Goal: Task Accomplishment & Management: Complete application form

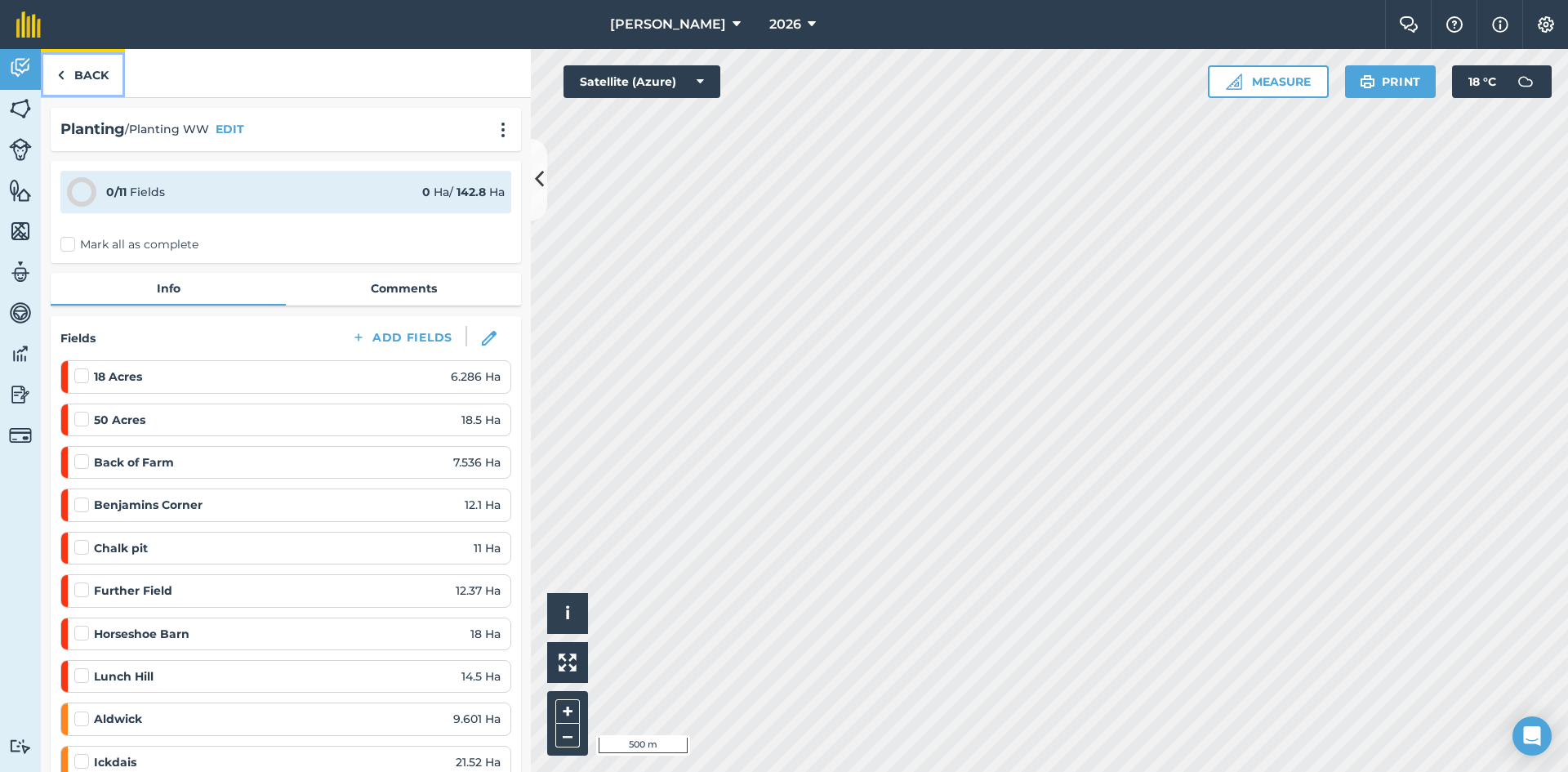
click at [89, 67] on link "Back" at bounding box center [83, 73] width 85 height 48
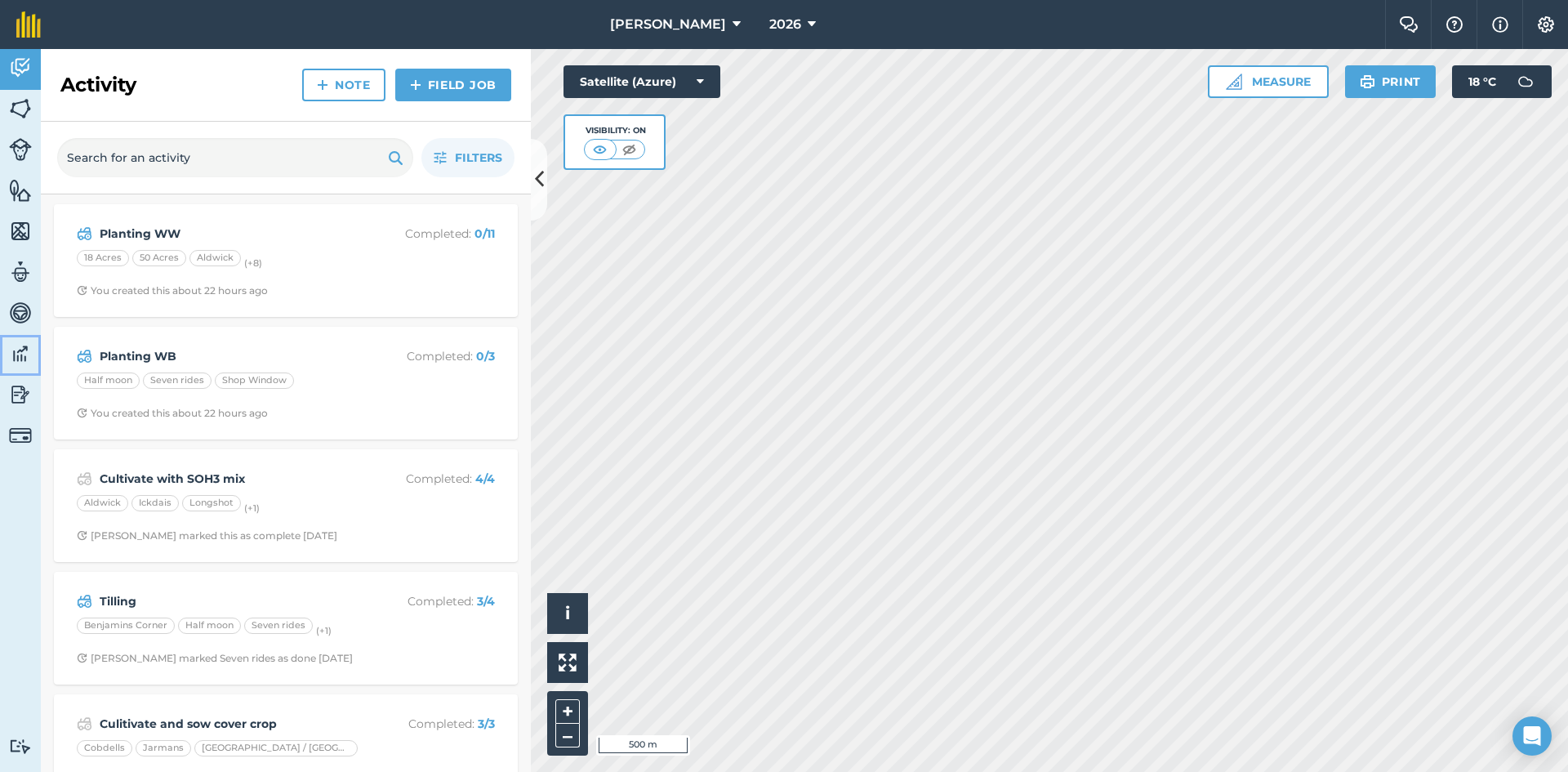
click at [18, 350] on img at bounding box center [20, 353] width 23 height 24
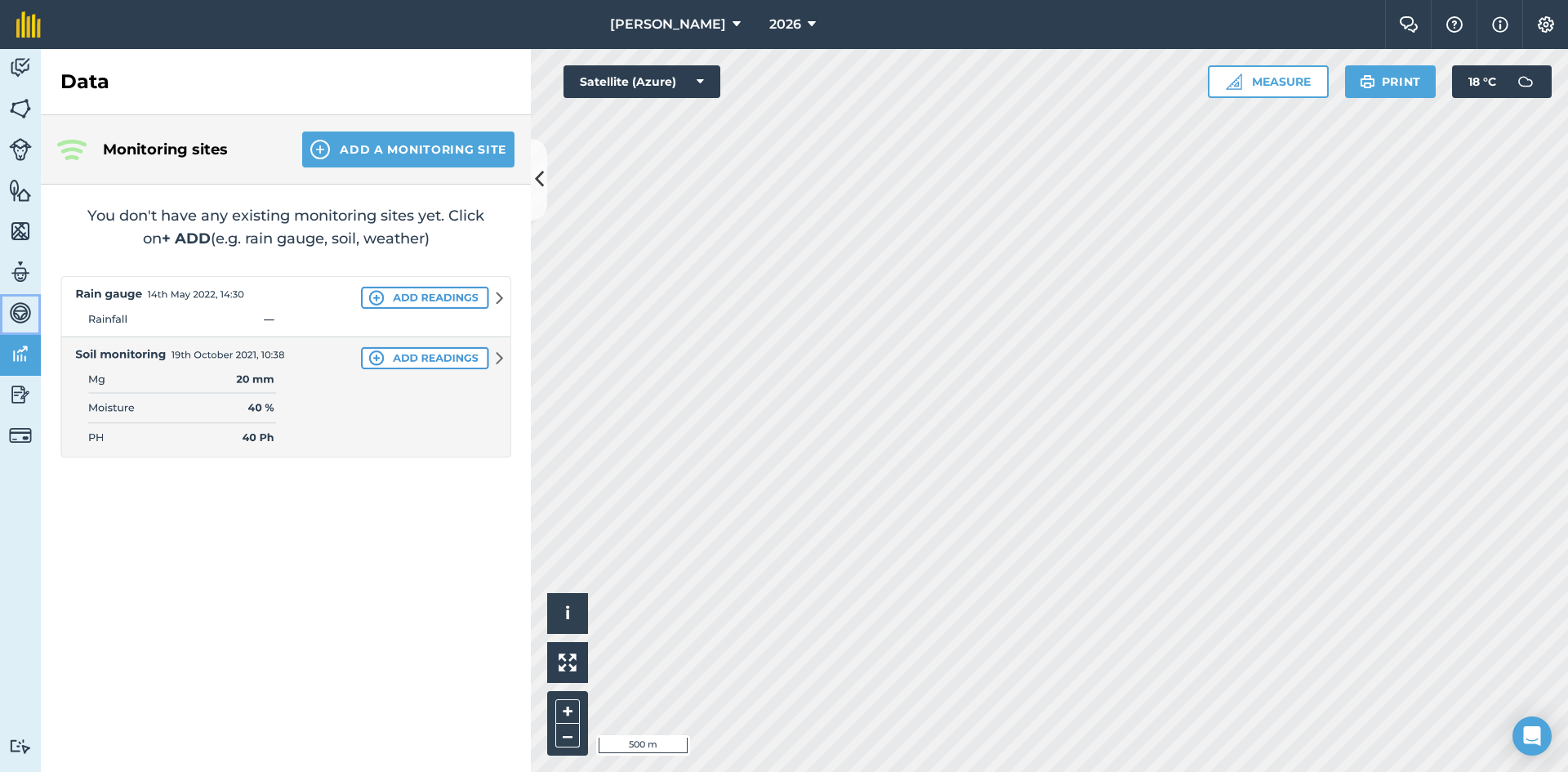
click at [19, 308] on img at bounding box center [20, 312] width 23 height 24
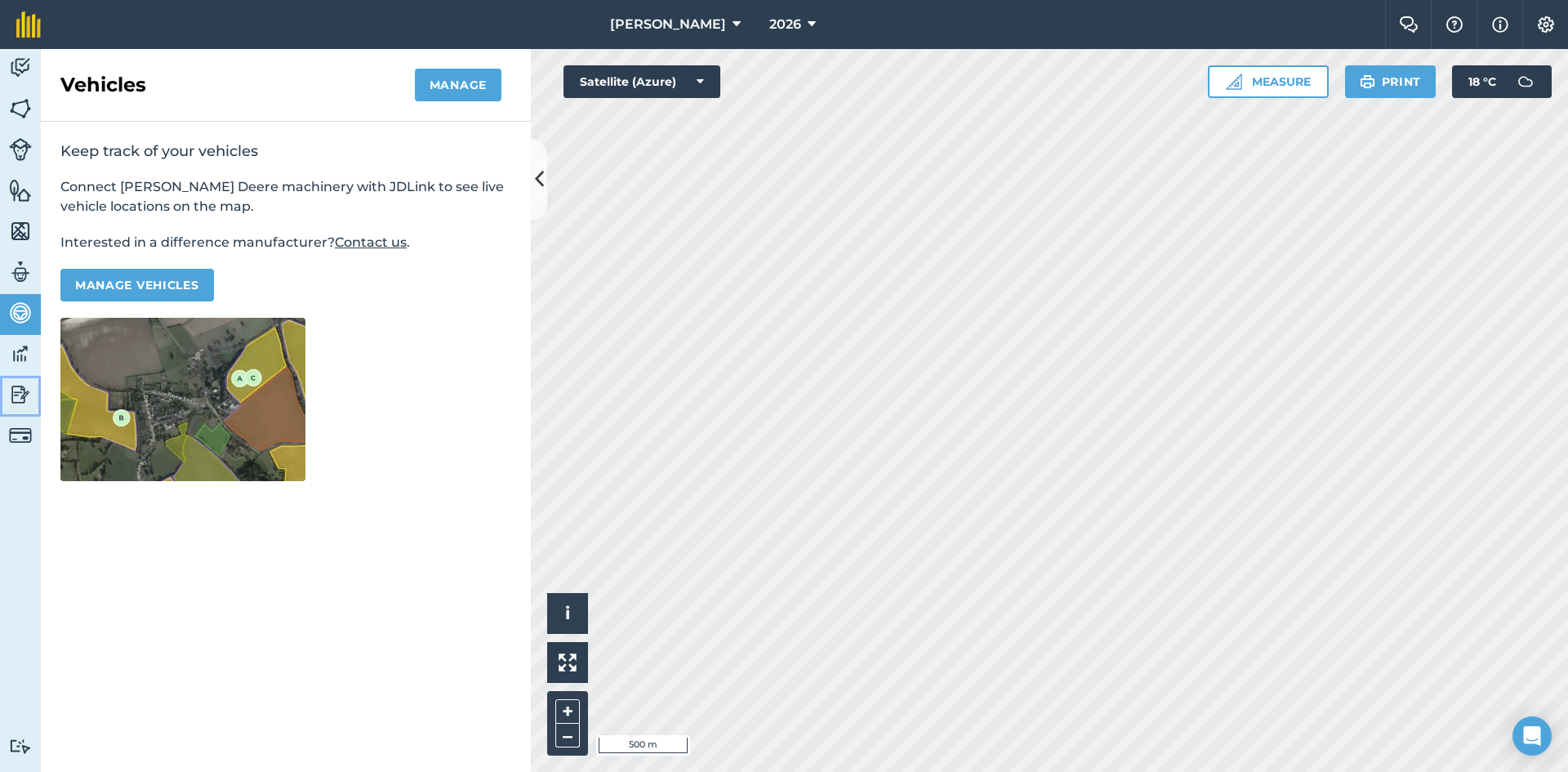
click at [23, 395] on img at bounding box center [20, 394] width 23 height 24
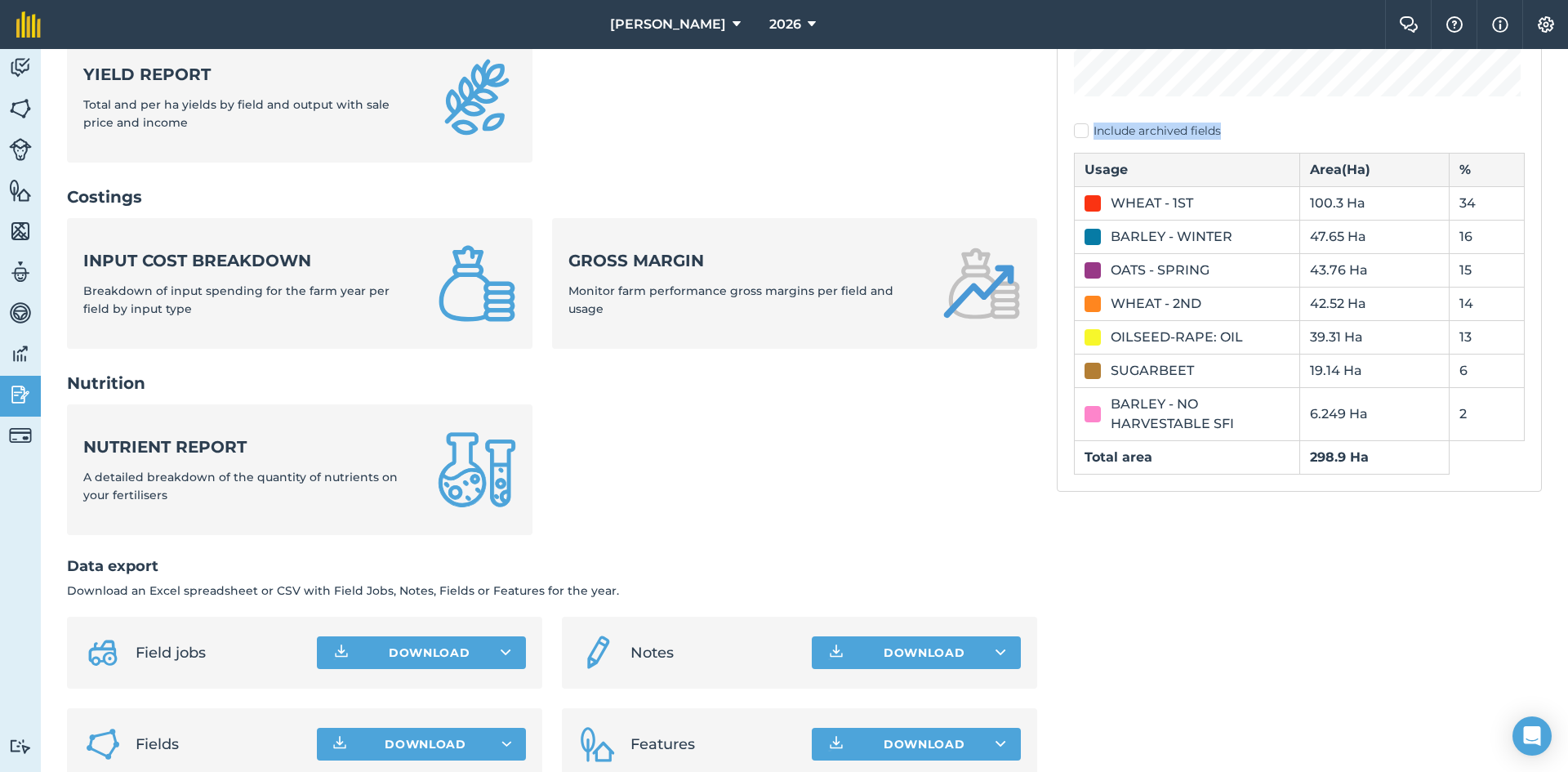
scroll to position [515, 0]
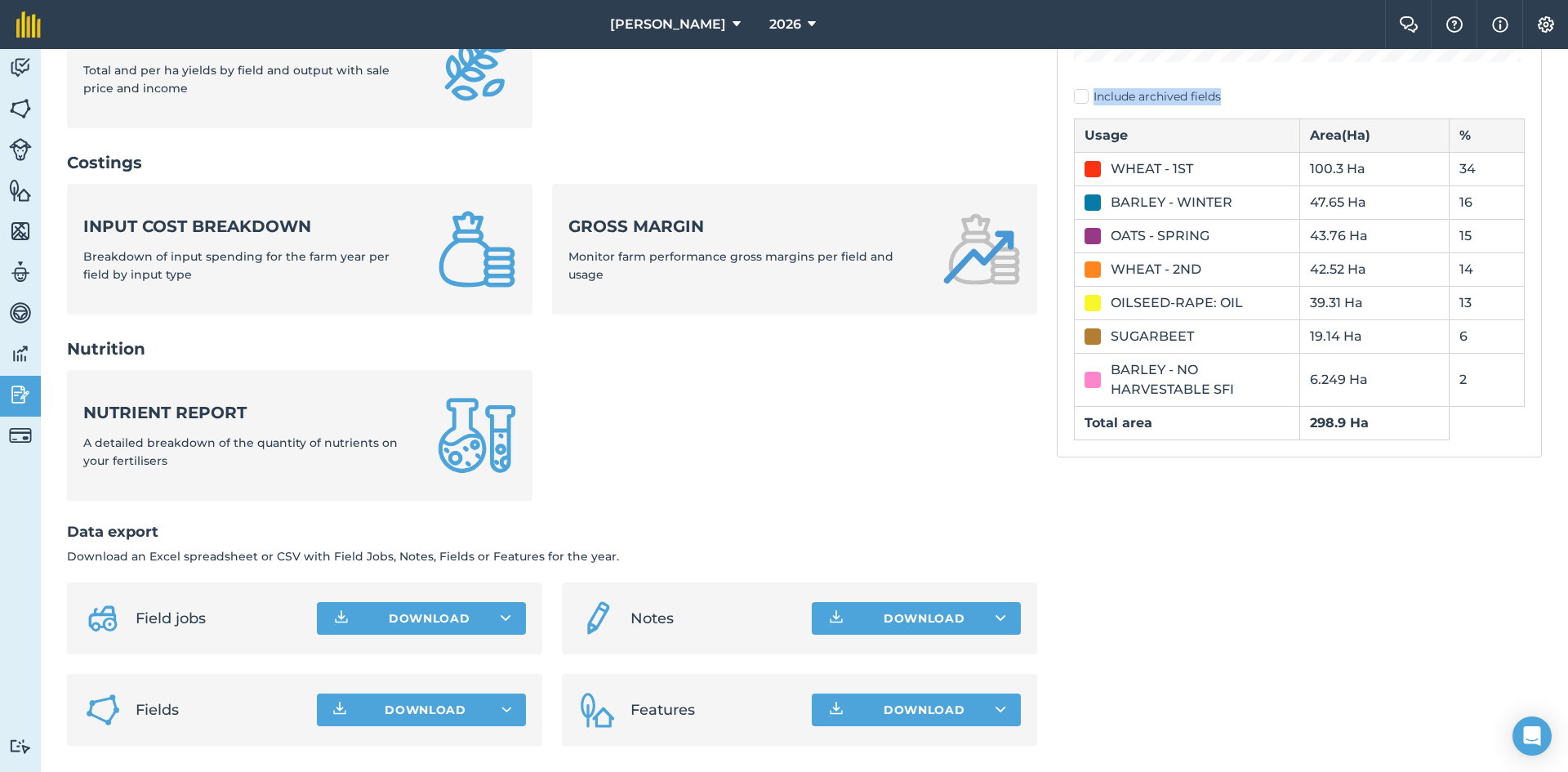
drag, startPoint x: 1058, startPoint y: 162, endPoint x: 1418, endPoint y: 540, distance: 522.0
click at [1418, 540] on div "Usage report 2026 Include archived fields Usage Area ( Ha ) % WHEAT - 1ST 100.3…" at bounding box center [1299, 192] width 485 height 1108
copy div "Usage report 2026 Include archived fields"
click at [854, 485] on ul "Nutrient report A detailed breakdown of the quantity of nutrients on your ferti…" at bounding box center [552, 445] width 970 height 150
click at [431, 708] on span "Download" at bounding box center [425, 710] width 82 height 16
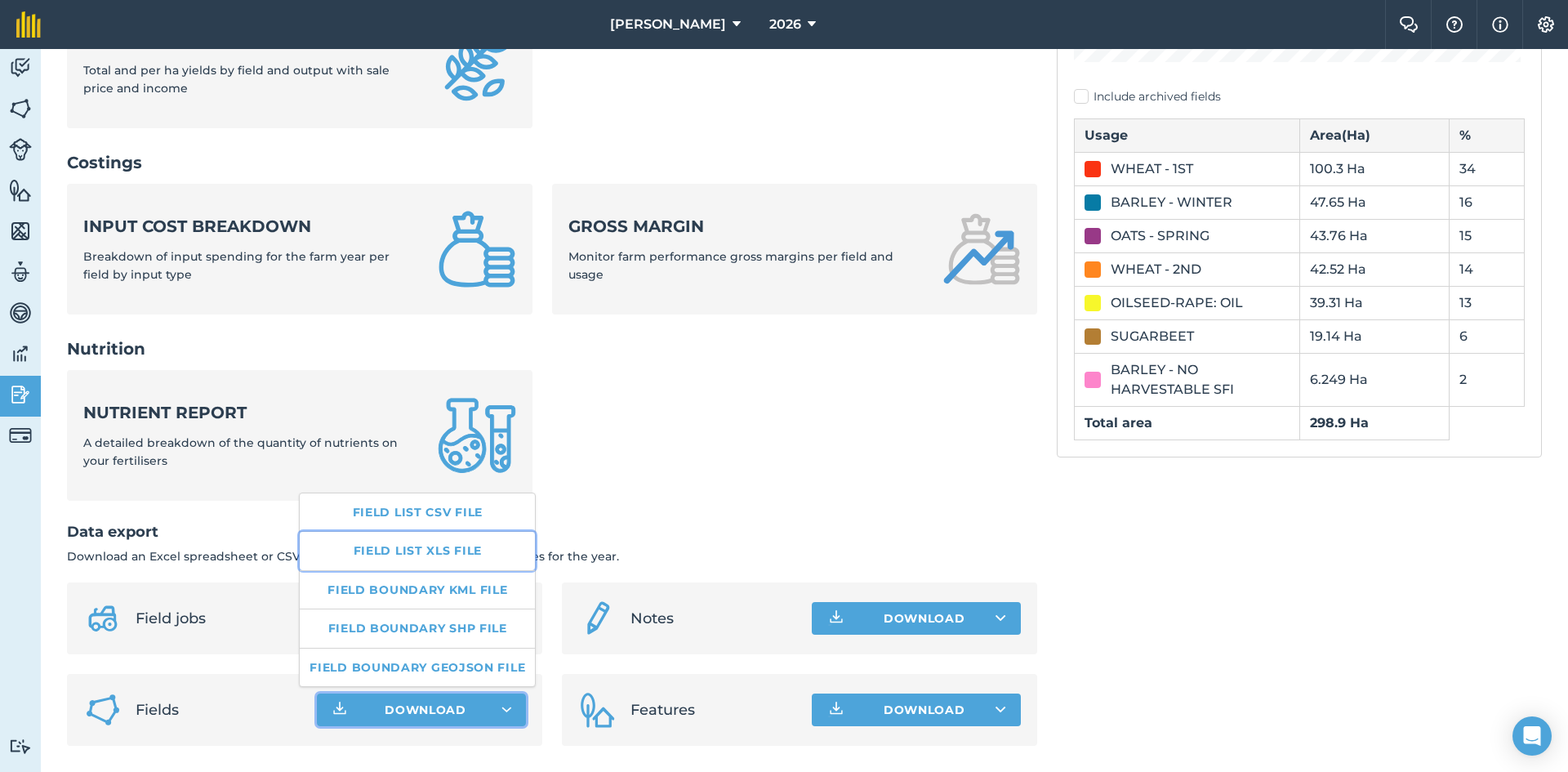
click at [433, 551] on link "Field list XLS file" at bounding box center [417, 550] width 236 height 37
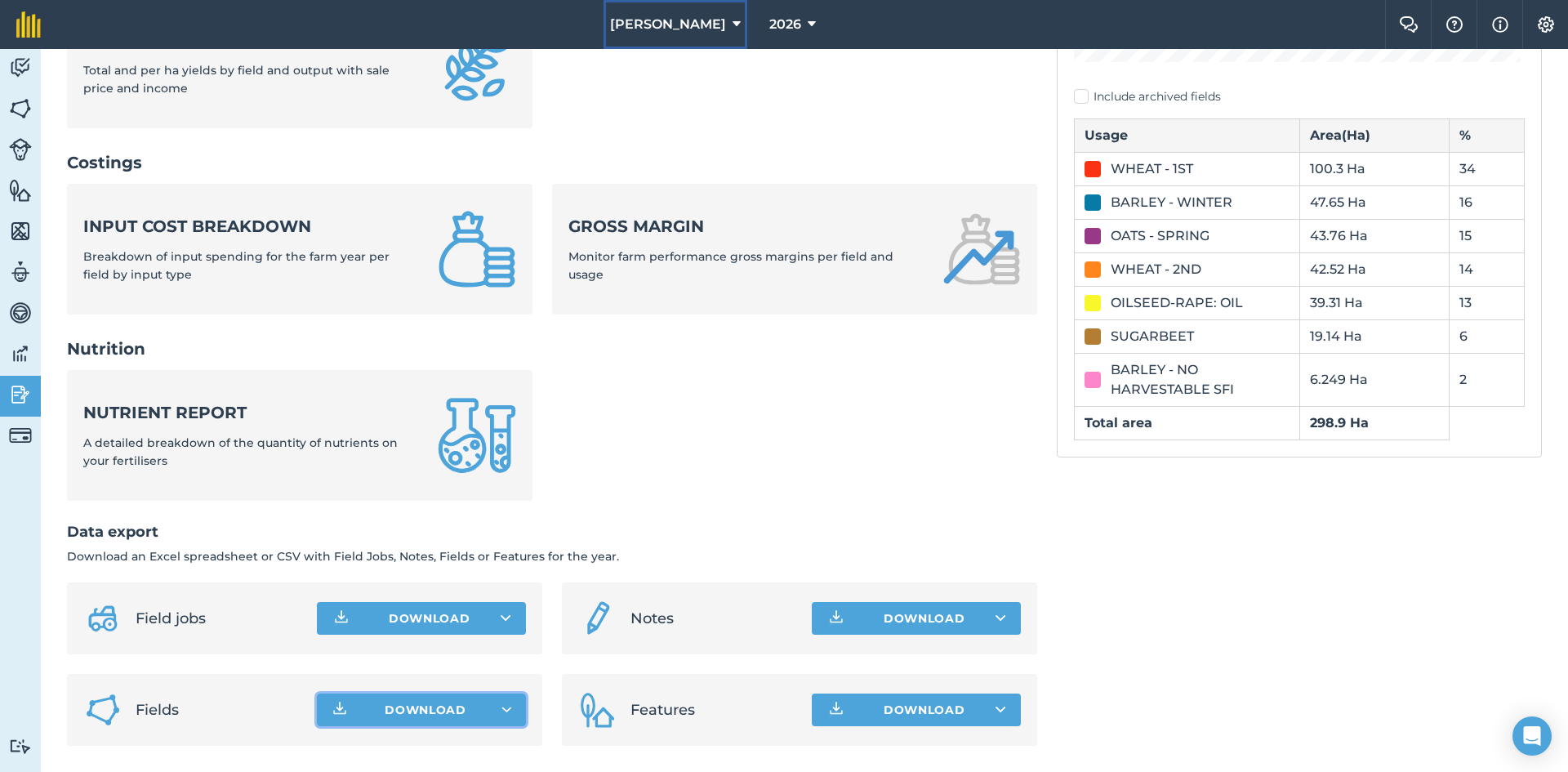
click at [699, 19] on span "[PERSON_NAME]" at bounding box center [668, 24] width 116 height 19
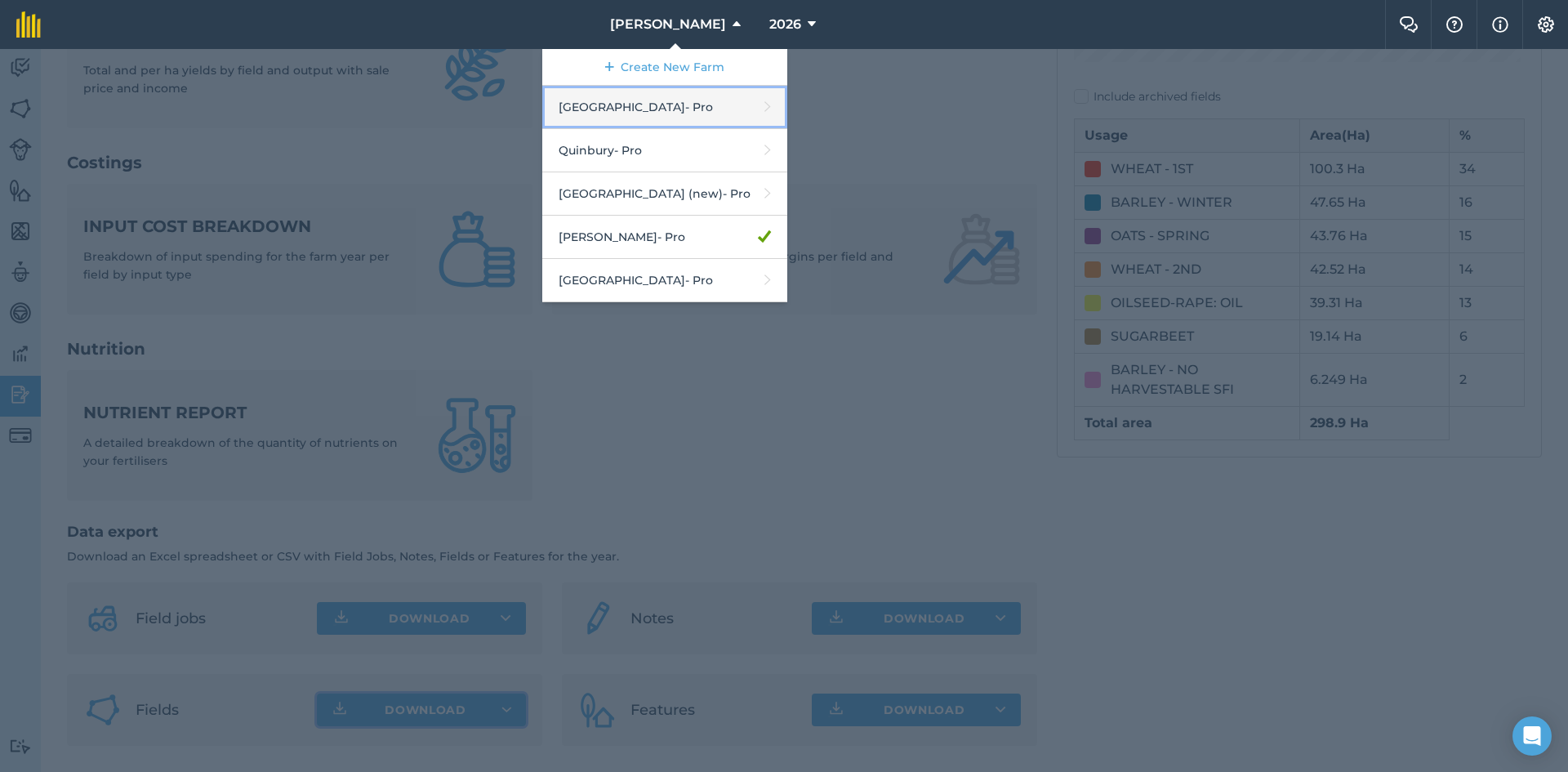
click at [669, 108] on link "Hyde Hall - Pro" at bounding box center [664, 107] width 245 height 43
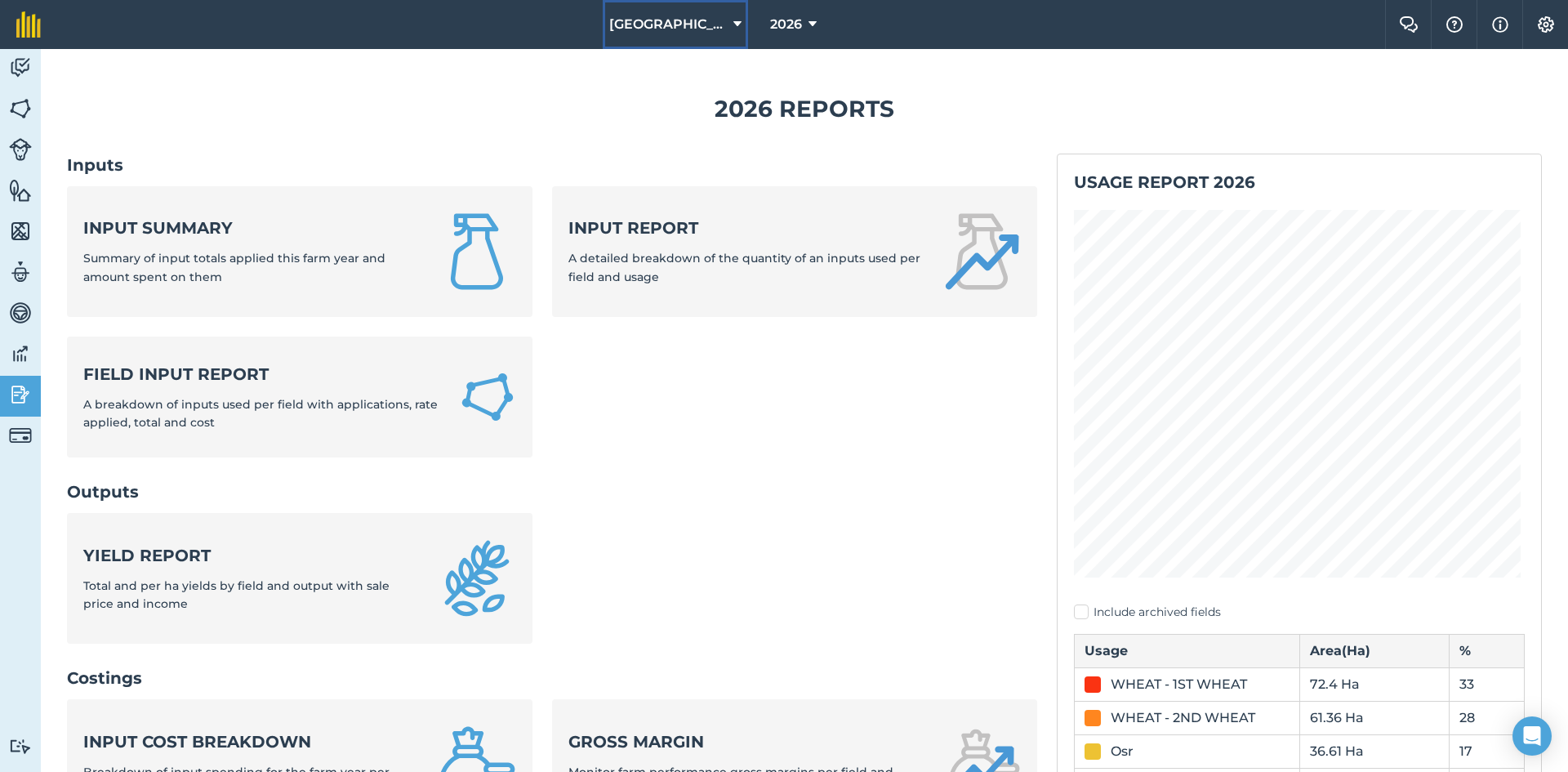
click at [734, 20] on icon at bounding box center [737, 24] width 8 height 19
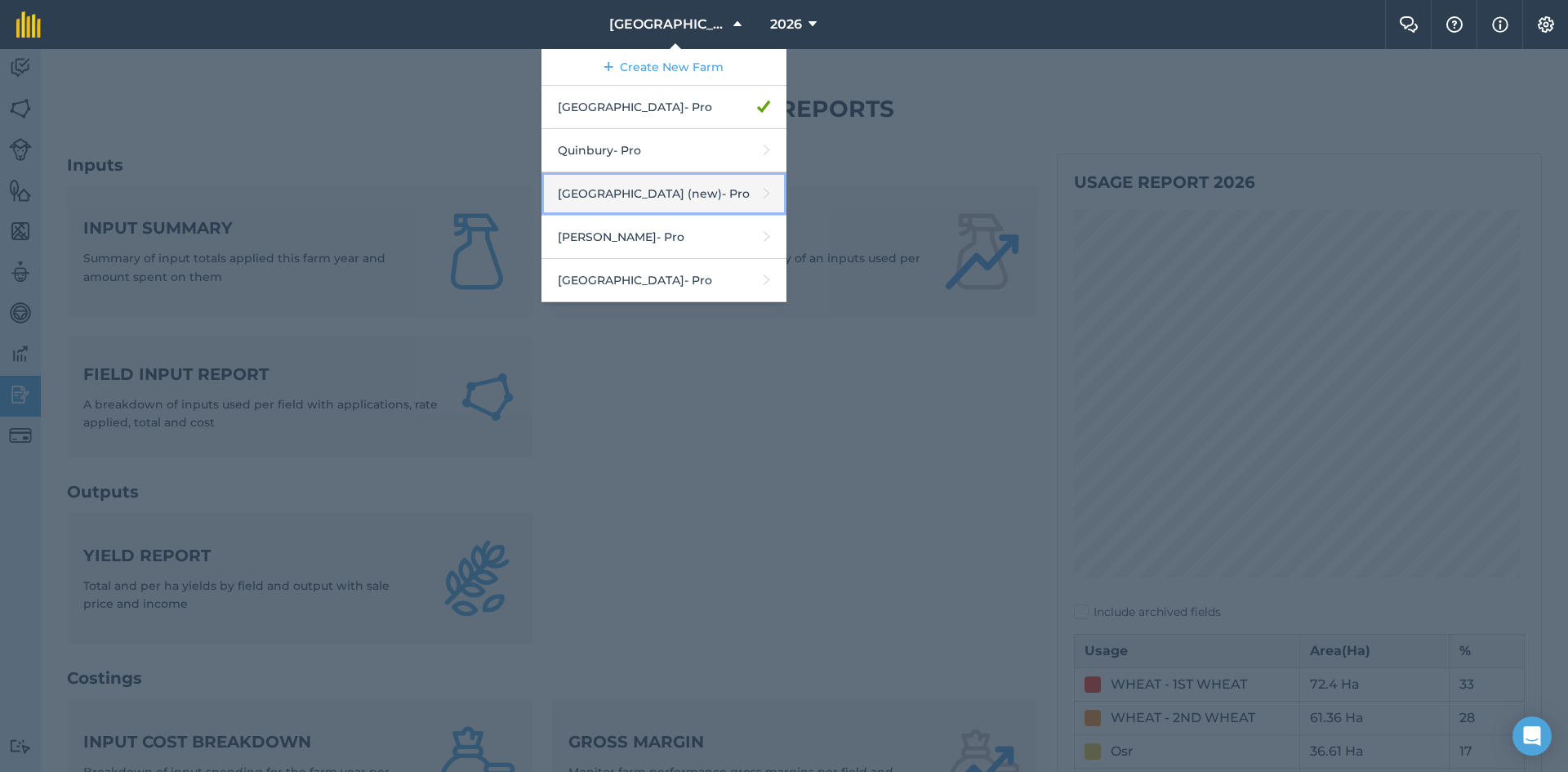
click at [655, 204] on link "[GEOGRAPHIC_DATA] (new) - Pro" at bounding box center [663, 193] width 245 height 43
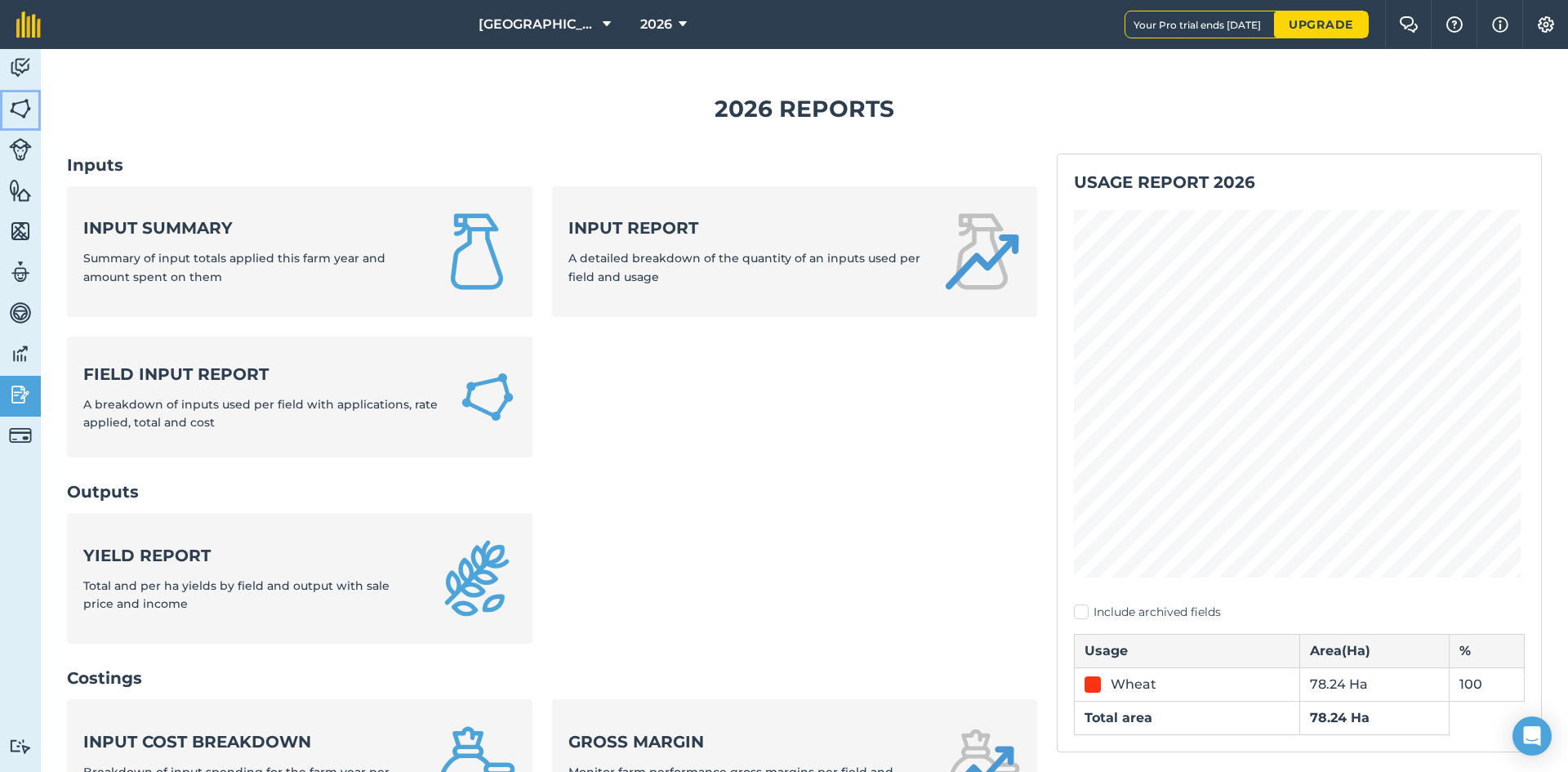
click at [23, 106] on img at bounding box center [20, 108] width 23 height 24
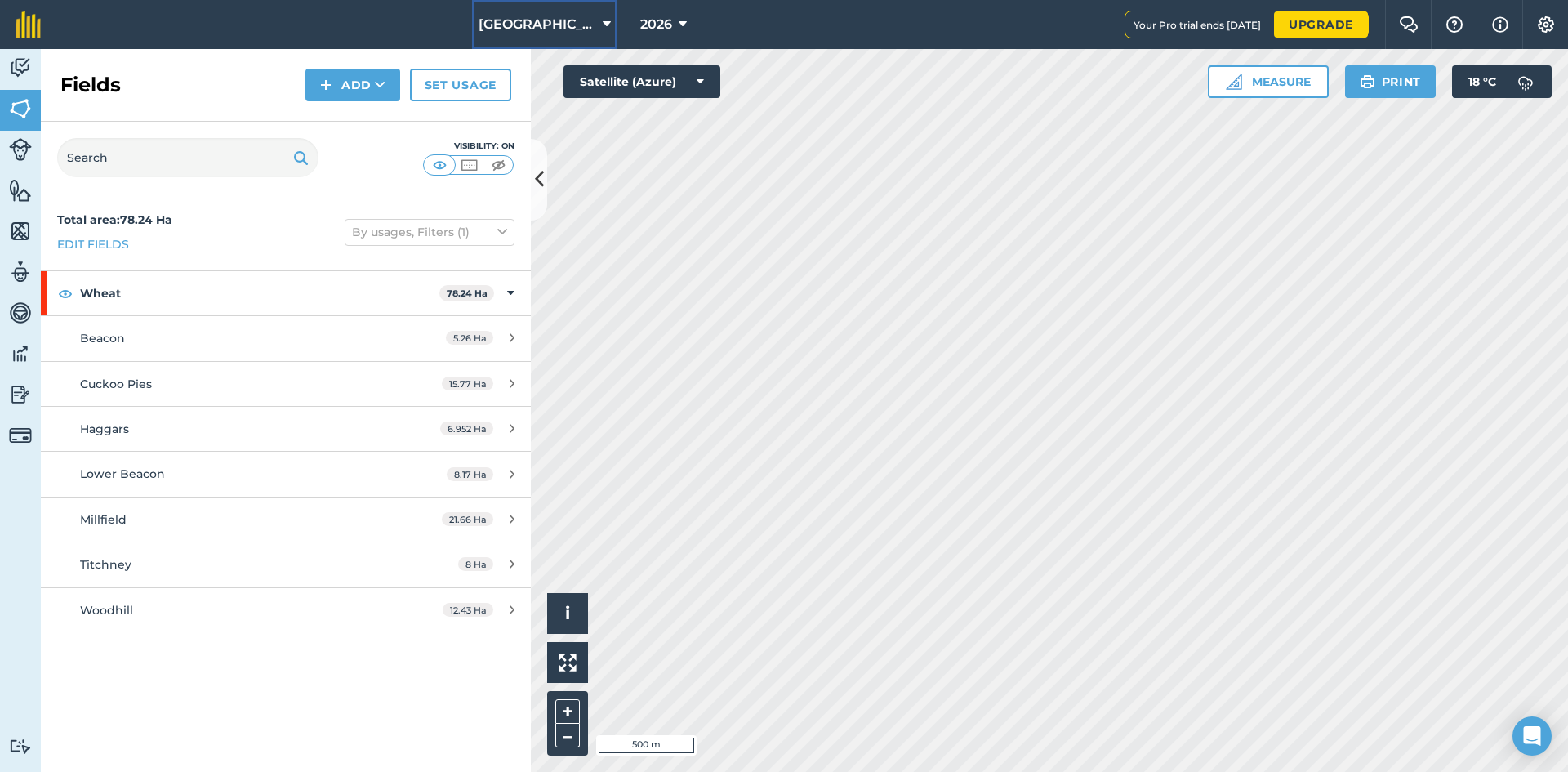
click at [603, 26] on icon at bounding box center [607, 24] width 8 height 19
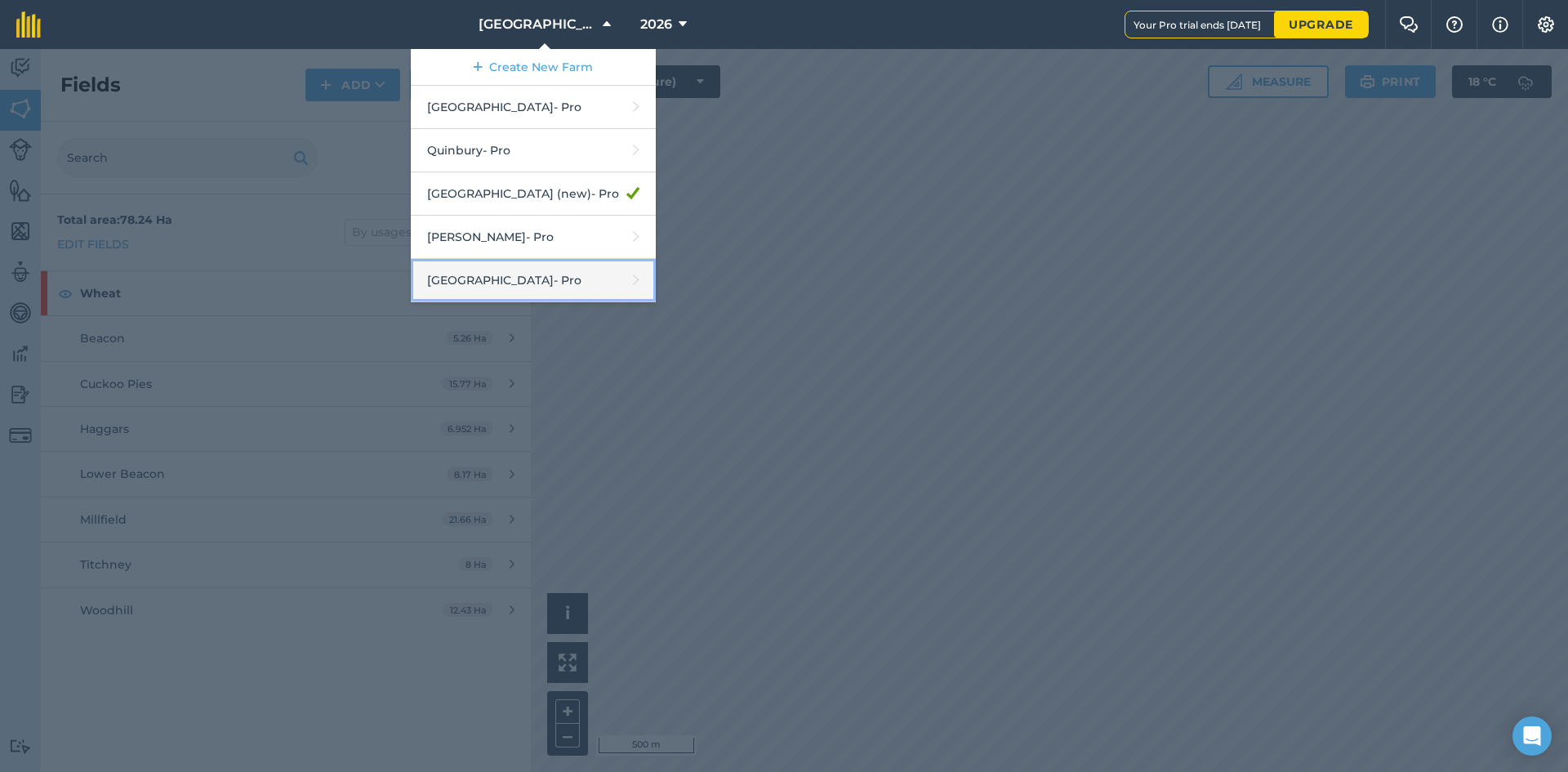
click at [506, 287] on link "[GEOGRAPHIC_DATA] - Pro" at bounding box center [533, 280] width 245 height 43
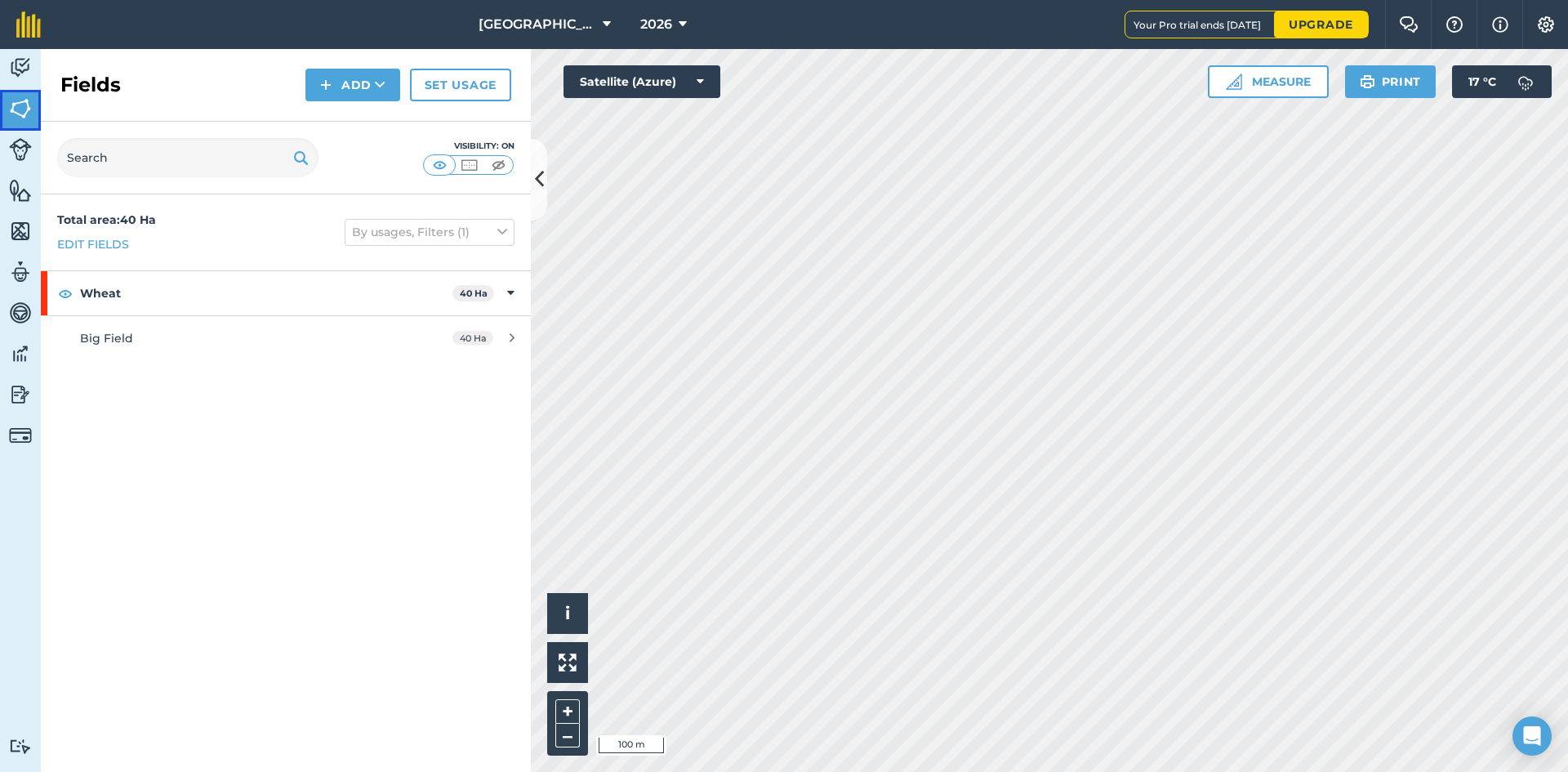
click at [26, 119] on img at bounding box center [20, 108] width 23 height 24
click at [23, 70] on img at bounding box center [20, 67] width 23 height 24
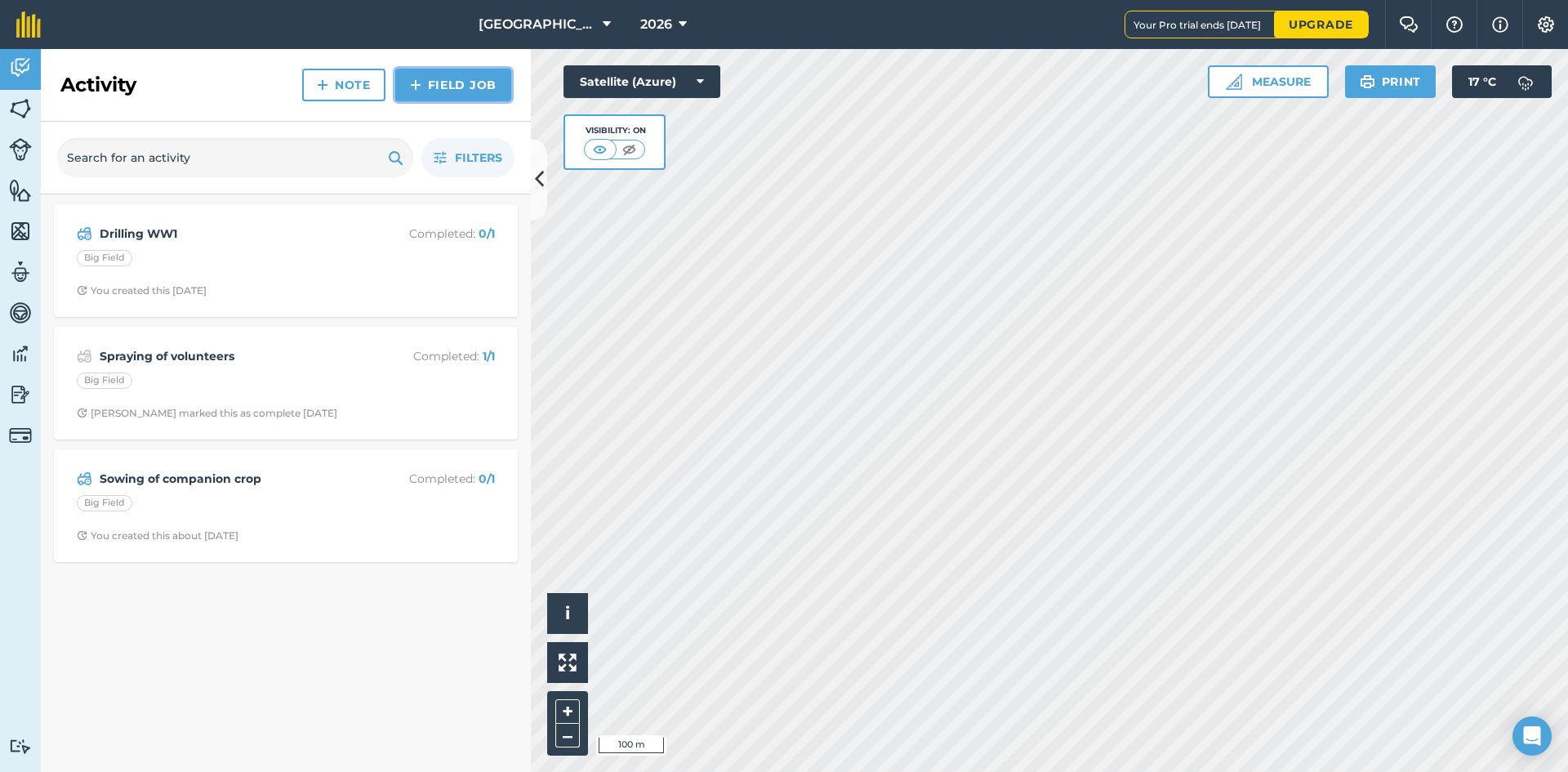
click at [454, 85] on link "Field Job" at bounding box center [453, 85] width 116 height 33
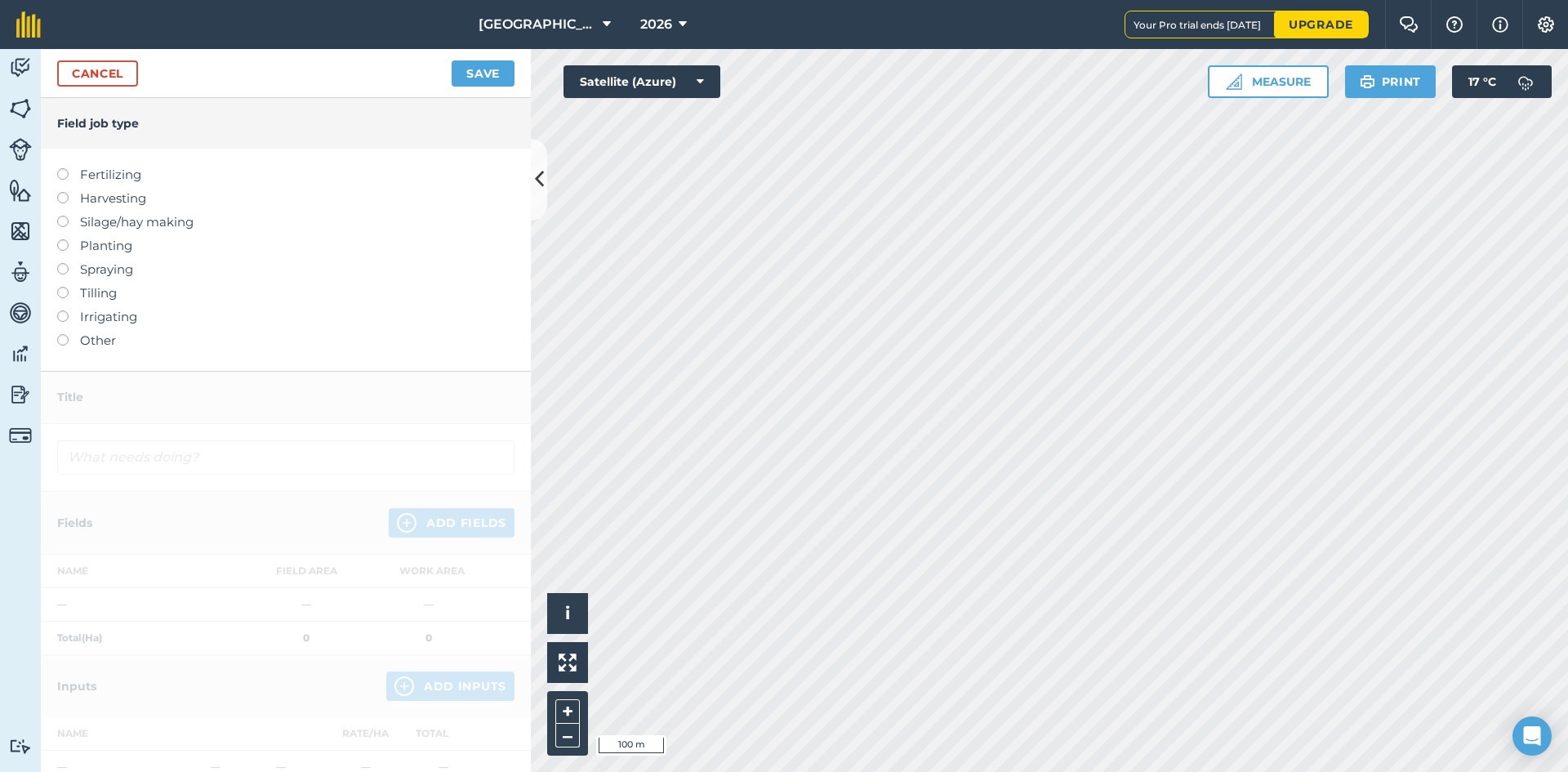
click at [80, 343] on label "Other" at bounding box center [286, 340] width 458 height 19
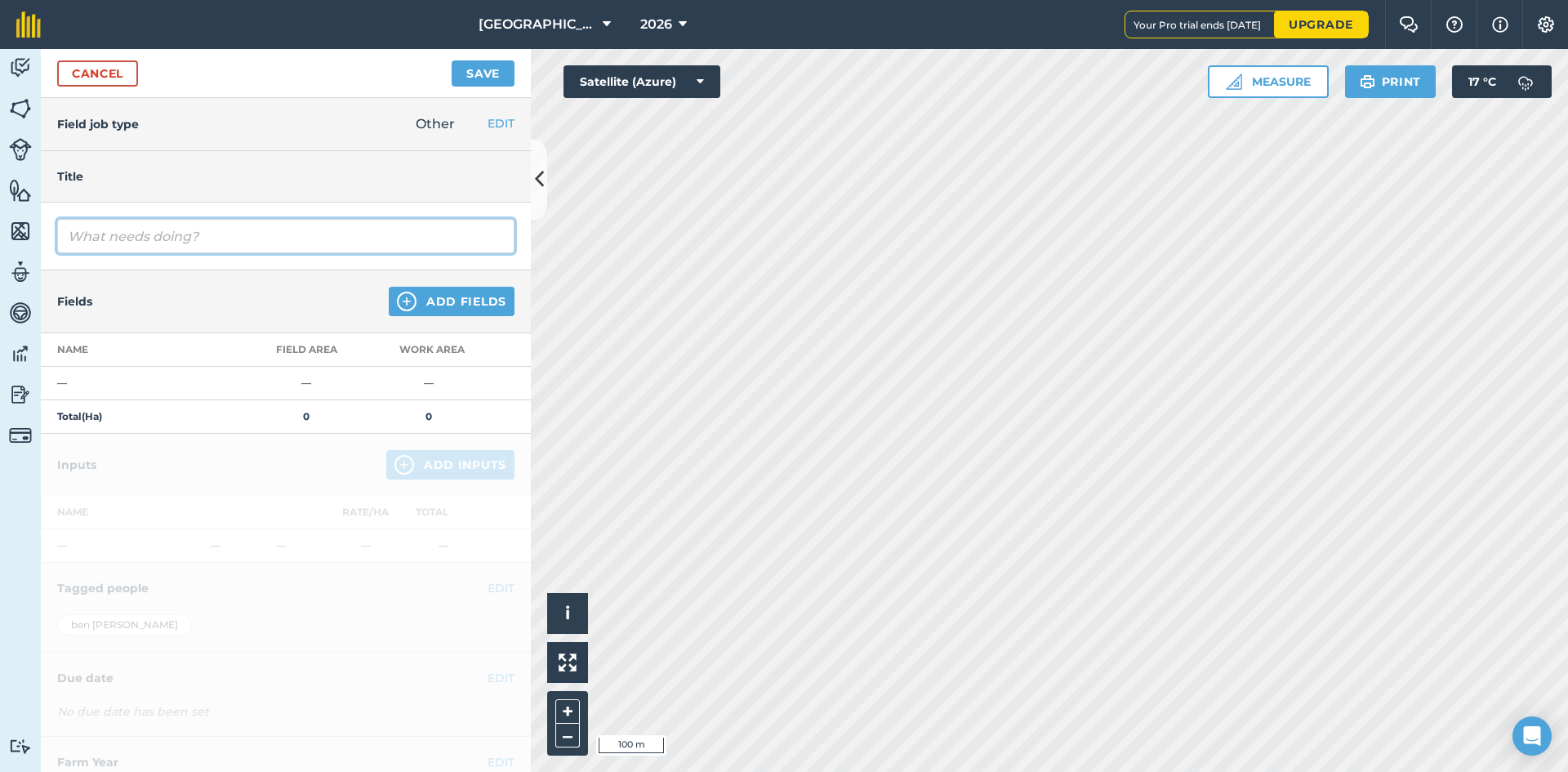
click at [197, 246] on input "text" at bounding box center [286, 237] width 458 height 35
type input "Slug Pellet"
click at [413, 300] on button "Add Fields" at bounding box center [451, 301] width 126 height 30
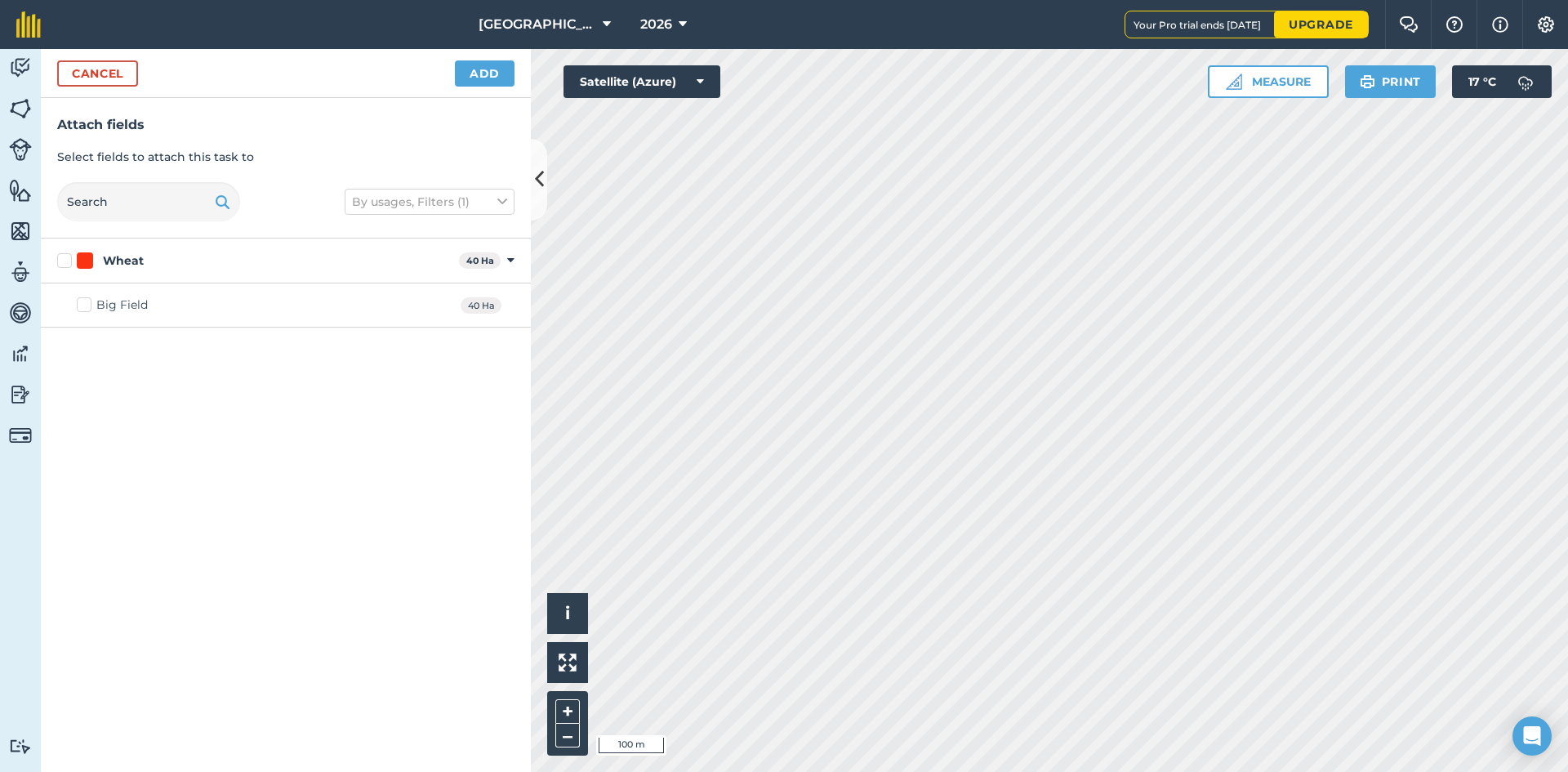
click at [62, 260] on label "Wheat" at bounding box center [254, 261] width 395 height 17
click at [62, 260] on input "Wheat" at bounding box center [62, 258] width 11 height 11
checkbox input "true"
click at [474, 73] on button "Add" at bounding box center [485, 73] width 60 height 26
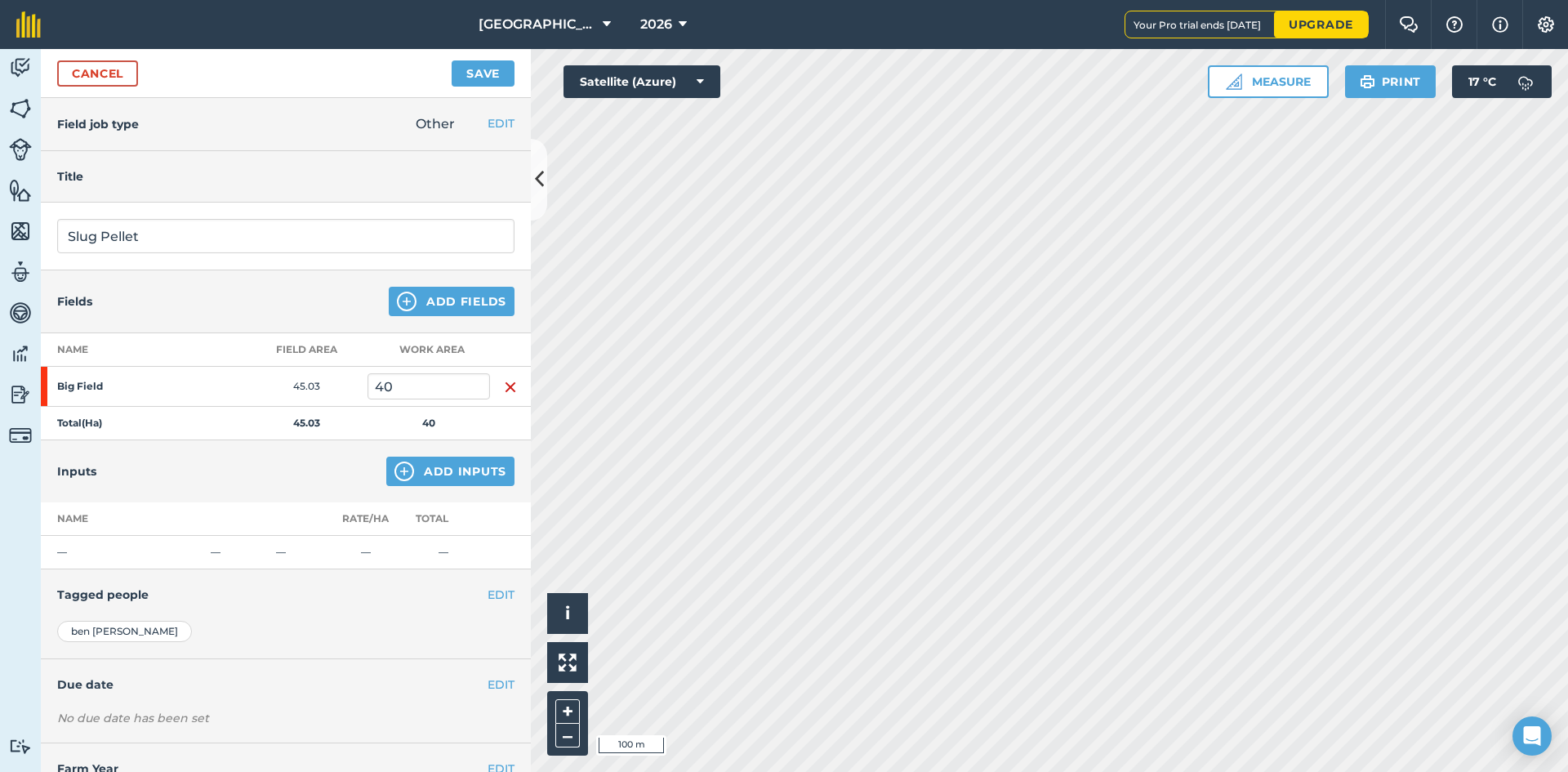
scroll to position [58, 0]
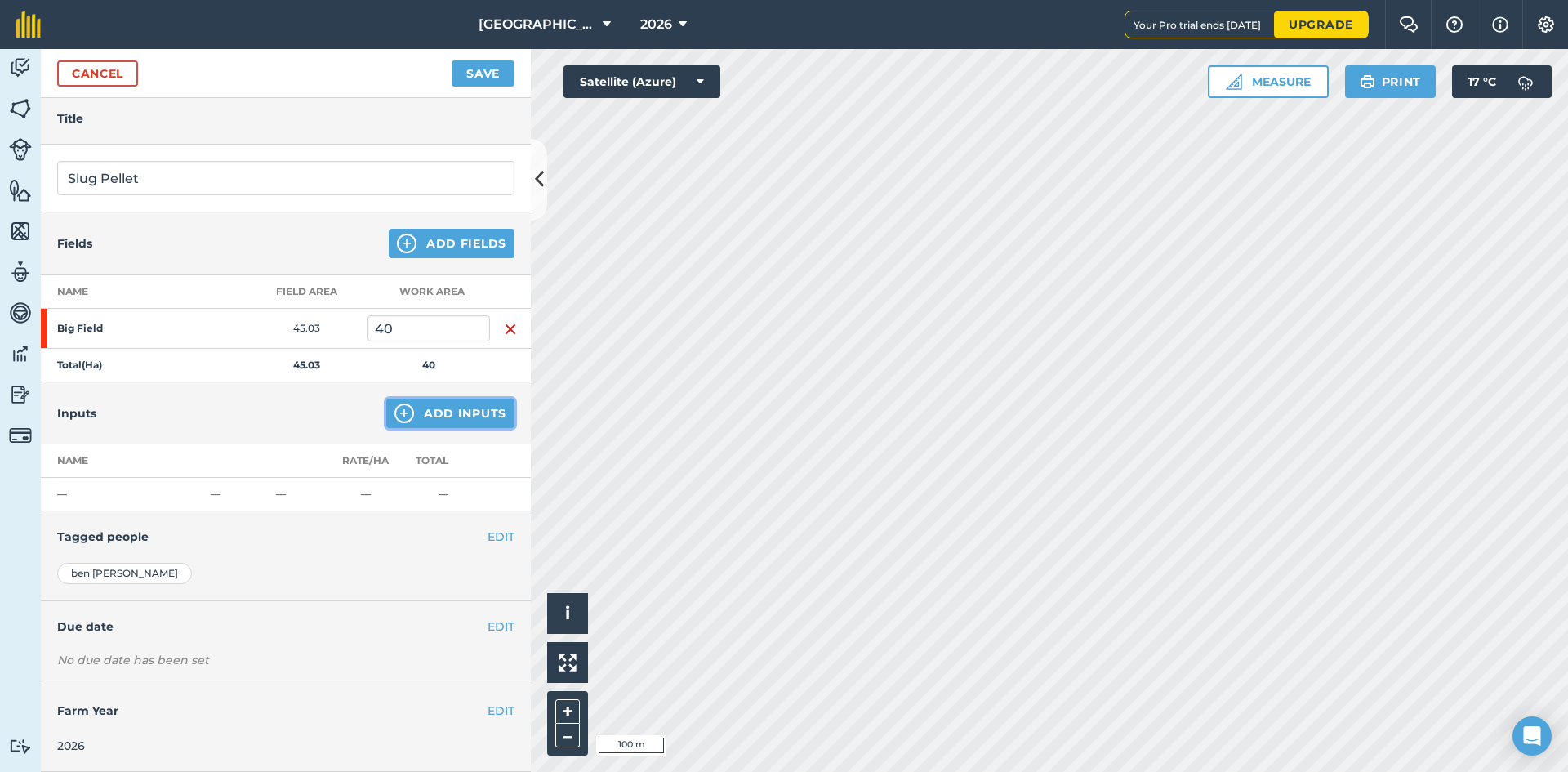
click at [425, 420] on button "Add Inputs" at bounding box center [450, 413] width 128 height 30
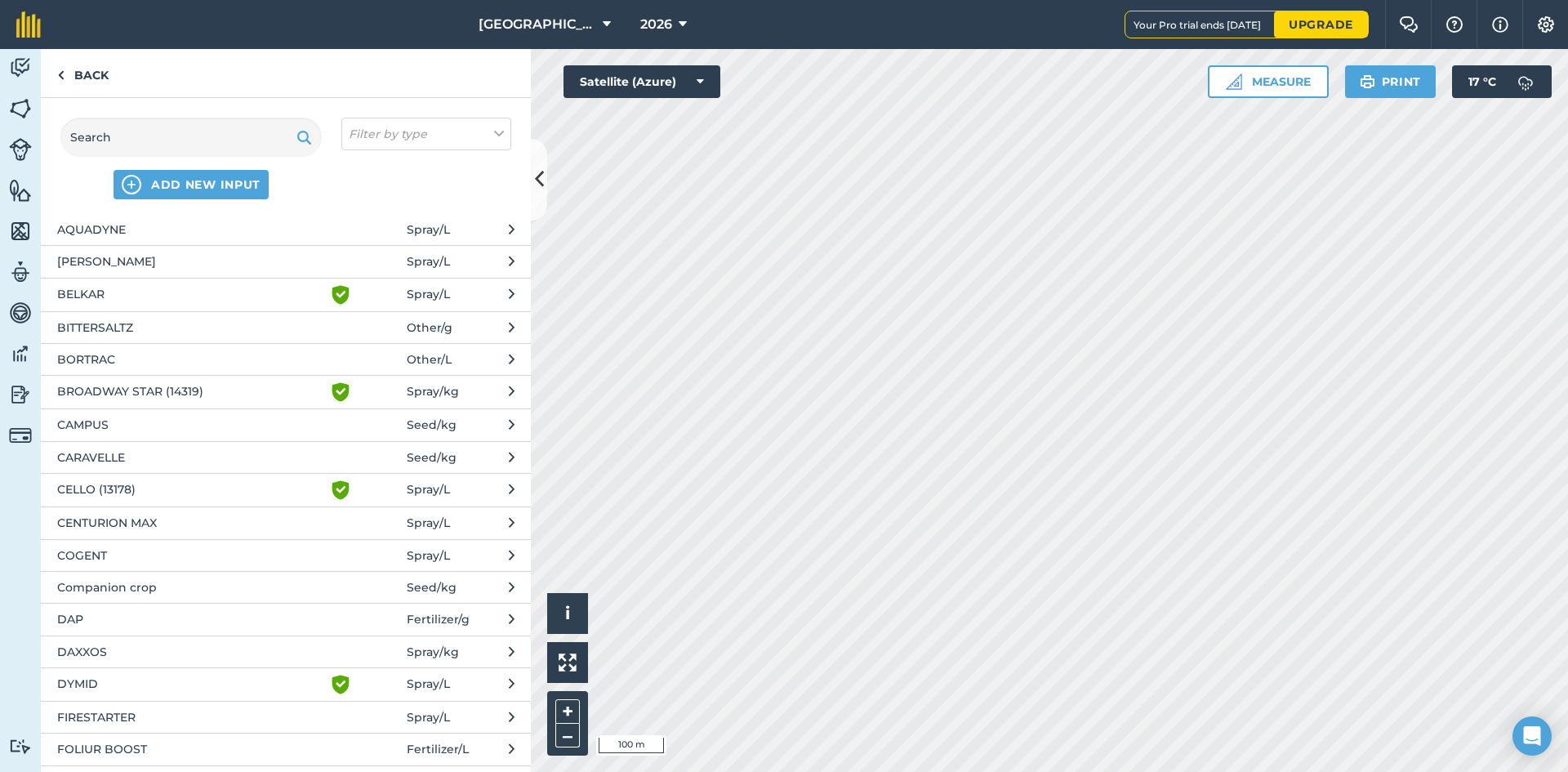
scroll to position [163, 0]
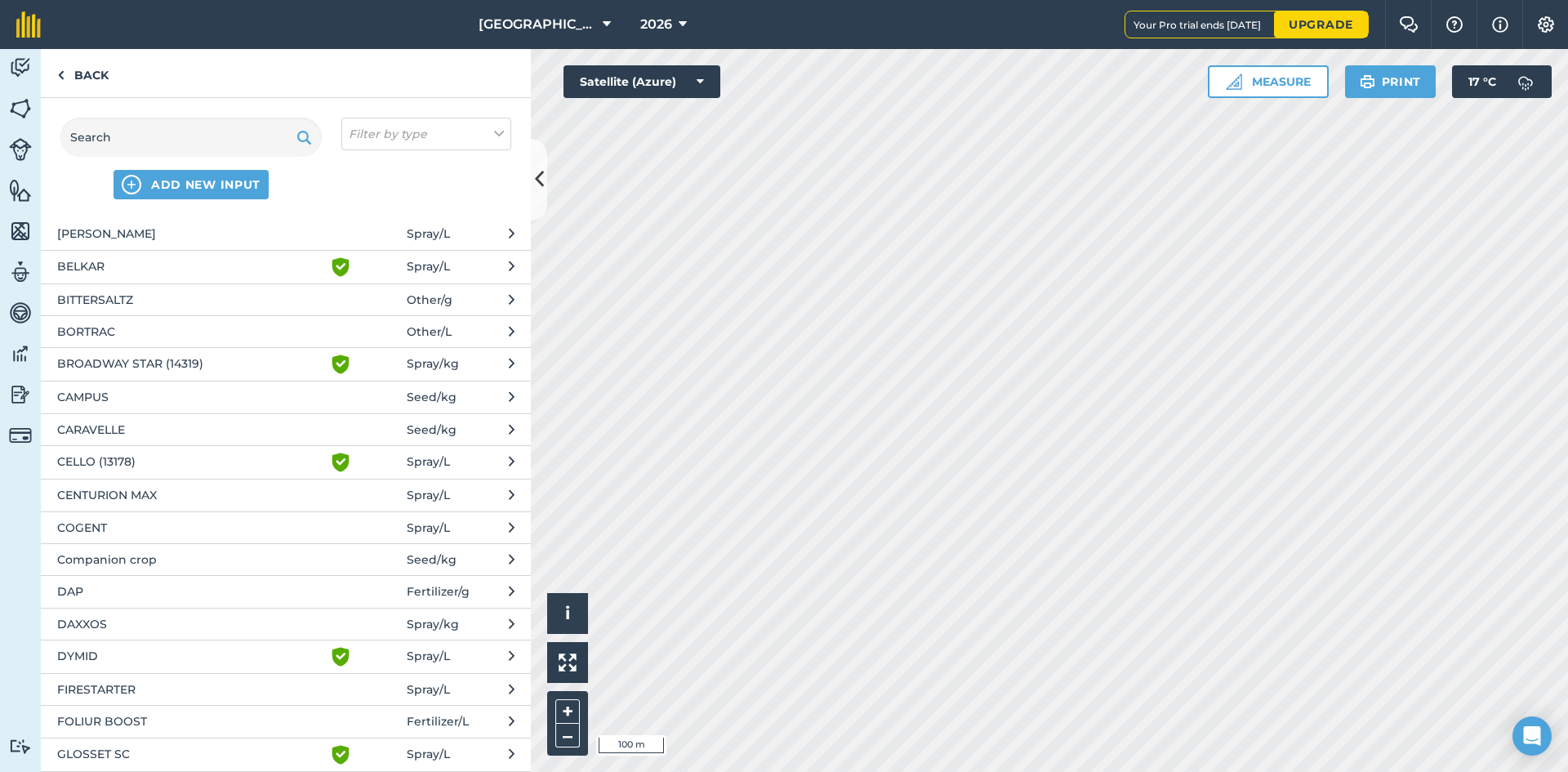
click at [134, 620] on span "DAXXOS" at bounding box center [190, 624] width 267 height 18
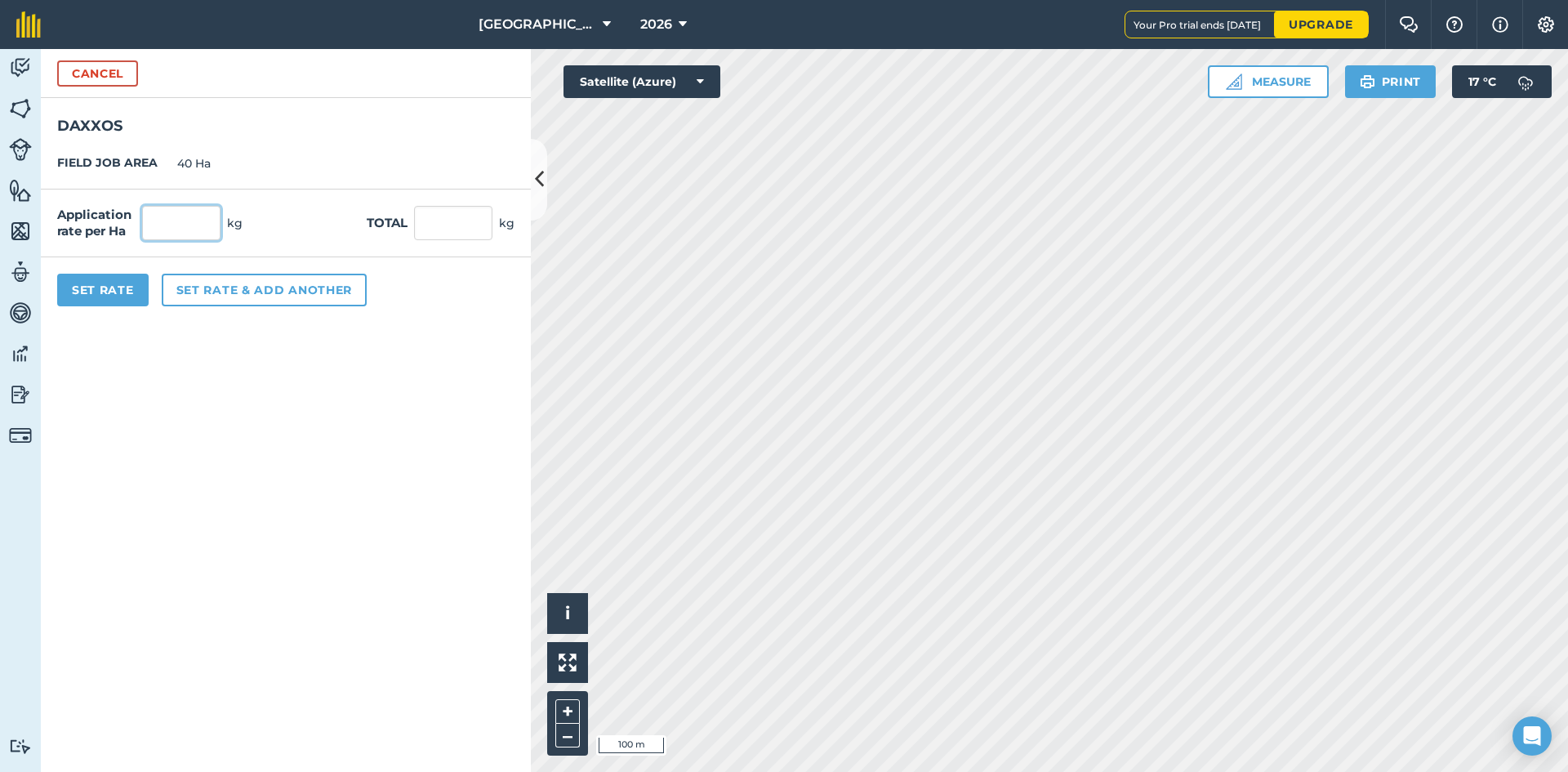
click at [177, 234] on input "text" at bounding box center [182, 223] width 79 height 35
type input "7.5"
type input "300"
click at [366, 518] on form "Cancel DAXXOS FIELD JOB AREA 40 Ha Application rate per Ha 7.5 kg Total 300 kg …" at bounding box center [286, 411] width 490 height 723
click at [112, 291] on button "Set Rate" at bounding box center [102, 290] width 91 height 33
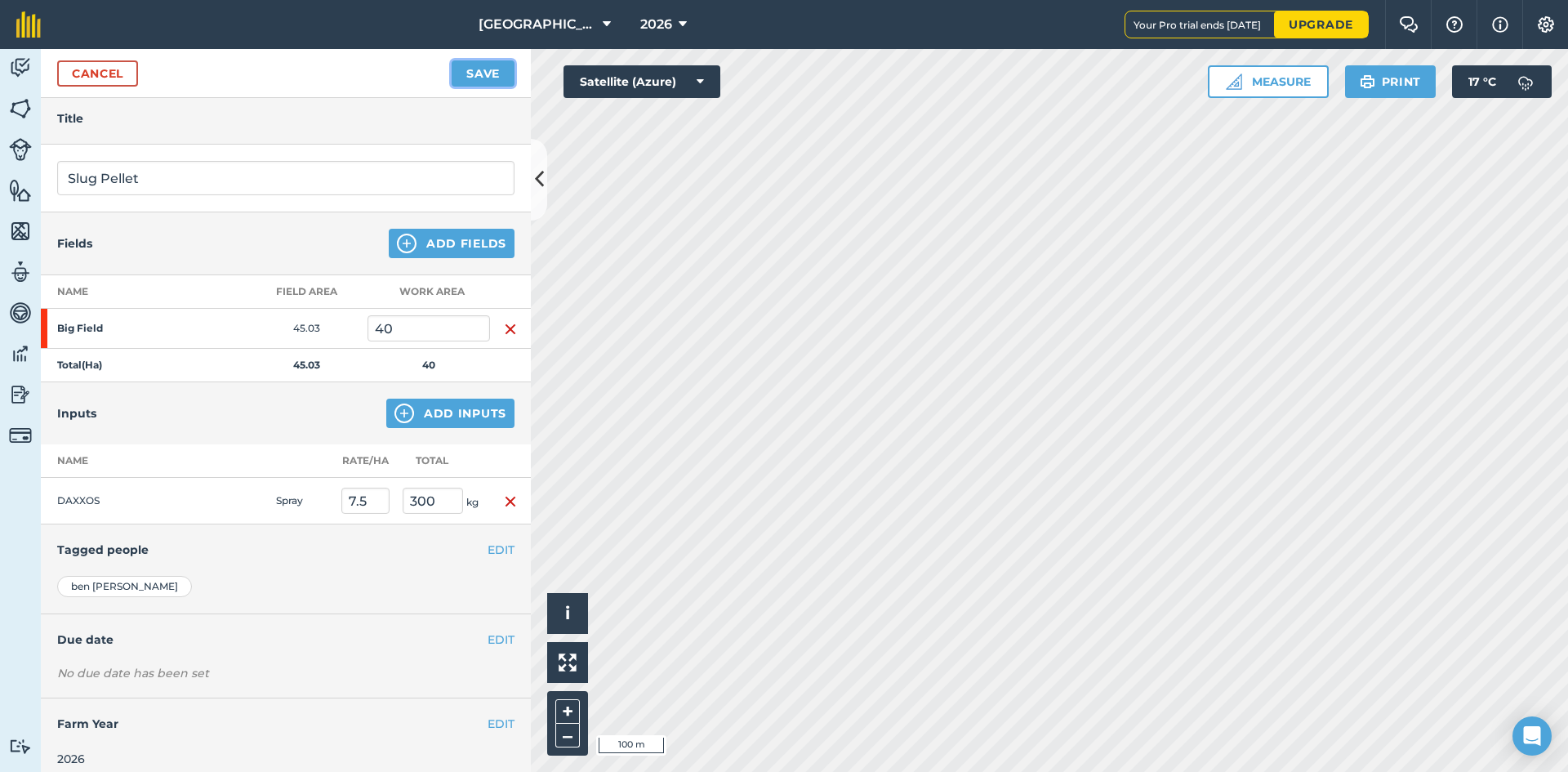
click at [500, 79] on button "Save" at bounding box center [483, 73] width 62 height 26
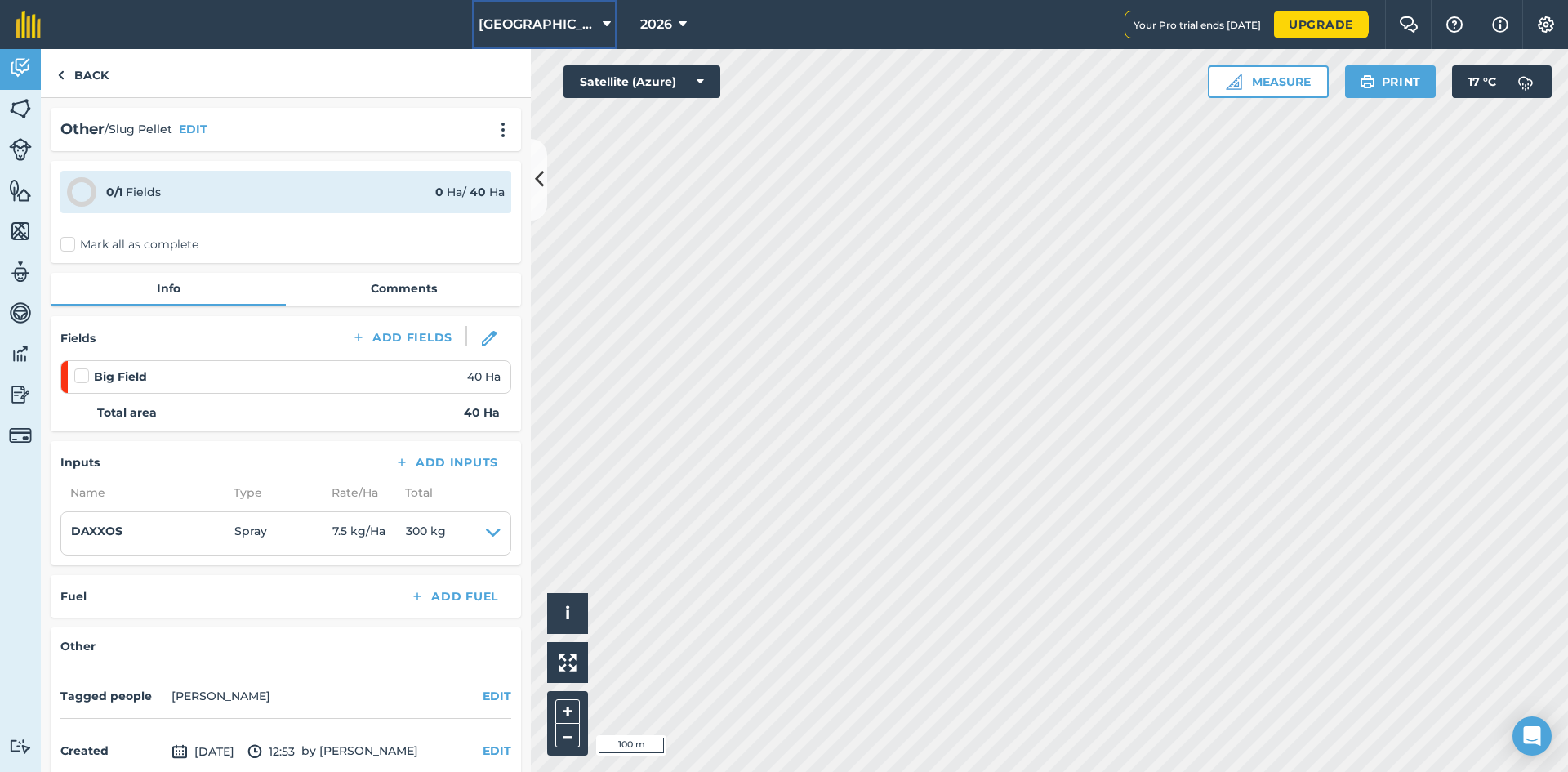
click at [571, 21] on button "[GEOGRAPHIC_DATA]" at bounding box center [544, 24] width 145 height 49
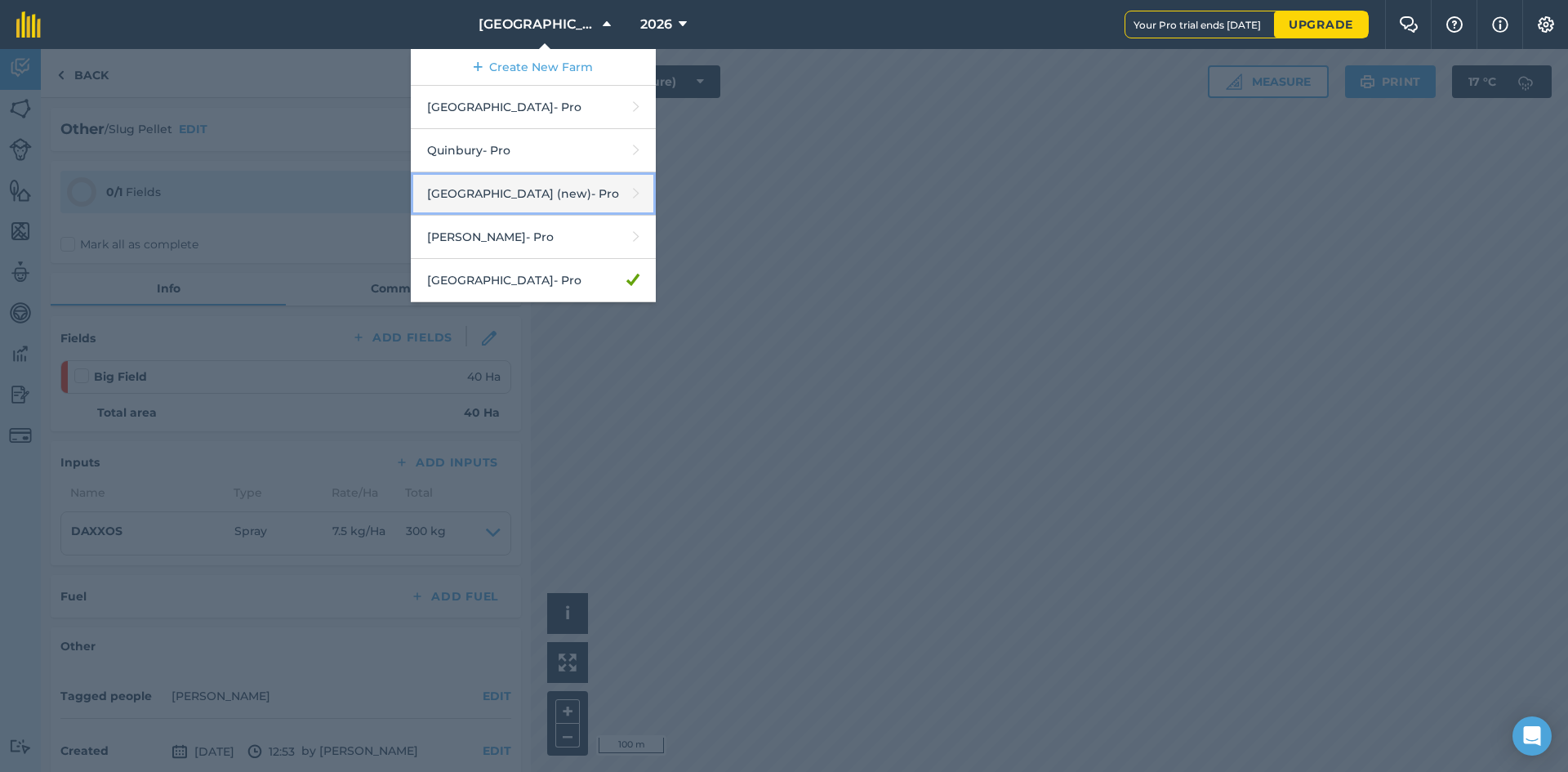
click at [499, 187] on link "[GEOGRAPHIC_DATA] (new) - Pro" at bounding box center [533, 193] width 245 height 43
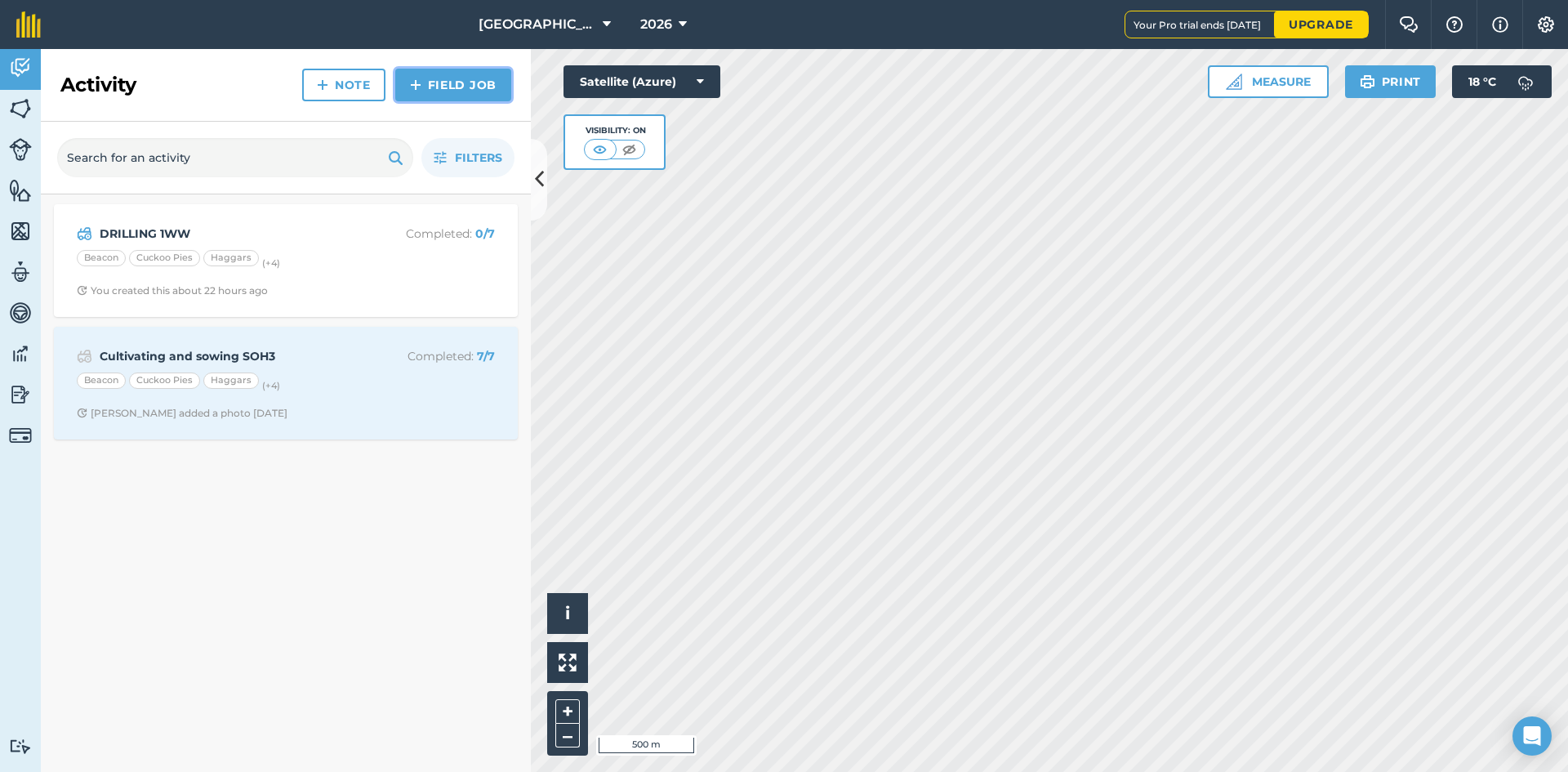
click at [447, 85] on link "Field Job" at bounding box center [453, 85] width 116 height 33
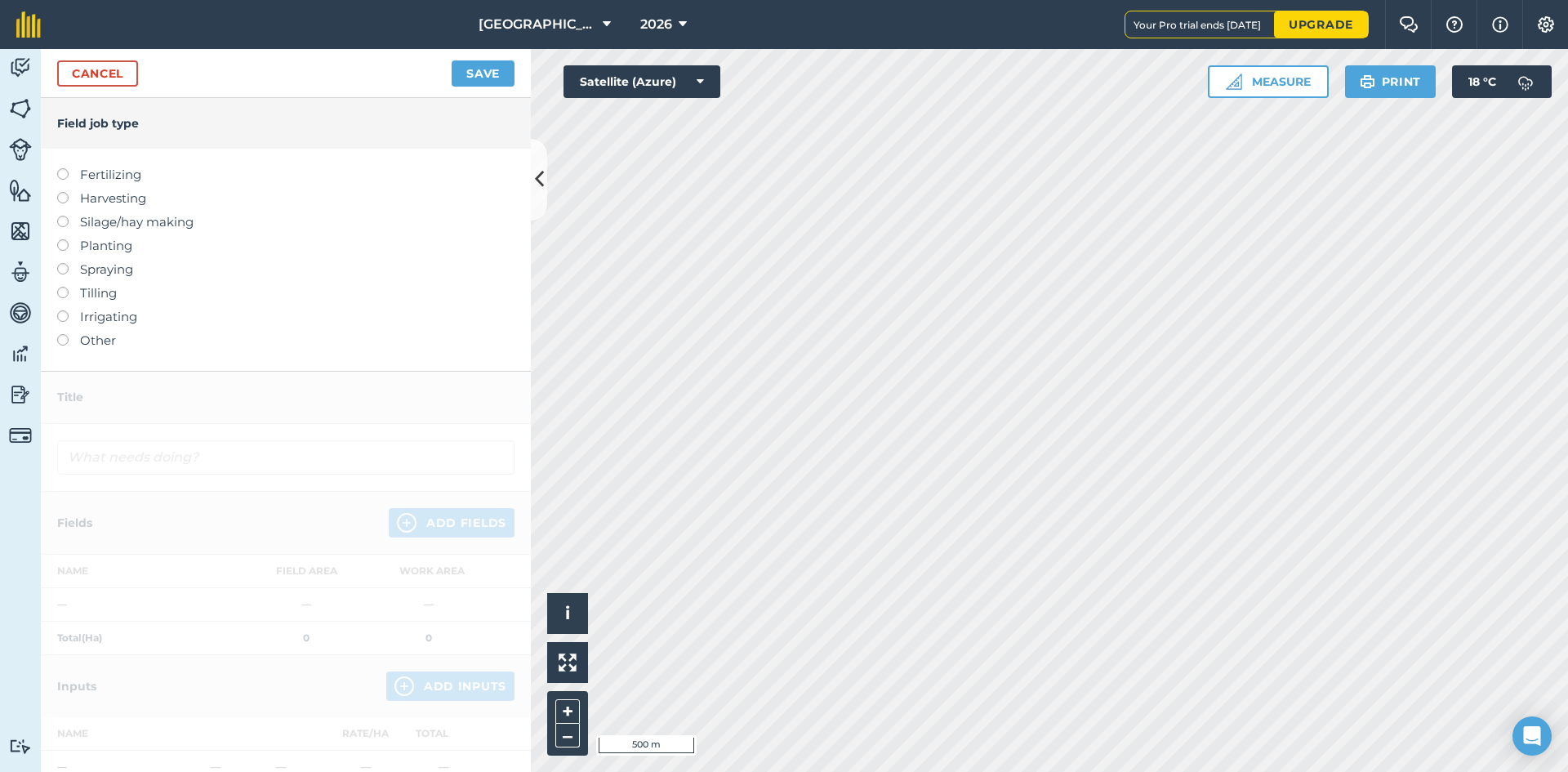
click at [86, 342] on label "Other" at bounding box center [286, 340] width 458 height 19
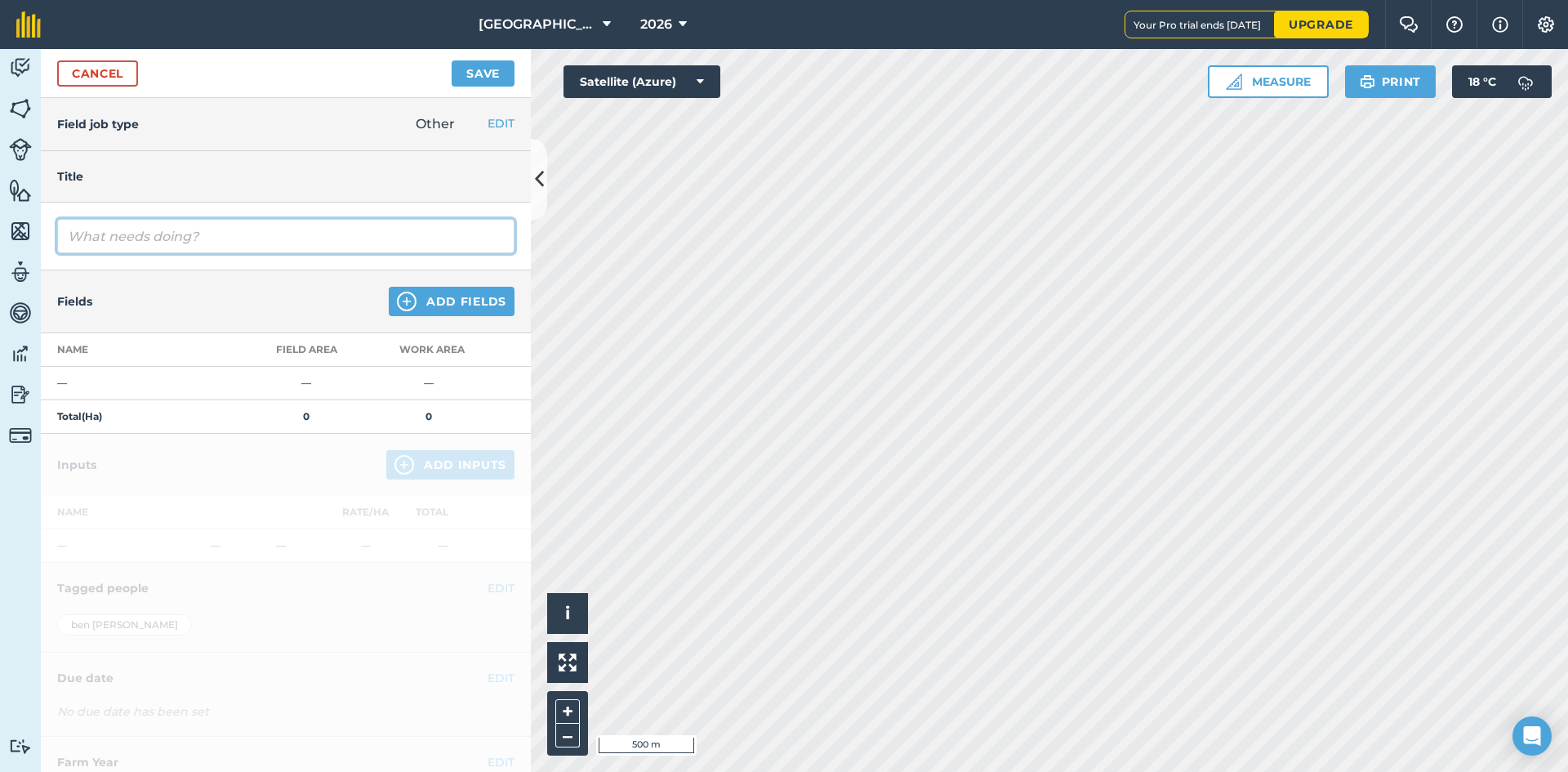
click at [144, 233] on input "text" at bounding box center [286, 237] width 458 height 35
type input "Slug pellet"
click at [419, 300] on button "Add Fields" at bounding box center [451, 301] width 126 height 30
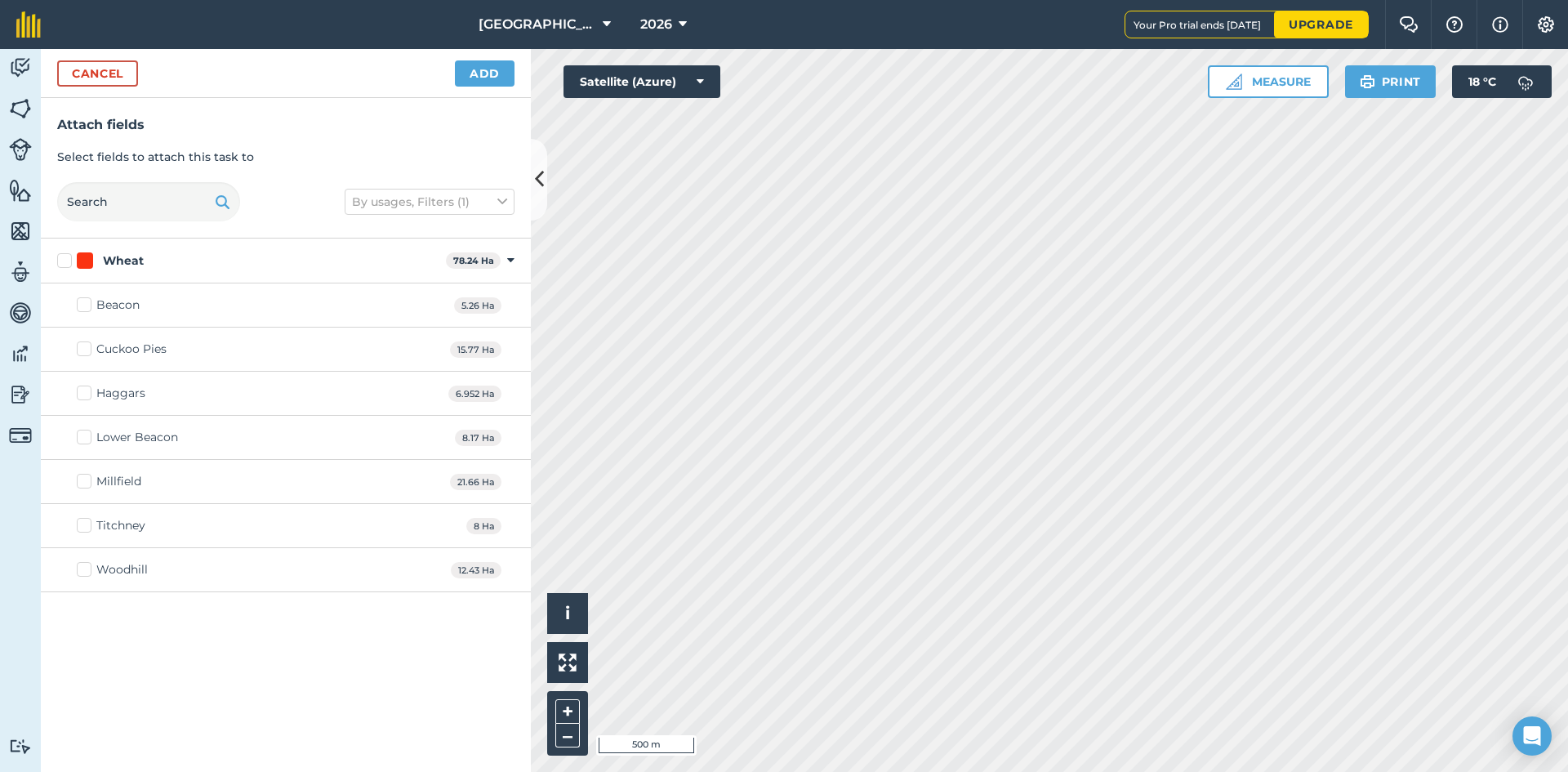
click at [65, 263] on label "Wheat" at bounding box center [248, 261] width 383 height 17
click at [65, 263] on input "Wheat" at bounding box center [62, 258] width 11 height 11
checkbox input "true"
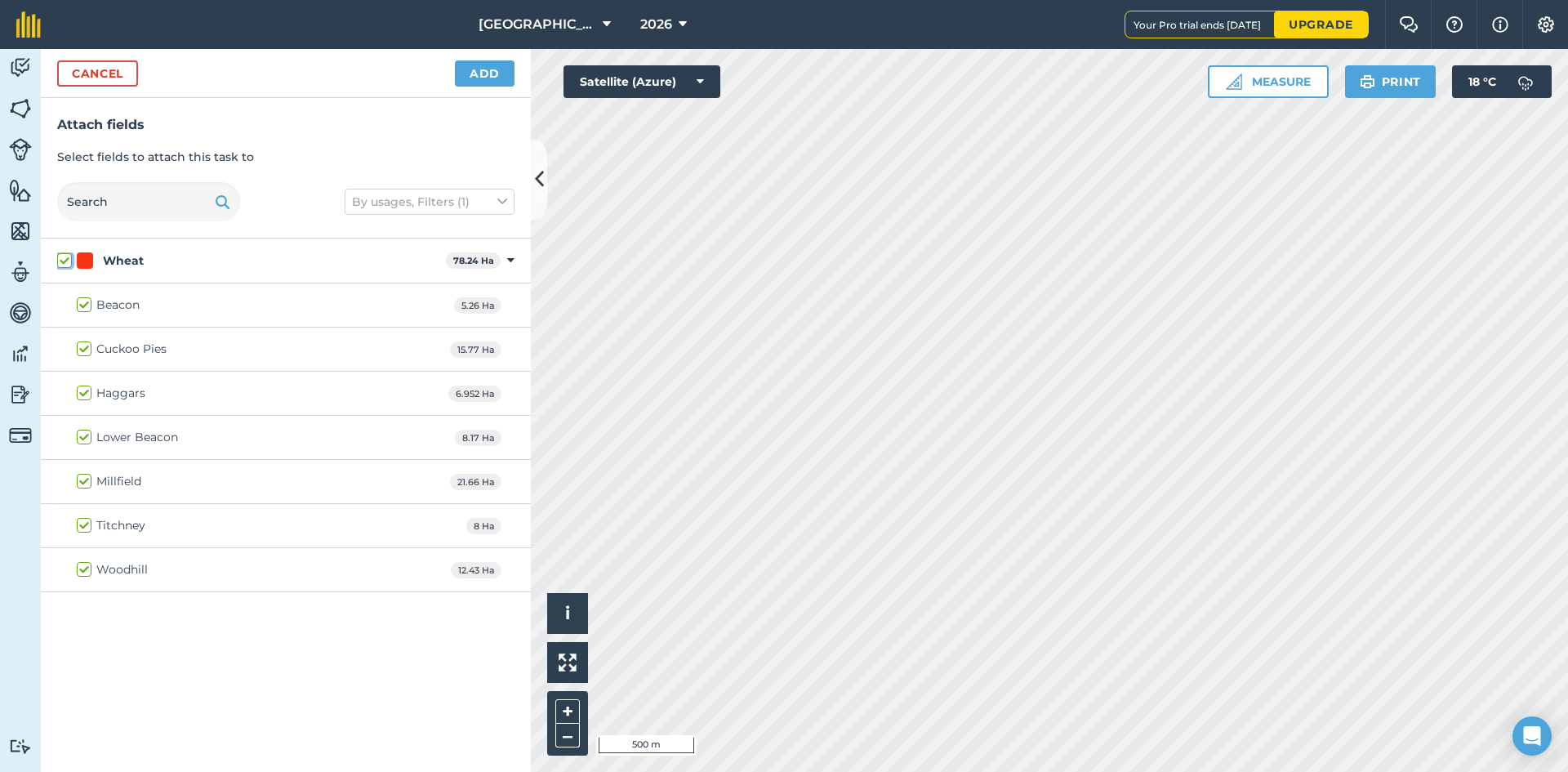
checkbox input "true"
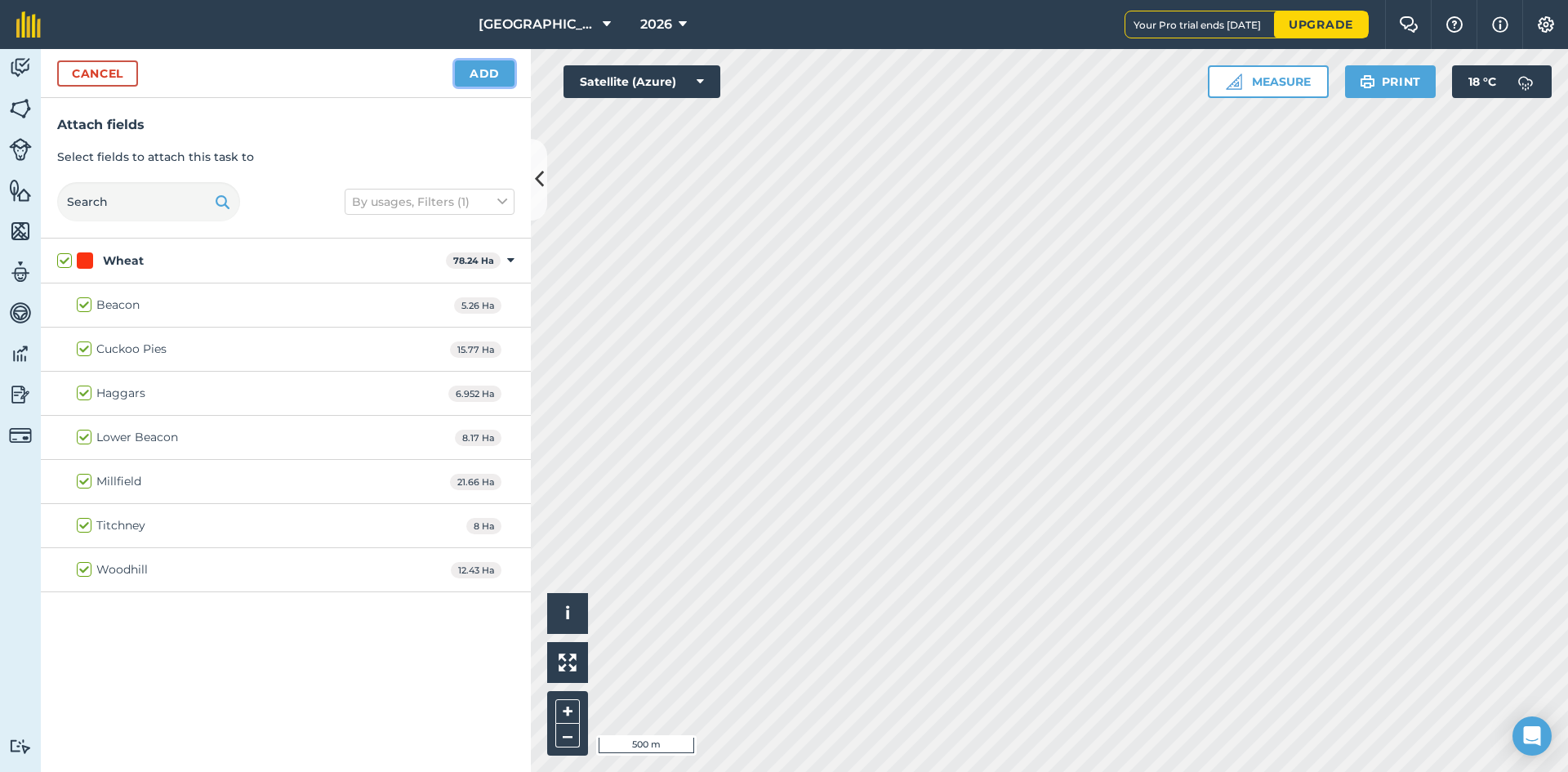
click at [493, 62] on button "Add" at bounding box center [485, 73] width 60 height 26
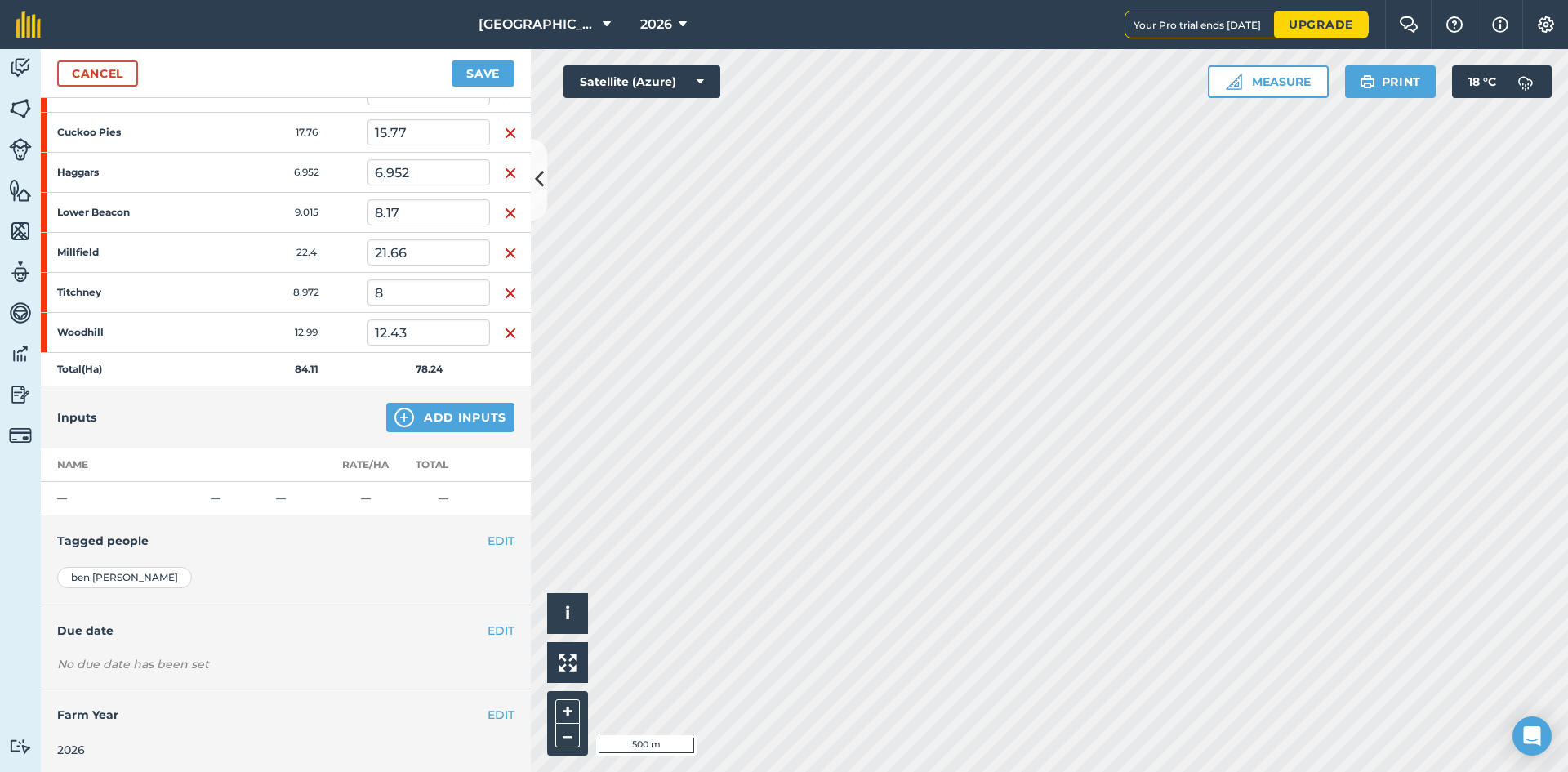
scroll to position [298, 0]
click at [394, 411] on img at bounding box center [404, 413] width 19 height 19
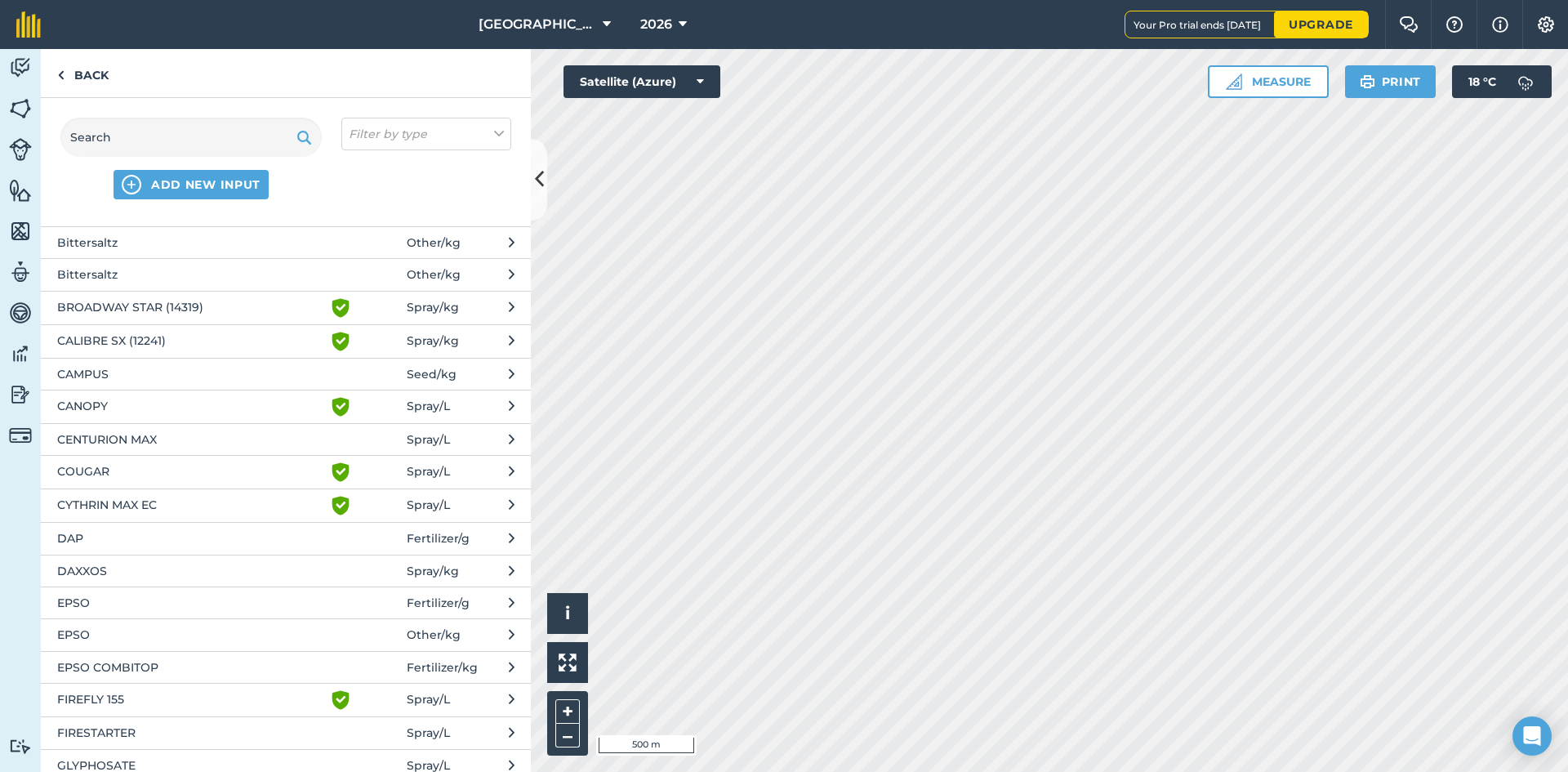
scroll to position [490, 0]
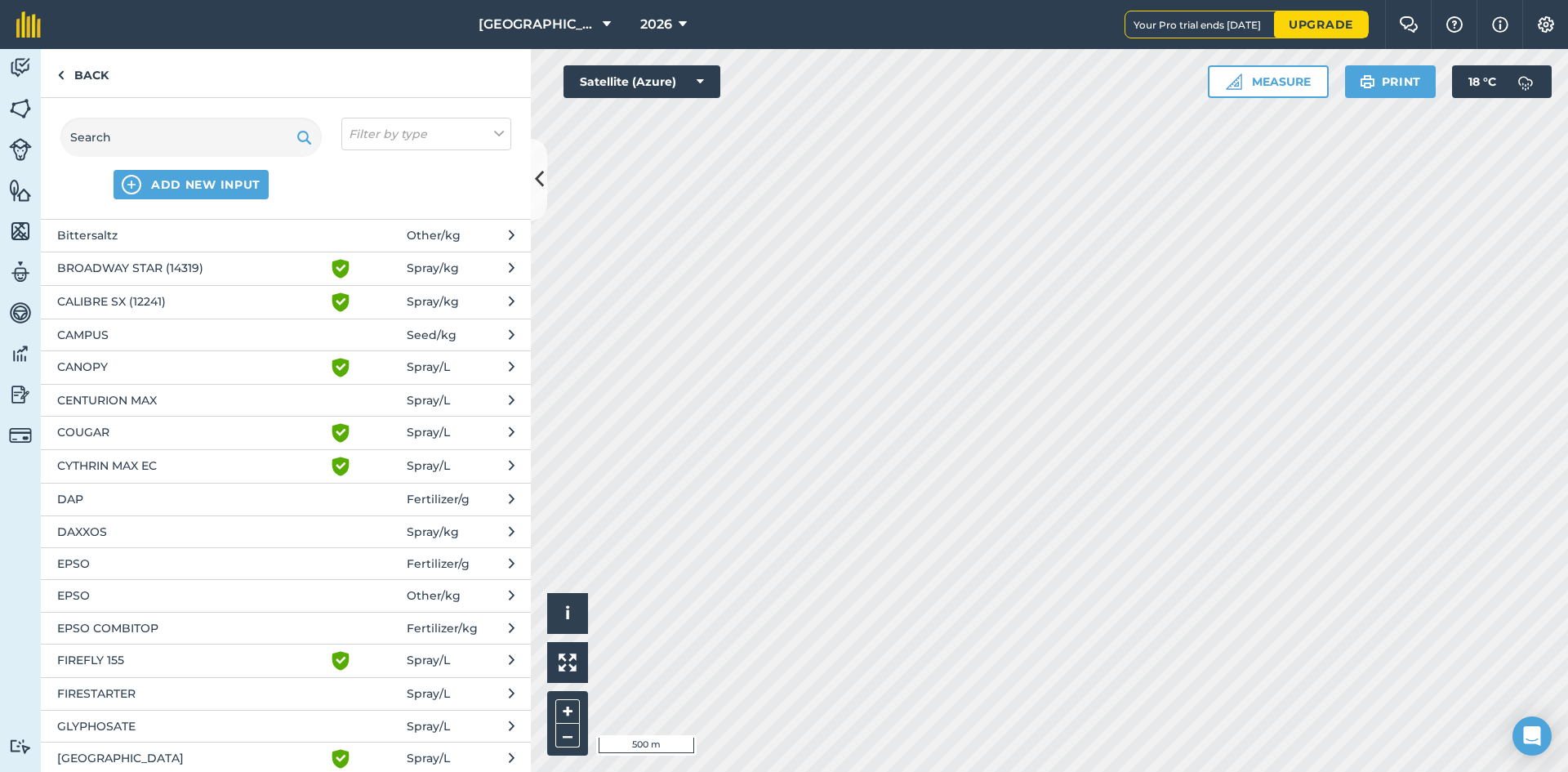
click at [101, 530] on span "DAXXOS" at bounding box center [190, 532] width 267 height 18
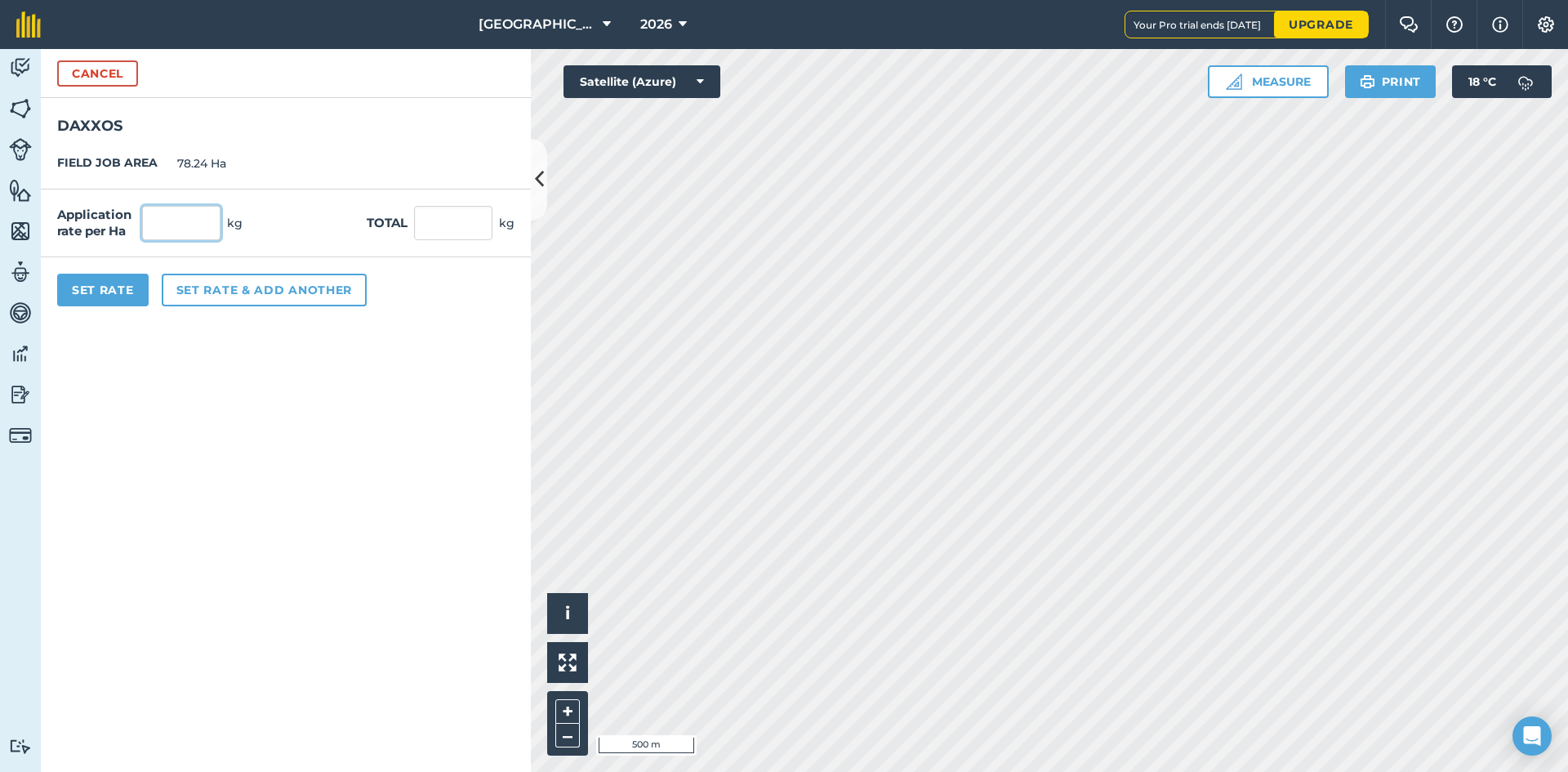
click at [142, 230] on input "text" at bounding box center [182, 223] width 79 height 35
type input "5"
type input "391.2"
click at [287, 396] on form "Cancel DAXXOS FIELD JOB AREA 78.24 Ha Application rate per Ha 5 kg Total 391.2 …" at bounding box center [286, 411] width 490 height 723
click at [83, 290] on button "Set Rate" at bounding box center [102, 290] width 91 height 33
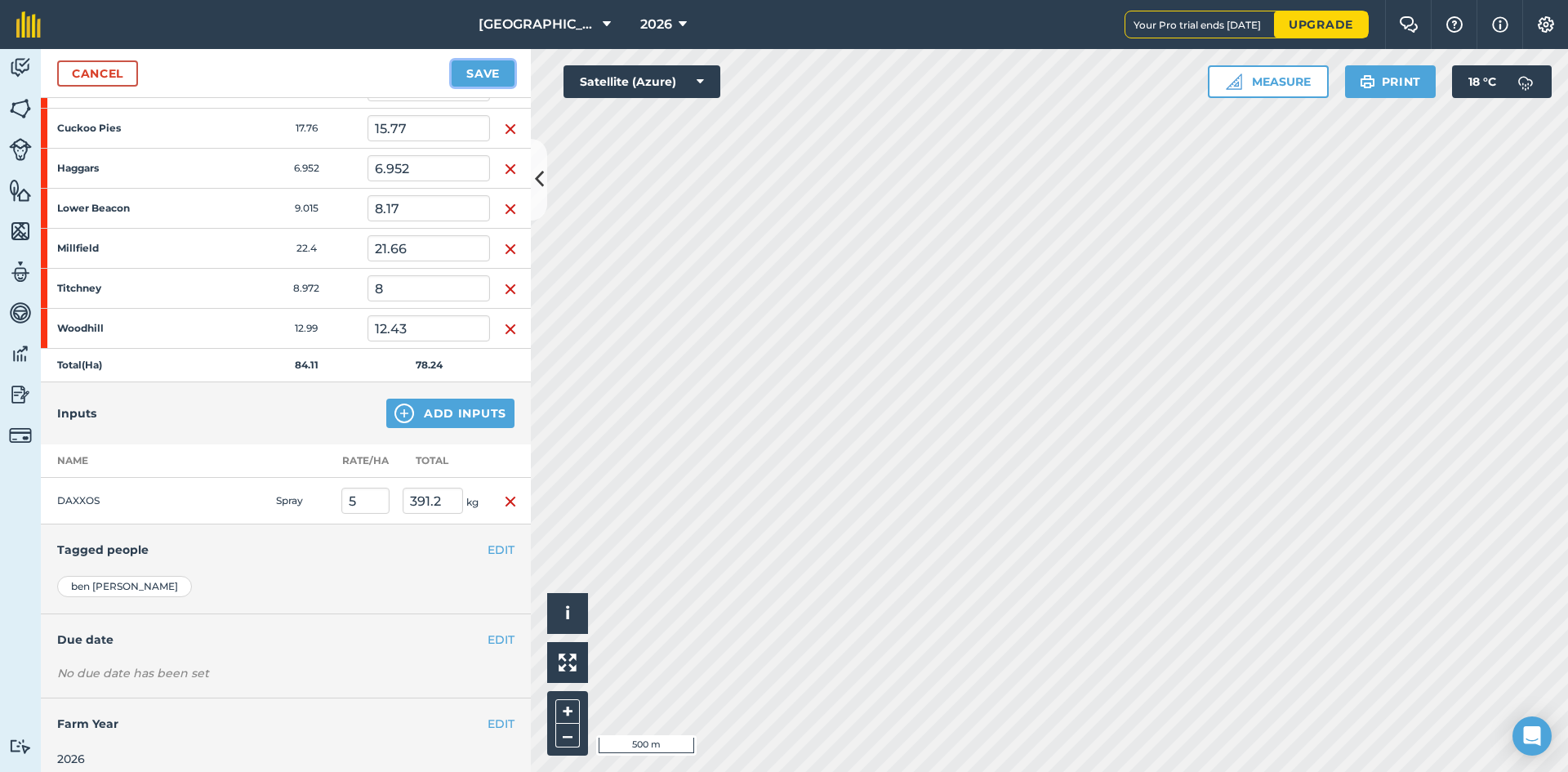
click at [490, 70] on button "Save" at bounding box center [483, 73] width 62 height 26
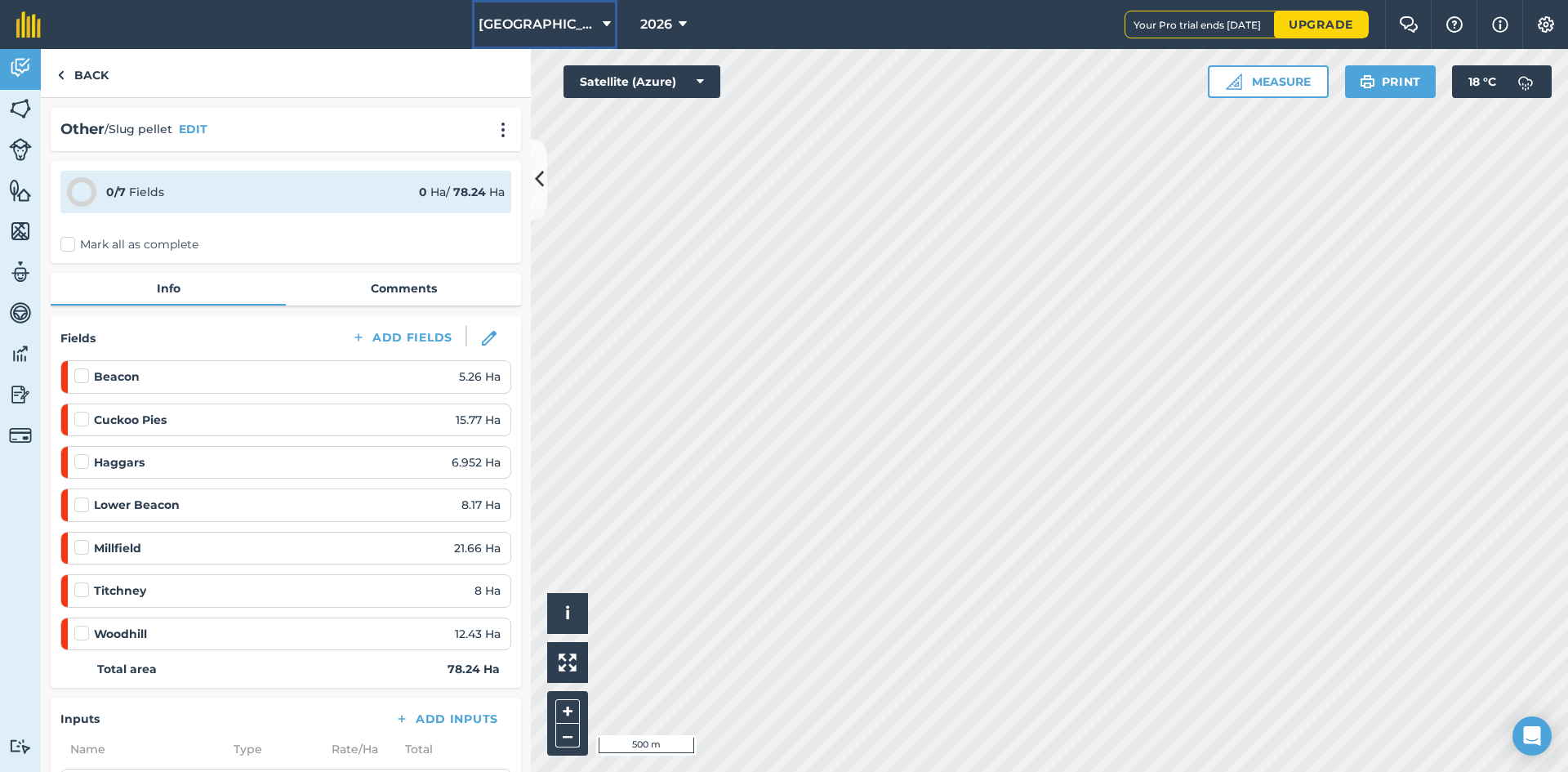
click at [579, 24] on span "[GEOGRAPHIC_DATA] (new)" at bounding box center [537, 24] width 117 height 19
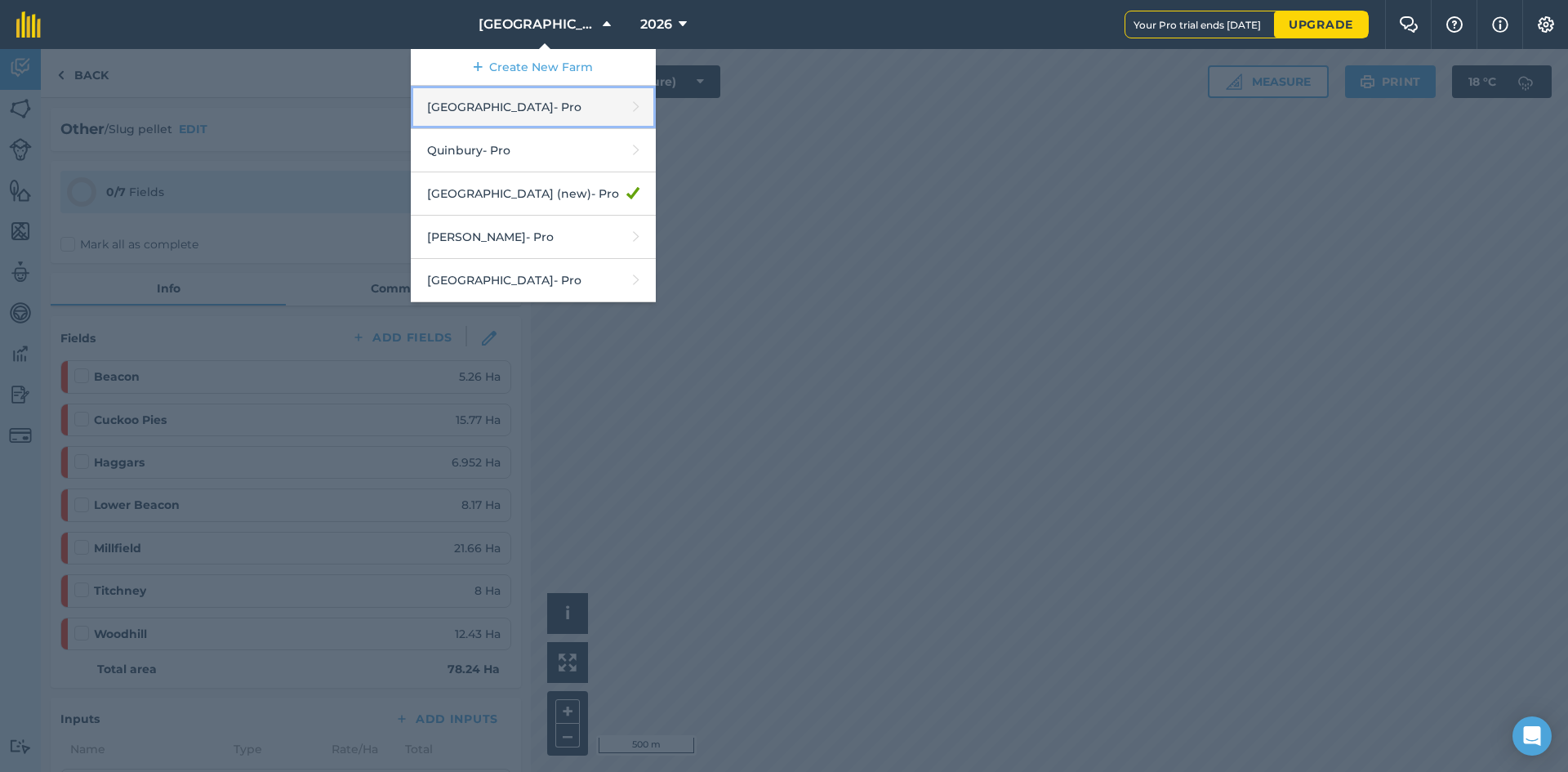
click at [524, 122] on link "Hyde Hall - Pro" at bounding box center [533, 107] width 245 height 43
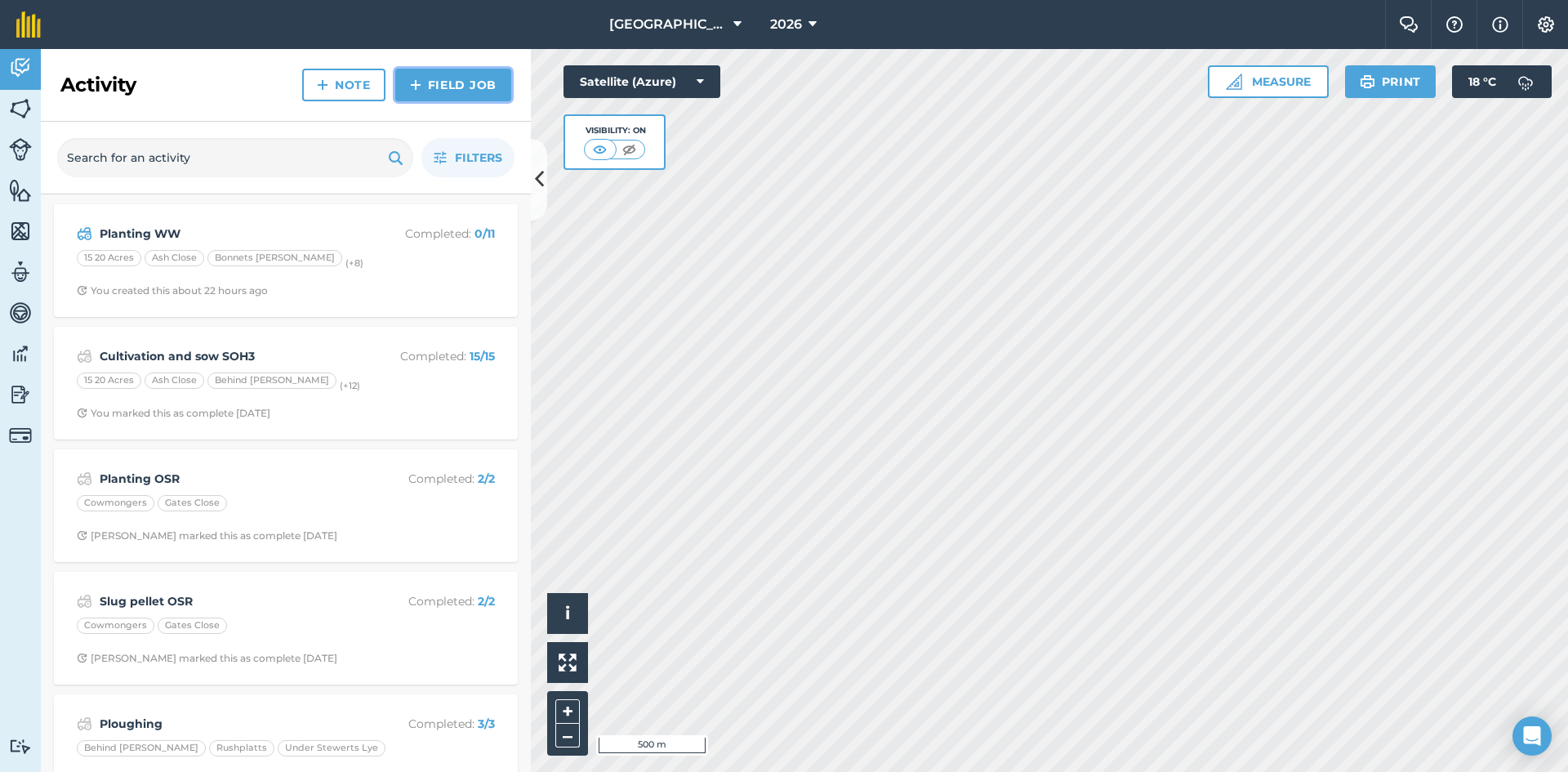
click at [485, 85] on link "Field Job" at bounding box center [453, 85] width 116 height 33
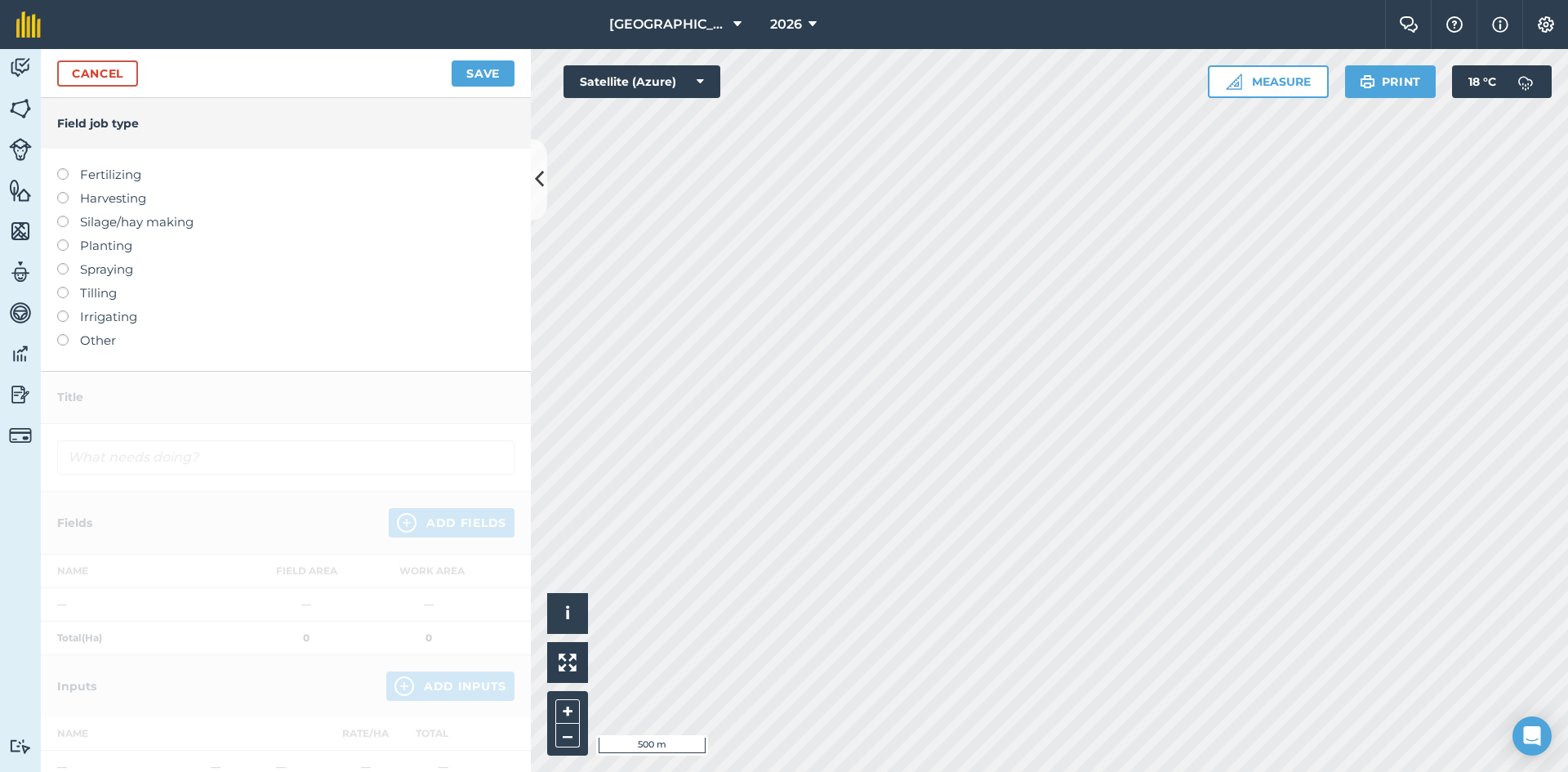
click at [101, 343] on label "Other" at bounding box center [286, 340] width 458 height 19
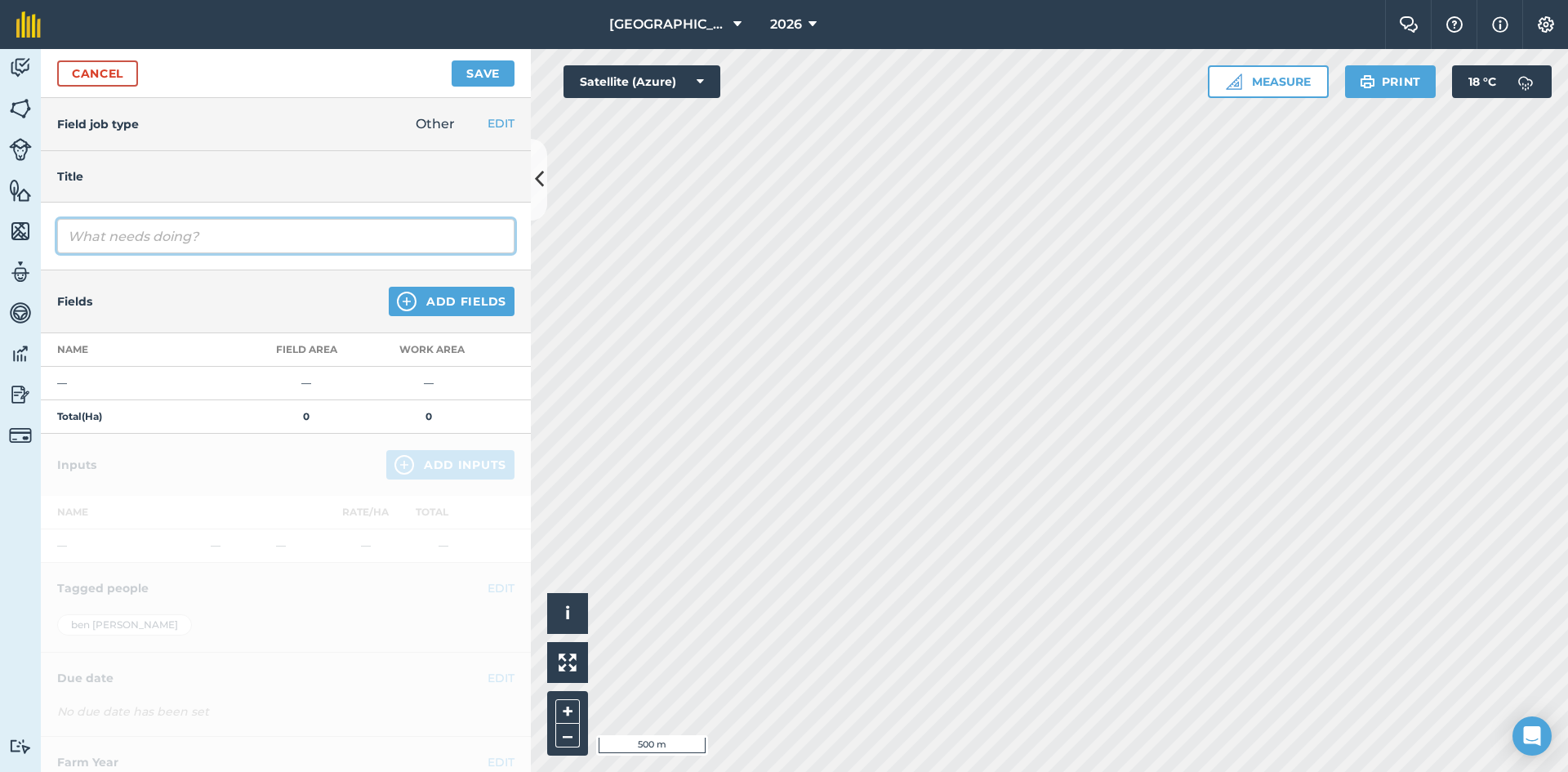
click at [180, 237] on input "text" at bounding box center [286, 237] width 458 height 35
type input "Slug pellet Wheat"
click at [413, 307] on button "Add Fields" at bounding box center [451, 301] width 126 height 30
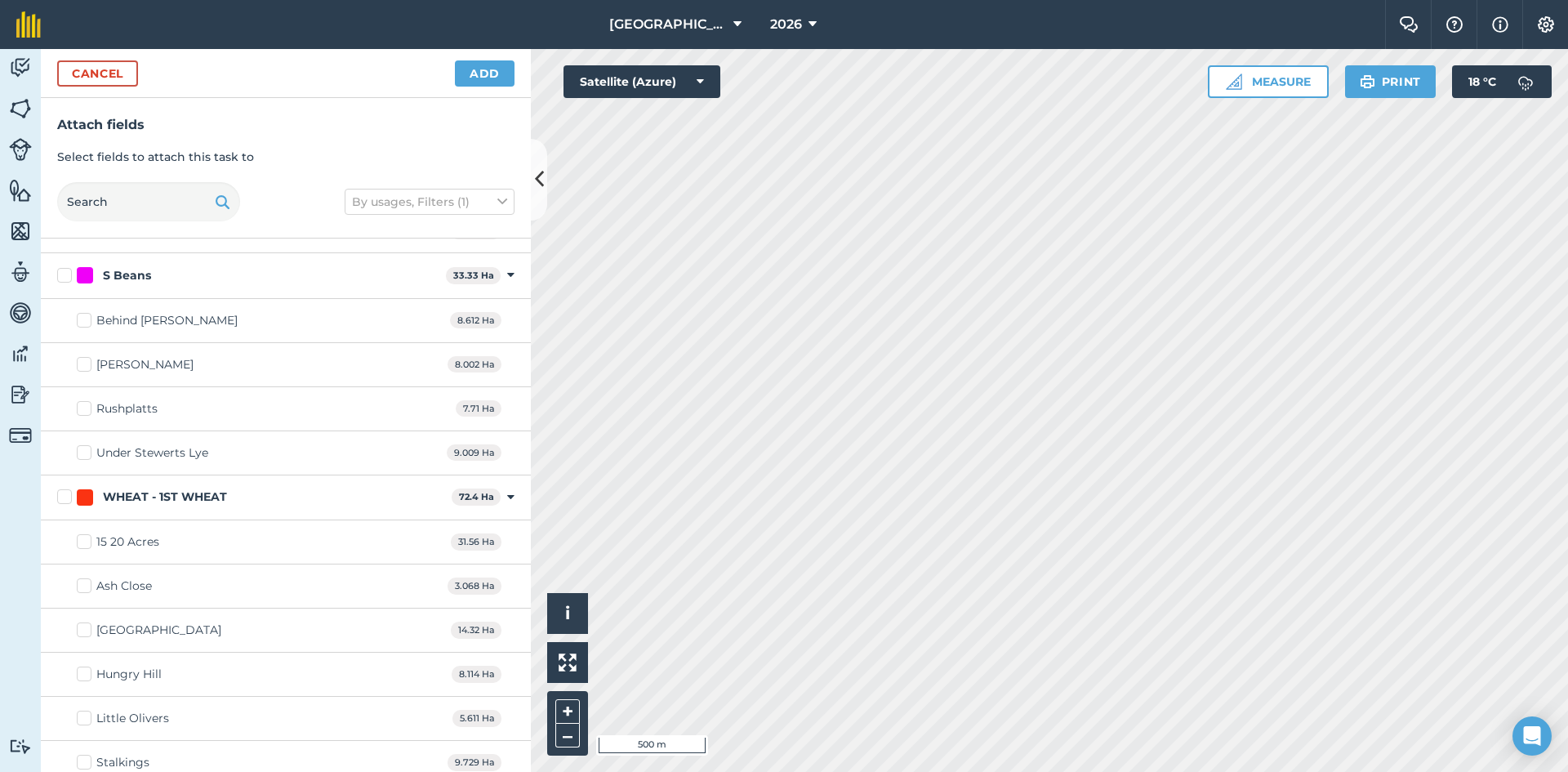
scroll to position [572, 0]
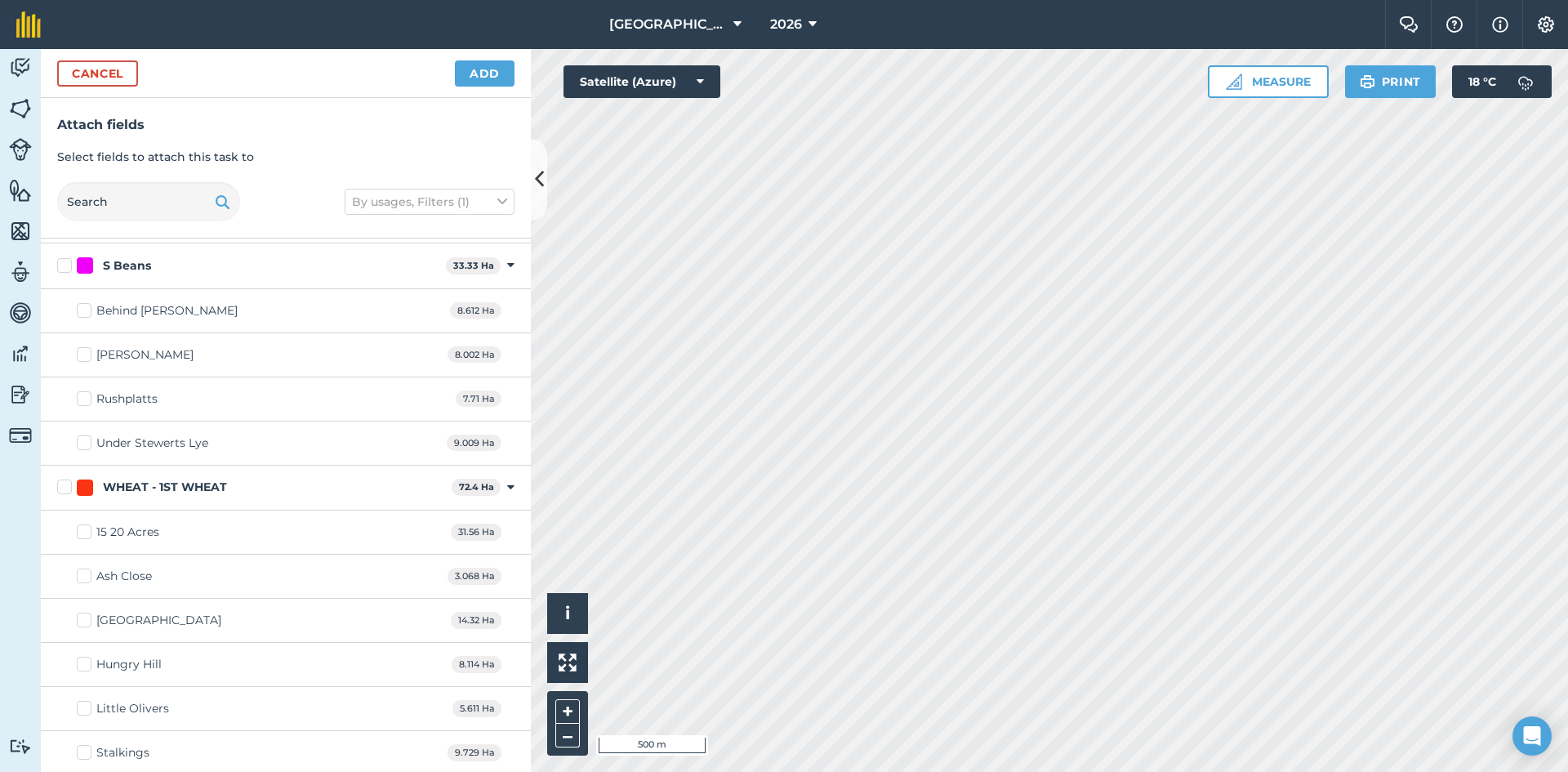
click at [73, 489] on label "WHEAT - 1ST WHEAT" at bounding box center [251, 487] width 388 height 17
click at [68, 489] on input "WHEAT - 1ST WHEAT" at bounding box center [62, 484] width 11 height 11
checkbox input "true"
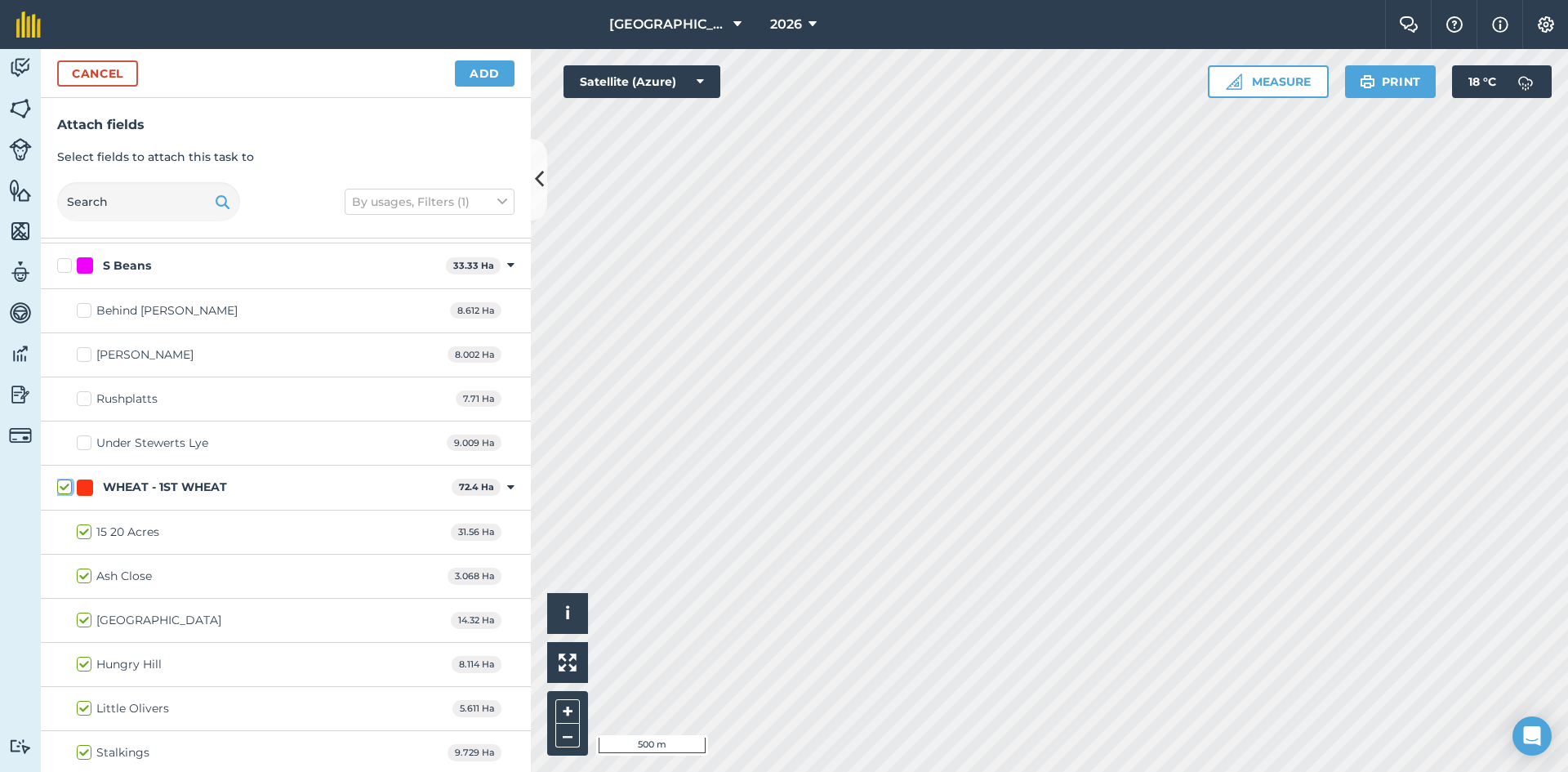
checkbox input "true"
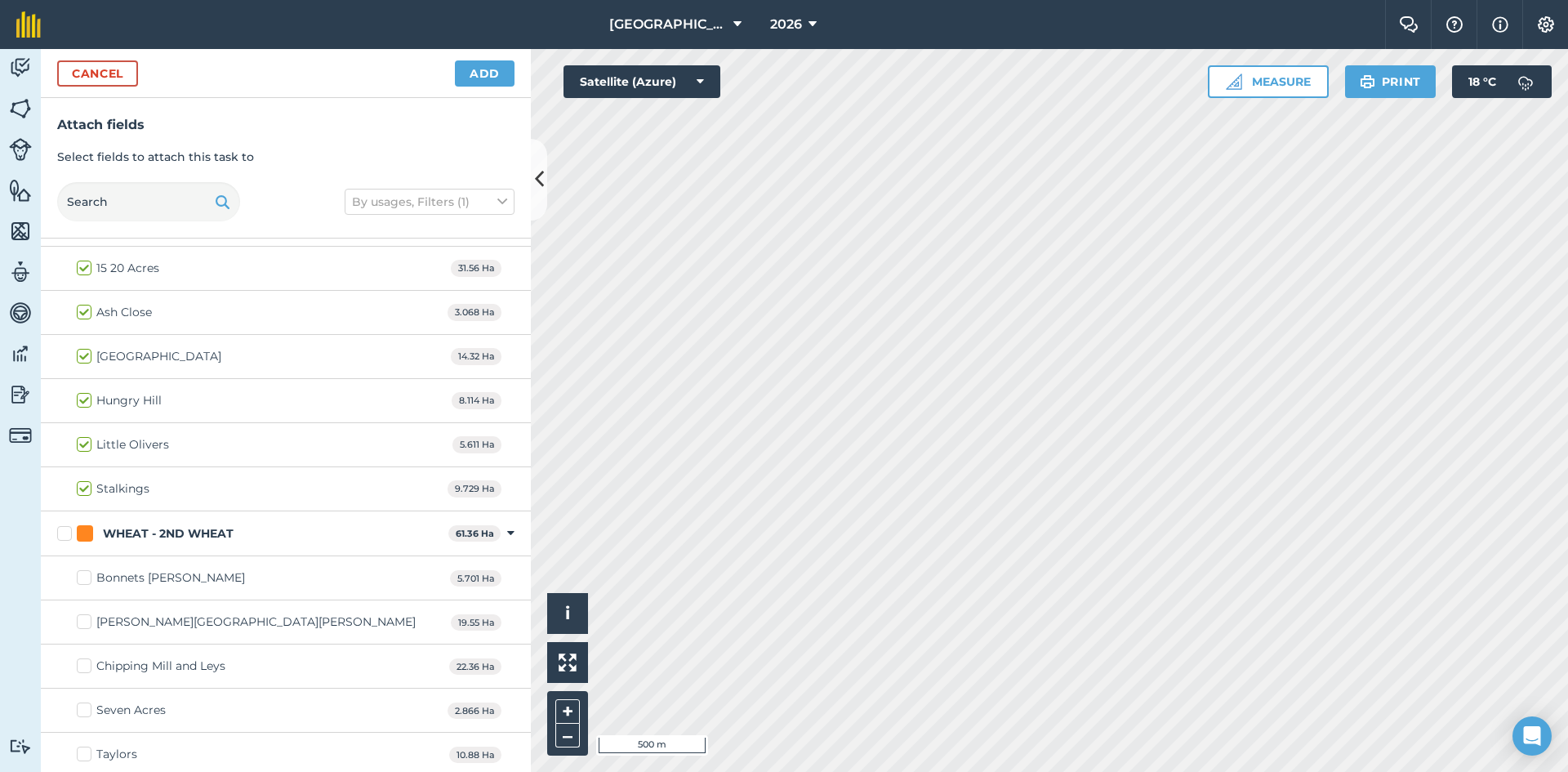
scroll to position [840, 0]
click at [62, 530] on label "WHEAT - 2ND WHEAT" at bounding box center [249, 529] width 385 height 17
click at [62, 530] on input "WHEAT - 2ND WHEAT" at bounding box center [62, 525] width 11 height 11
checkbox input "true"
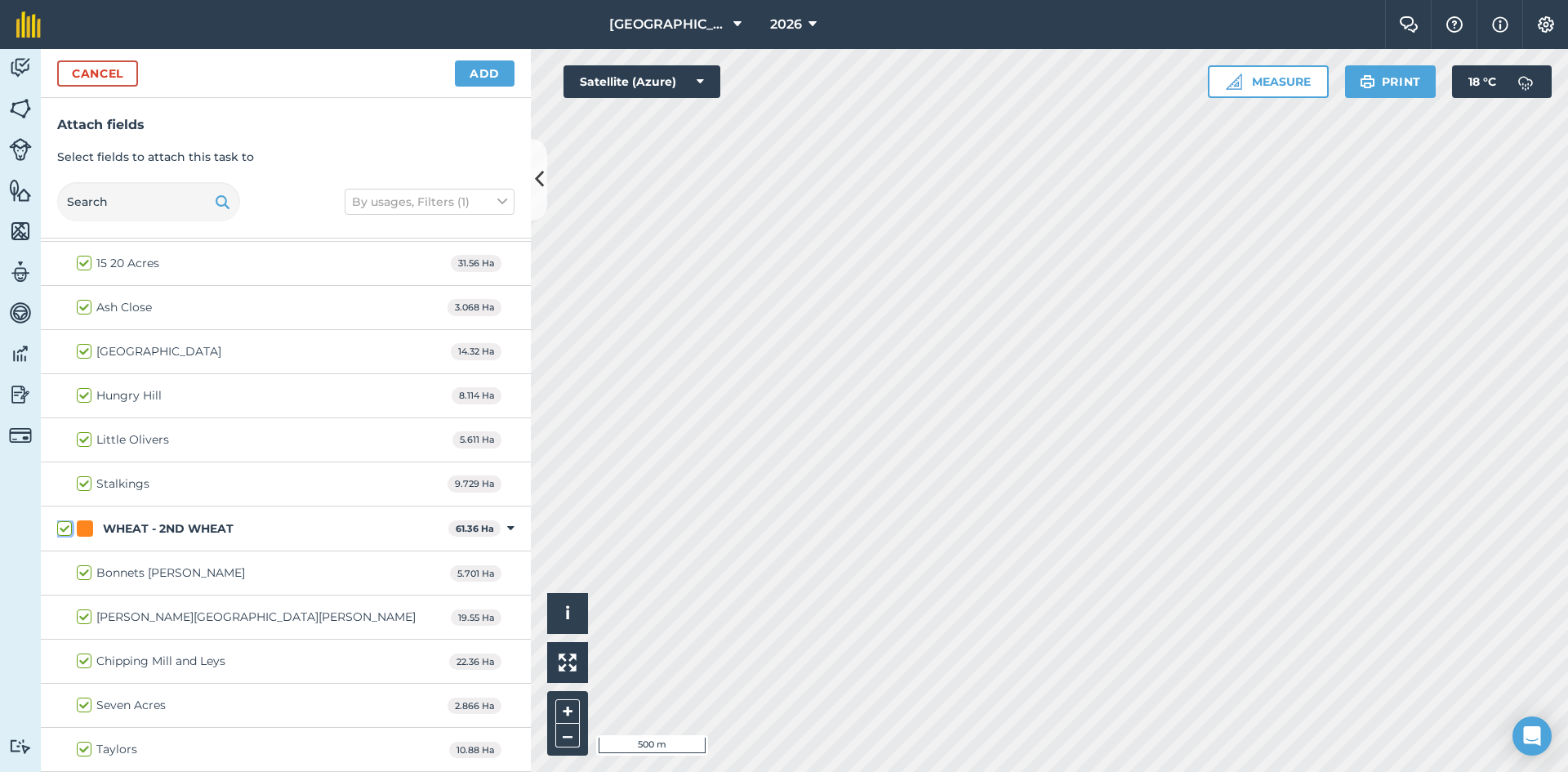
checkbox input "true"
click at [469, 78] on button "Add" at bounding box center [485, 73] width 60 height 26
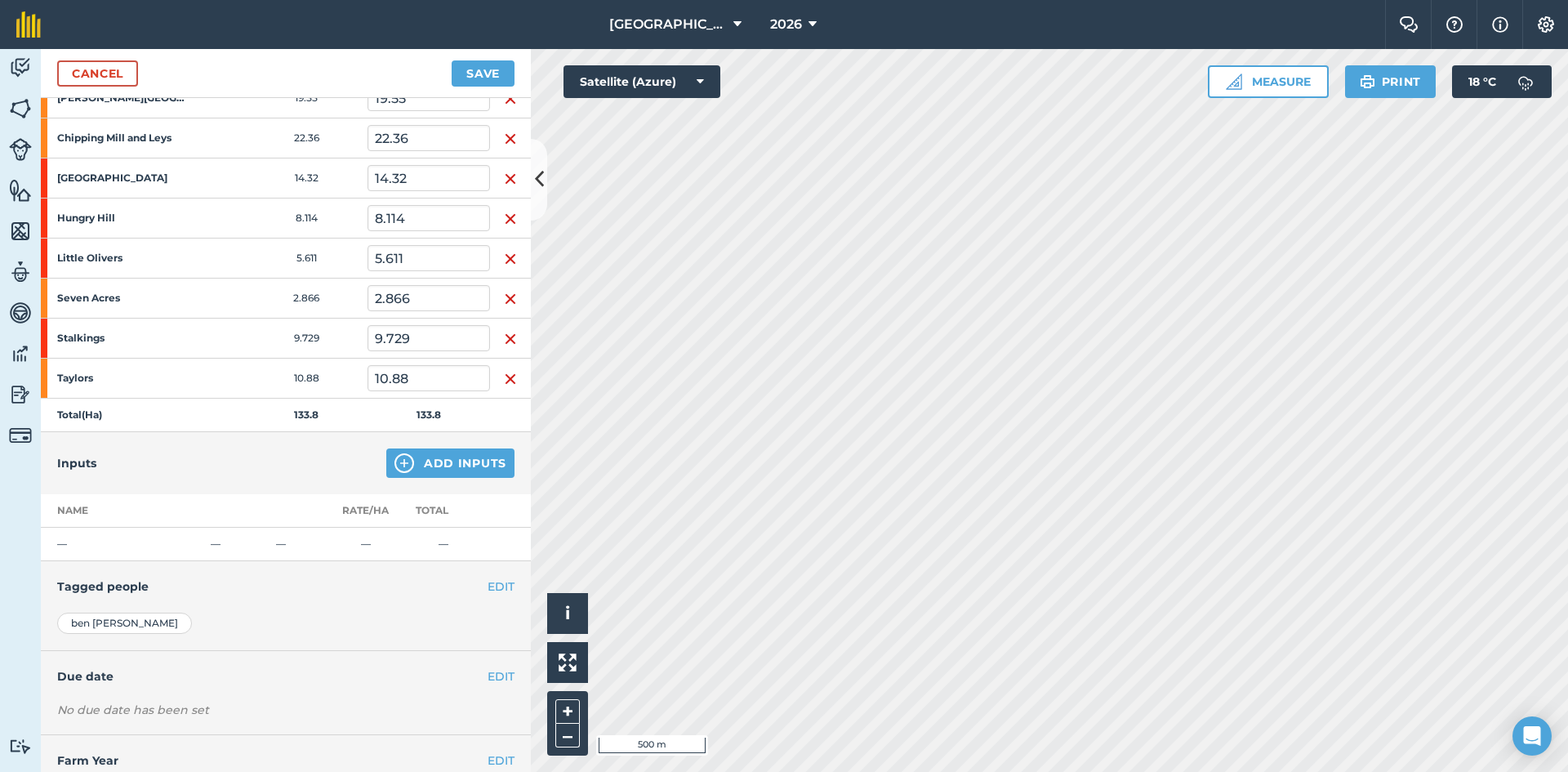
scroll to position [459, 0]
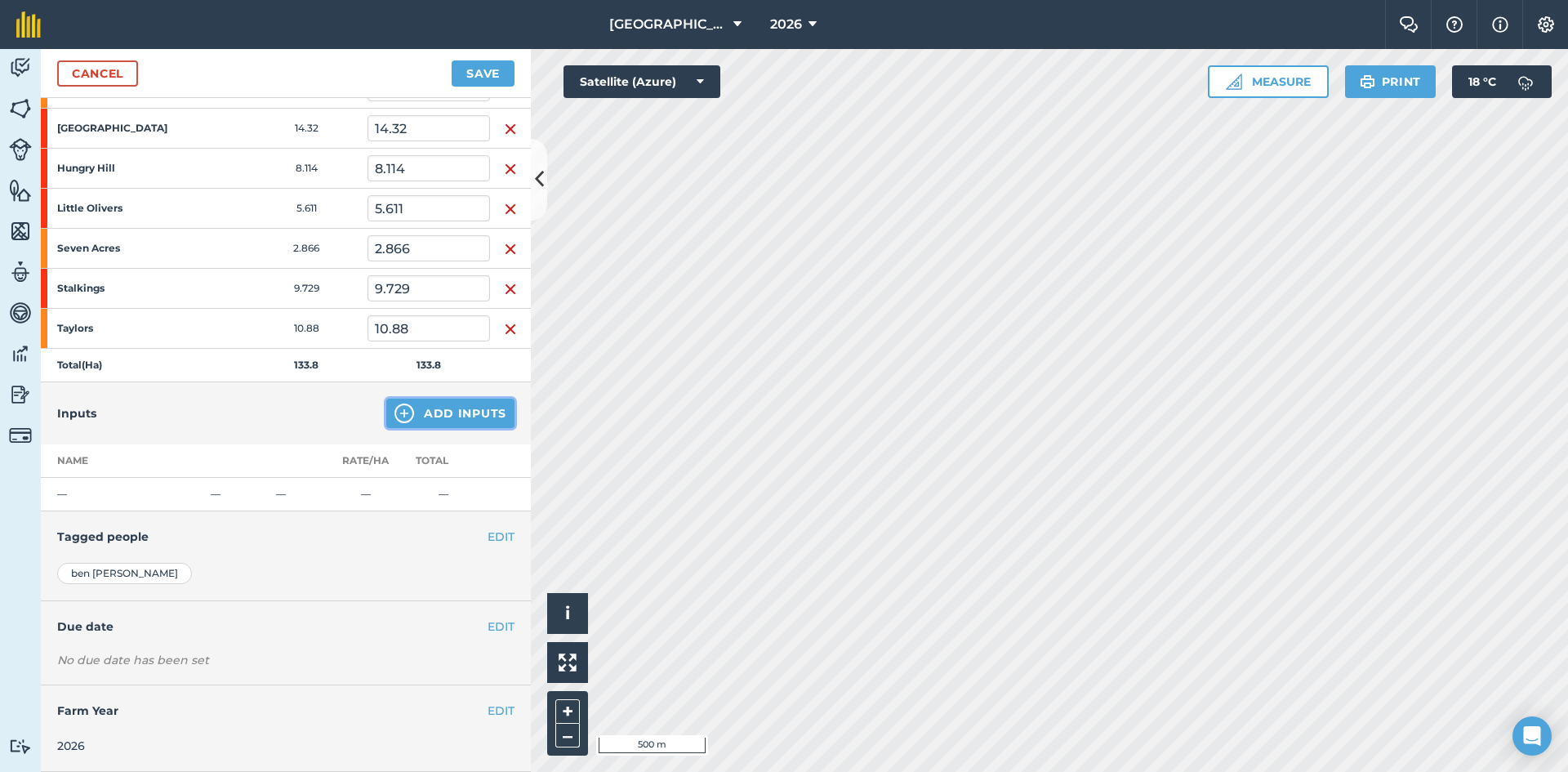
click at [419, 415] on button "Add Inputs" at bounding box center [450, 413] width 128 height 30
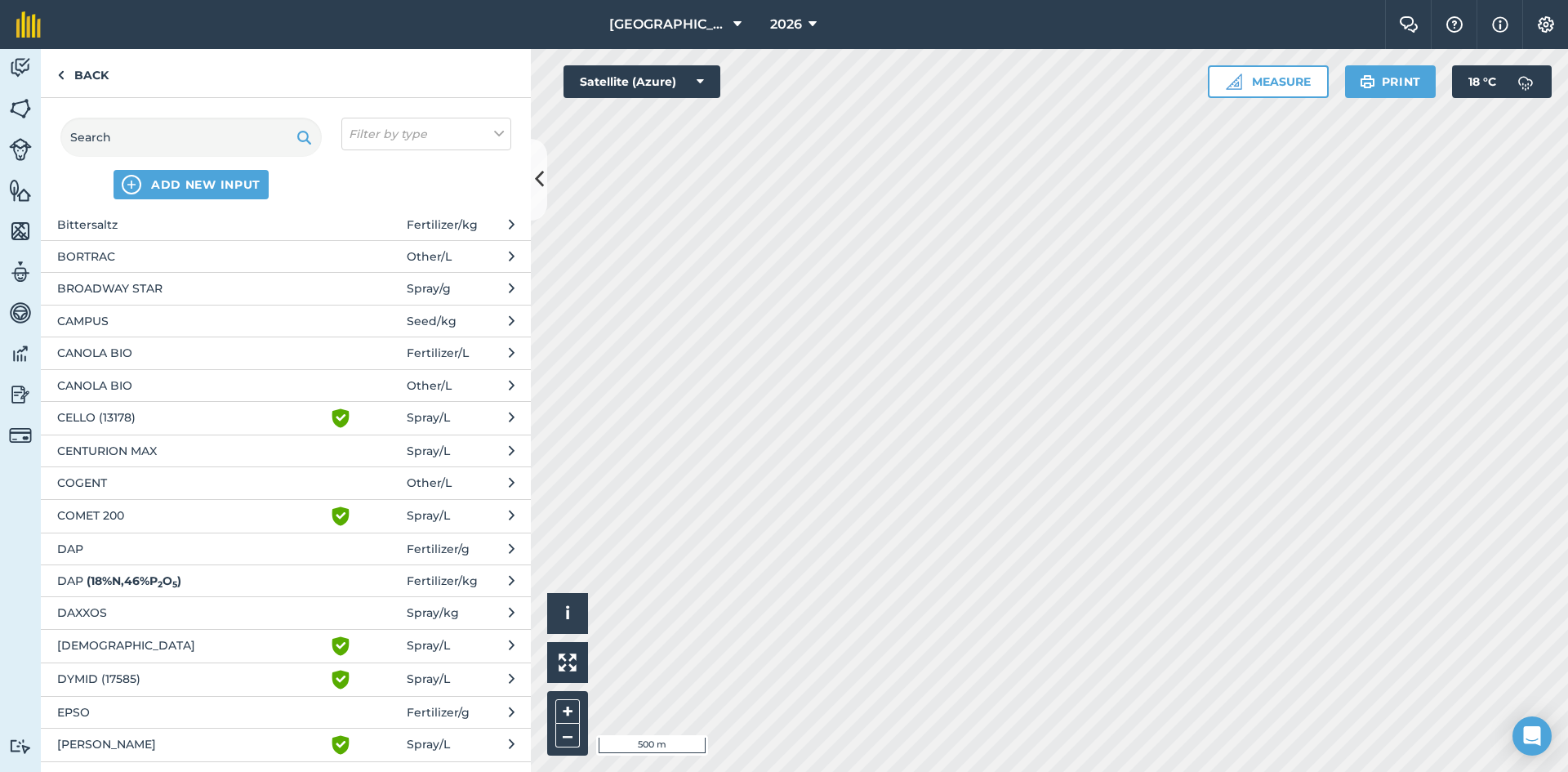
scroll to position [245, 0]
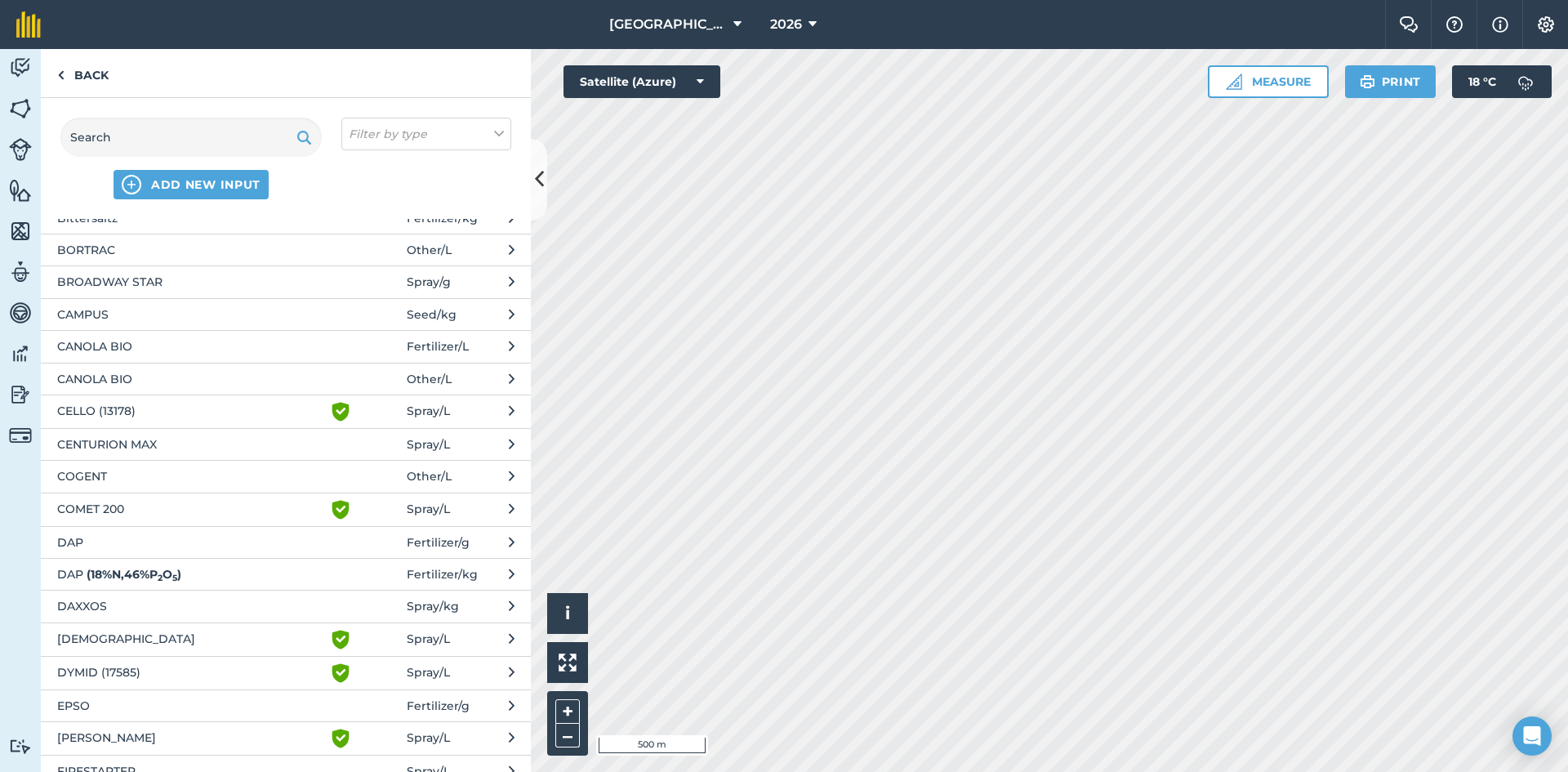
click at [90, 601] on span "DAXXOS" at bounding box center [190, 606] width 267 height 18
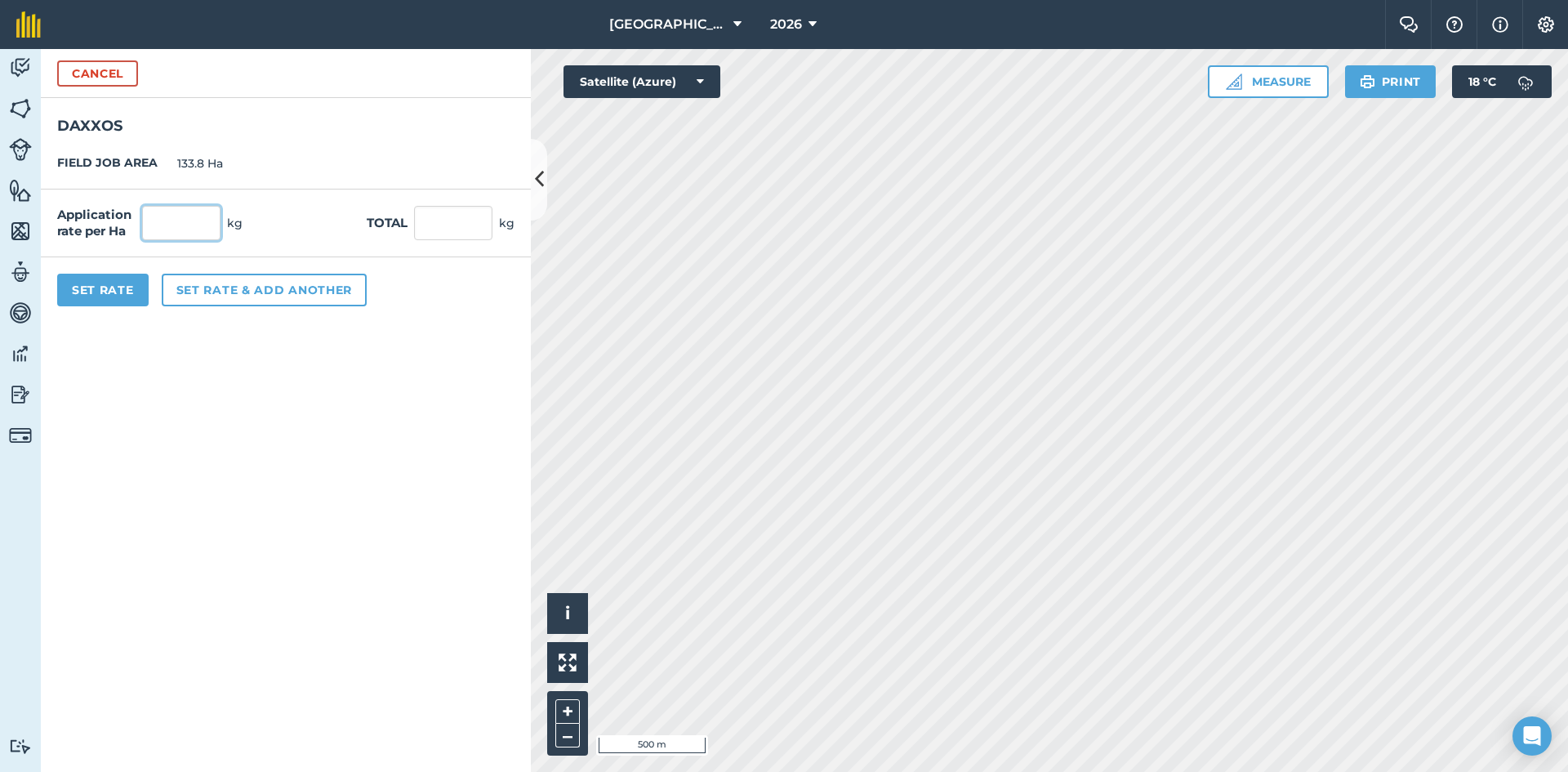
click at [176, 218] on input "text" at bounding box center [182, 223] width 79 height 35
type input "5"
type input "669"
click at [310, 552] on form "Cancel DAXXOS FIELD JOB AREA 133.8 Ha Application rate per Ha 5 kg Total 669 kg…" at bounding box center [286, 411] width 490 height 723
click at [173, 221] on input "5" at bounding box center [182, 223] width 79 height 35
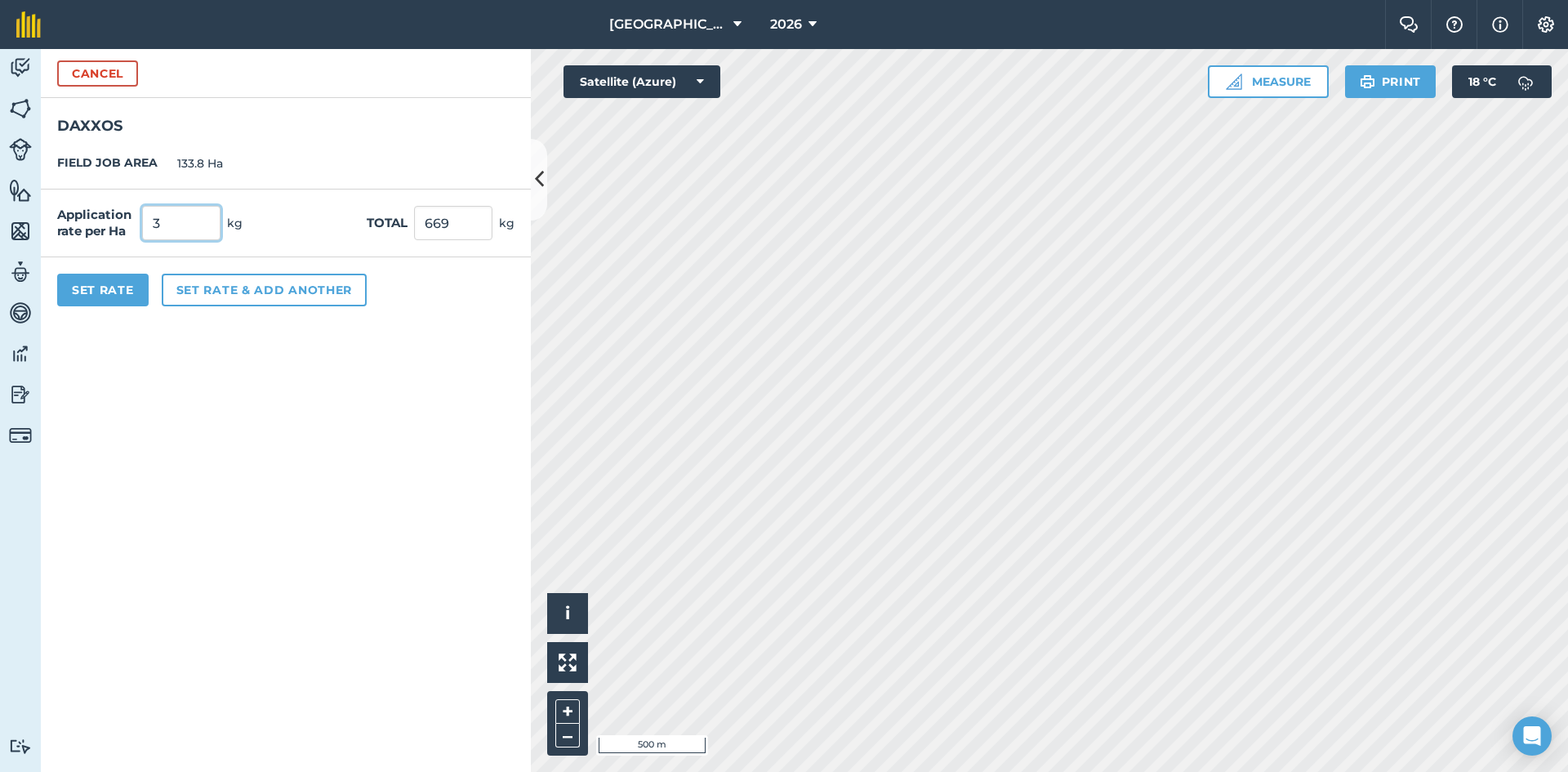
type input "3"
type input "401.4"
click at [152, 383] on form "Cancel DAXXOS FIELD JOB AREA 133.8 Ha Application rate per Ha 3 kg Total 401.4 …" at bounding box center [286, 411] width 490 height 723
click at [181, 230] on input "3" at bounding box center [182, 223] width 79 height 35
type input "2"
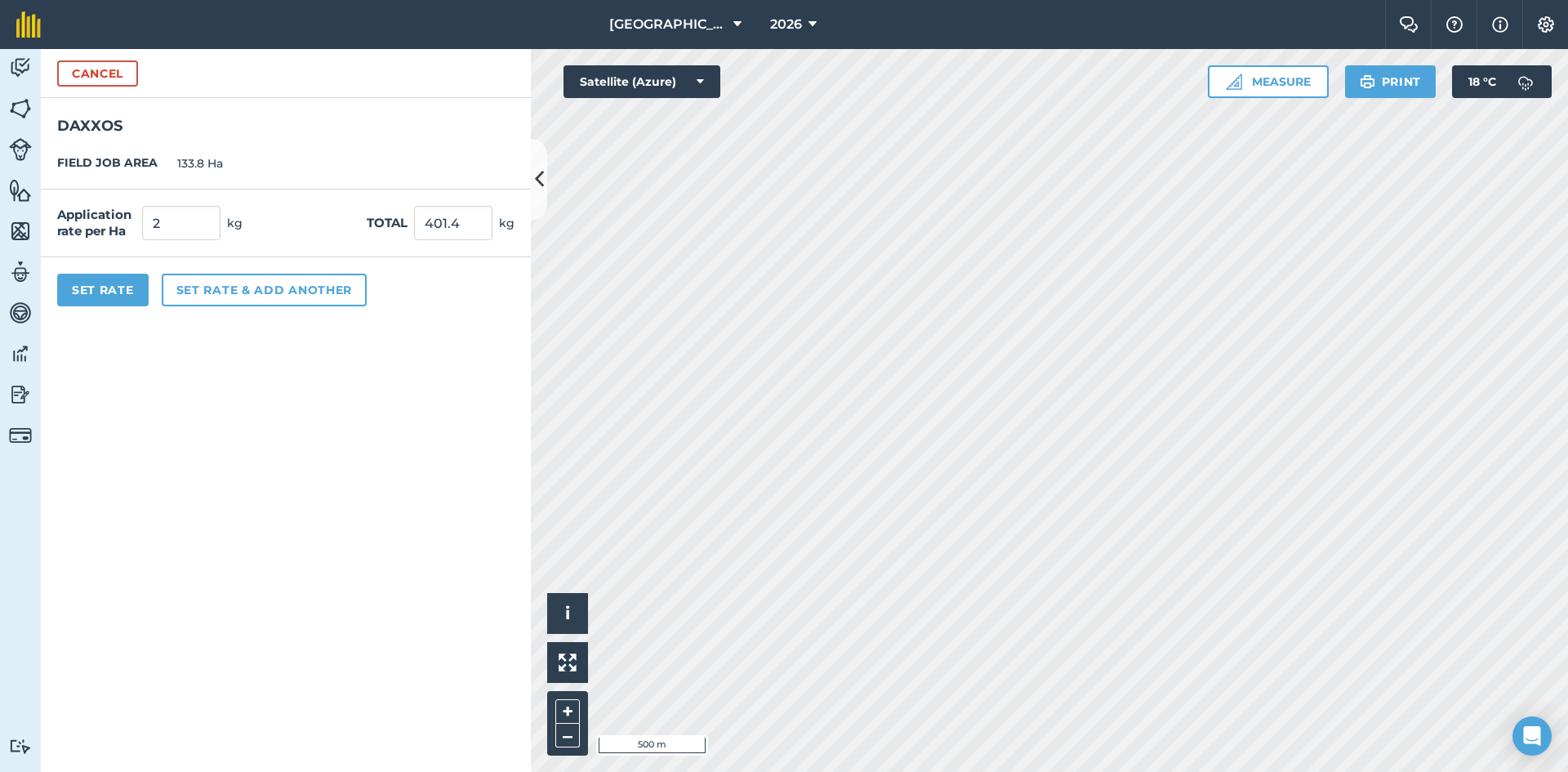
type input "267.6"
click at [252, 408] on form "Cancel DAXXOS FIELD JOB AREA 133.8 Ha Application rate per Ha 2 kg Total 267.6 …" at bounding box center [286, 411] width 490 height 723
click at [188, 226] on input "2" at bounding box center [182, 223] width 79 height 35
type input "2.5"
type input "334.5"
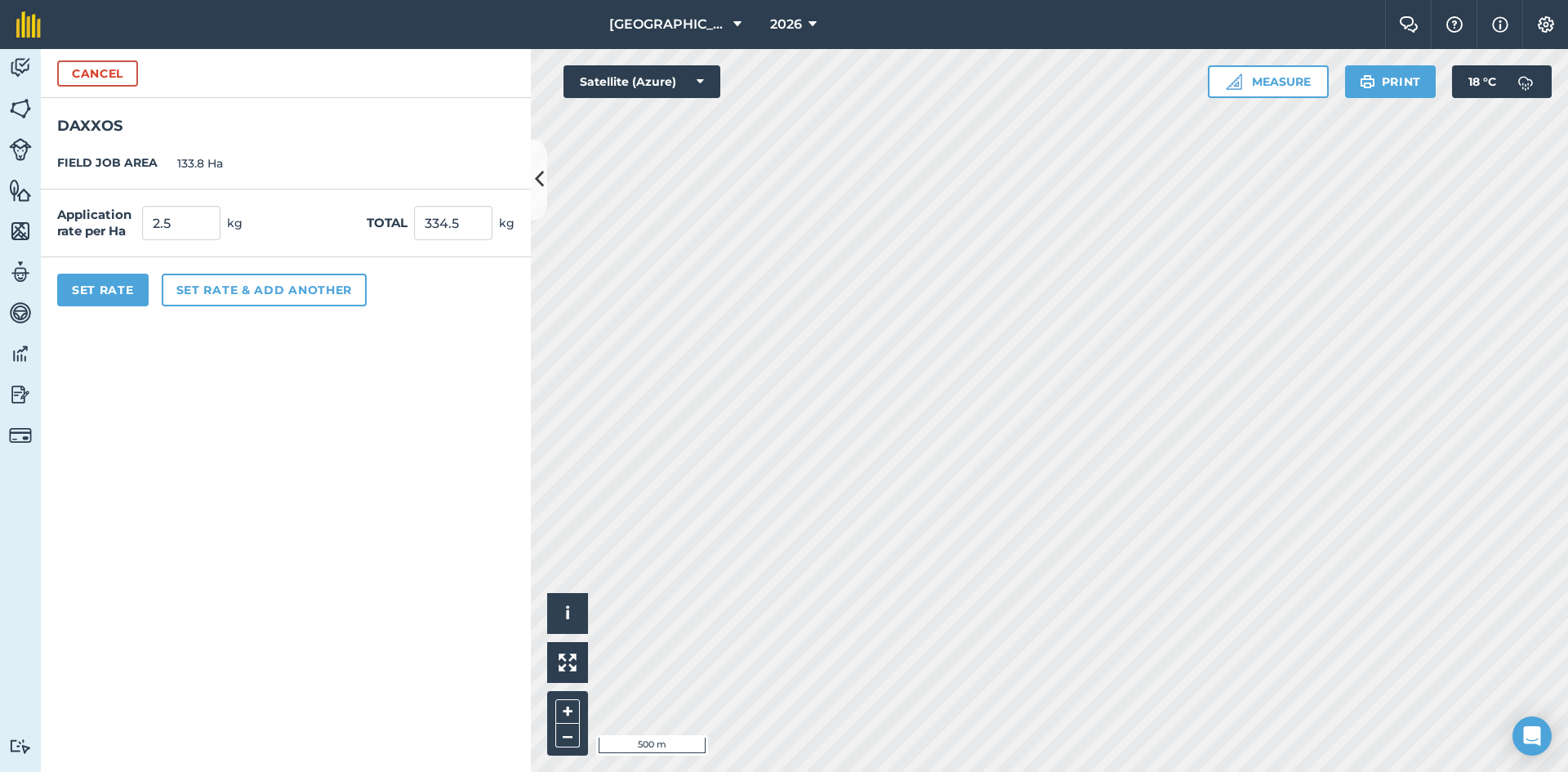
click at [157, 399] on form "Cancel DAXXOS FIELD JOB AREA 133.8 Ha Application rate per Ha 2.5 kg Total 334.…" at bounding box center [286, 411] width 490 height 723
click at [89, 287] on button "Set Rate" at bounding box center [102, 290] width 91 height 33
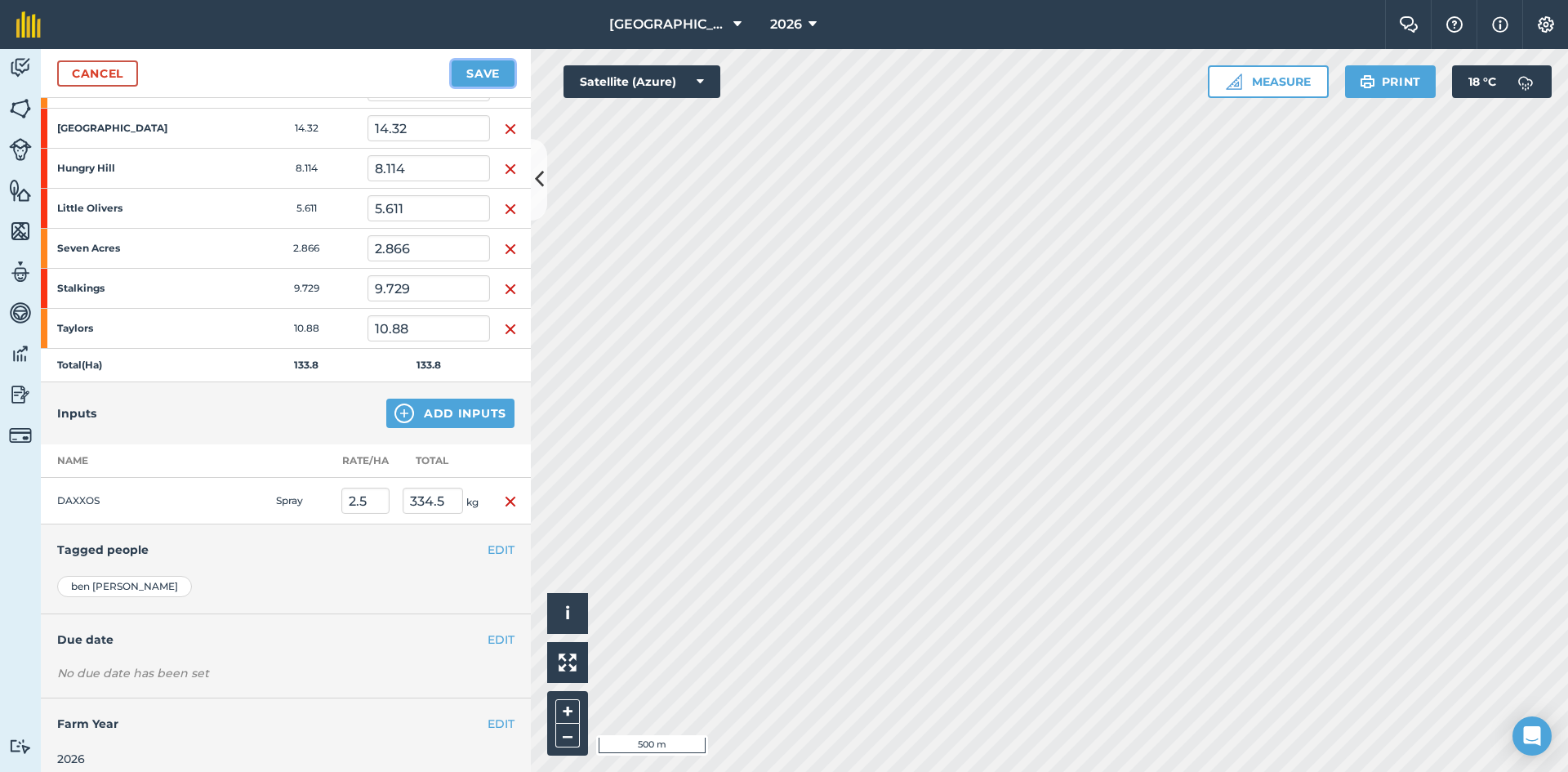
click at [484, 71] on button "Save" at bounding box center [483, 73] width 62 height 26
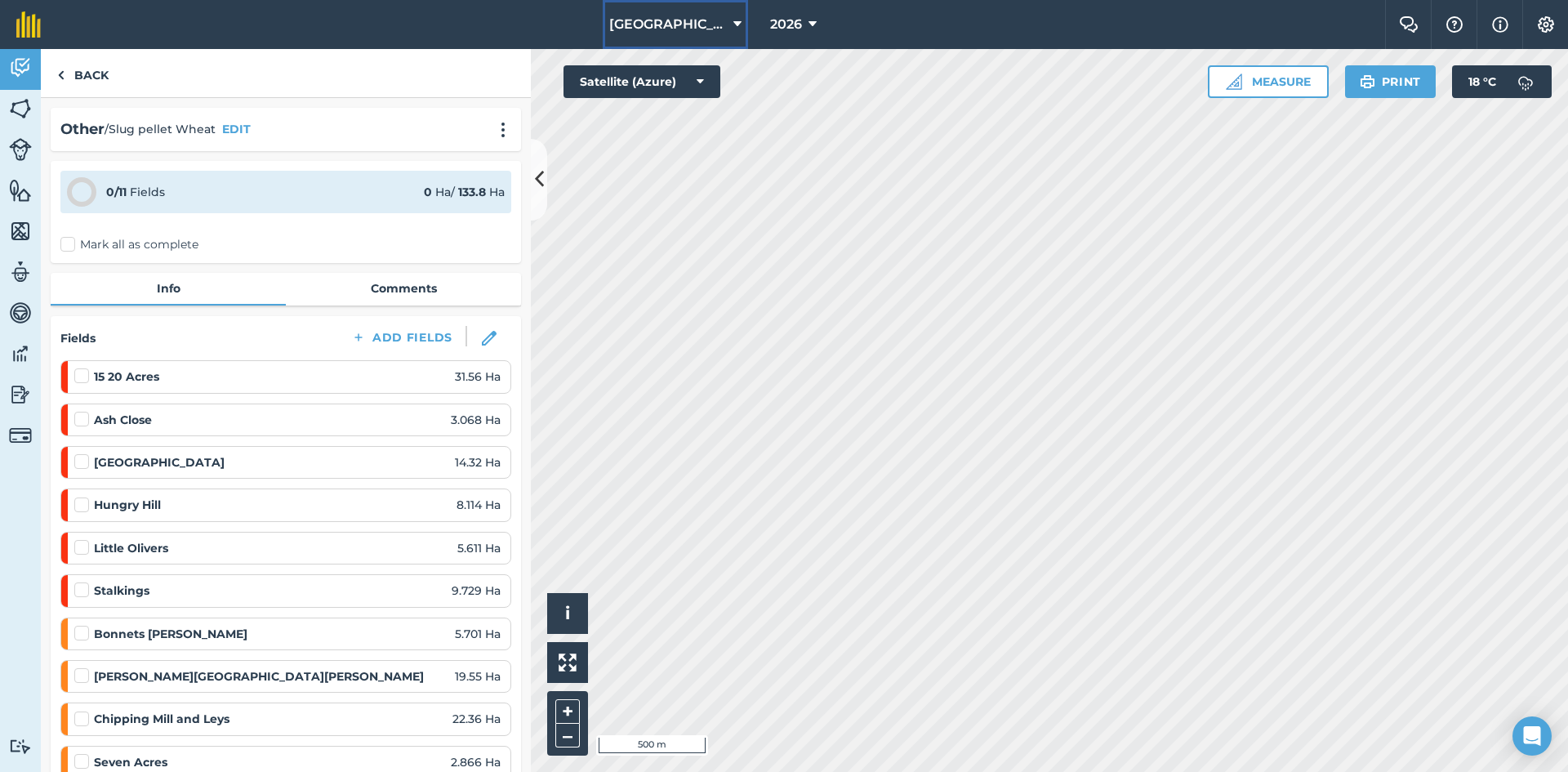
click at [645, 17] on span "[GEOGRAPHIC_DATA]" at bounding box center [668, 24] width 117 height 19
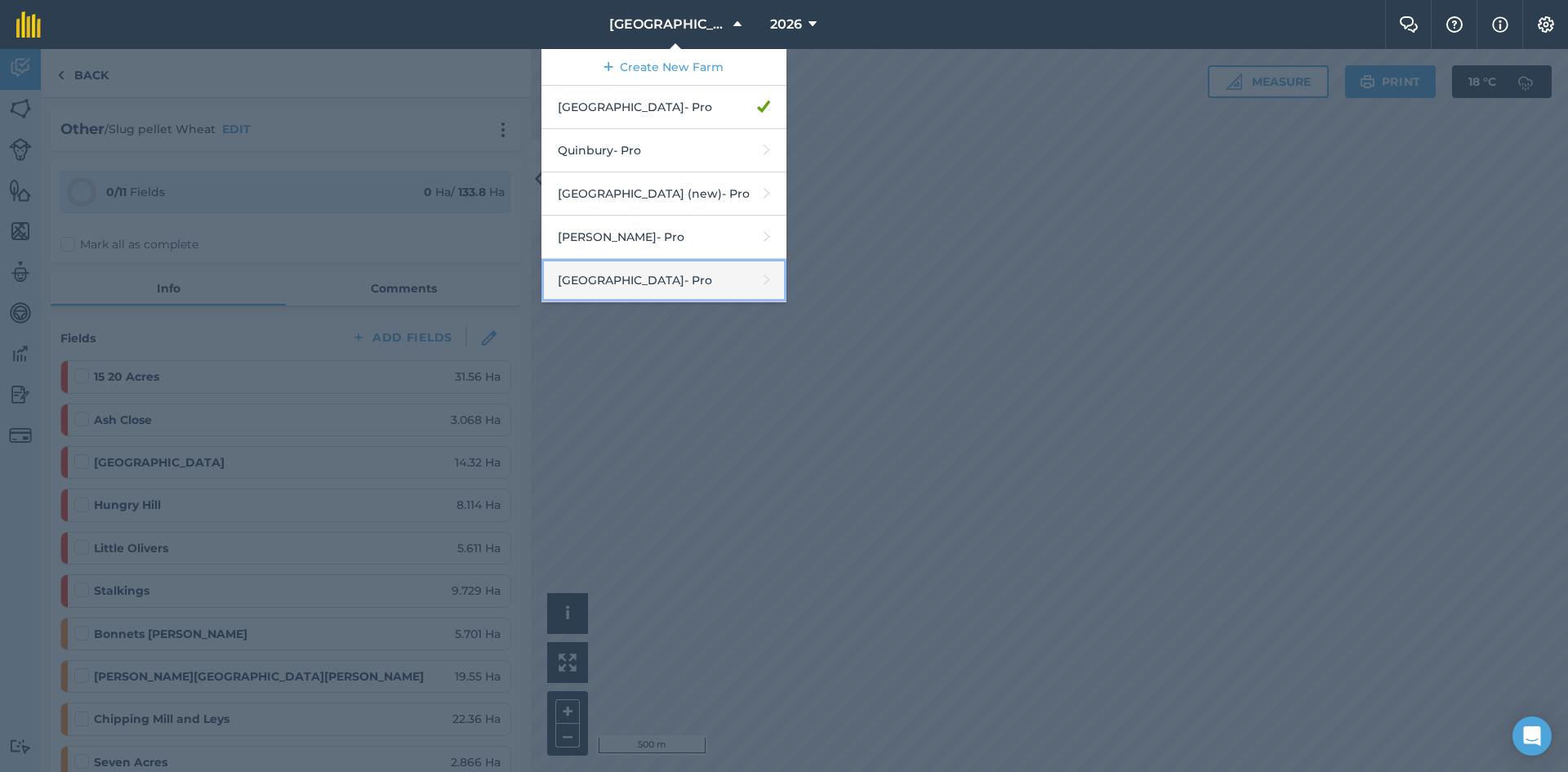
click at [655, 288] on link "[GEOGRAPHIC_DATA] - Pro" at bounding box center [663, 280] width 245 height 43
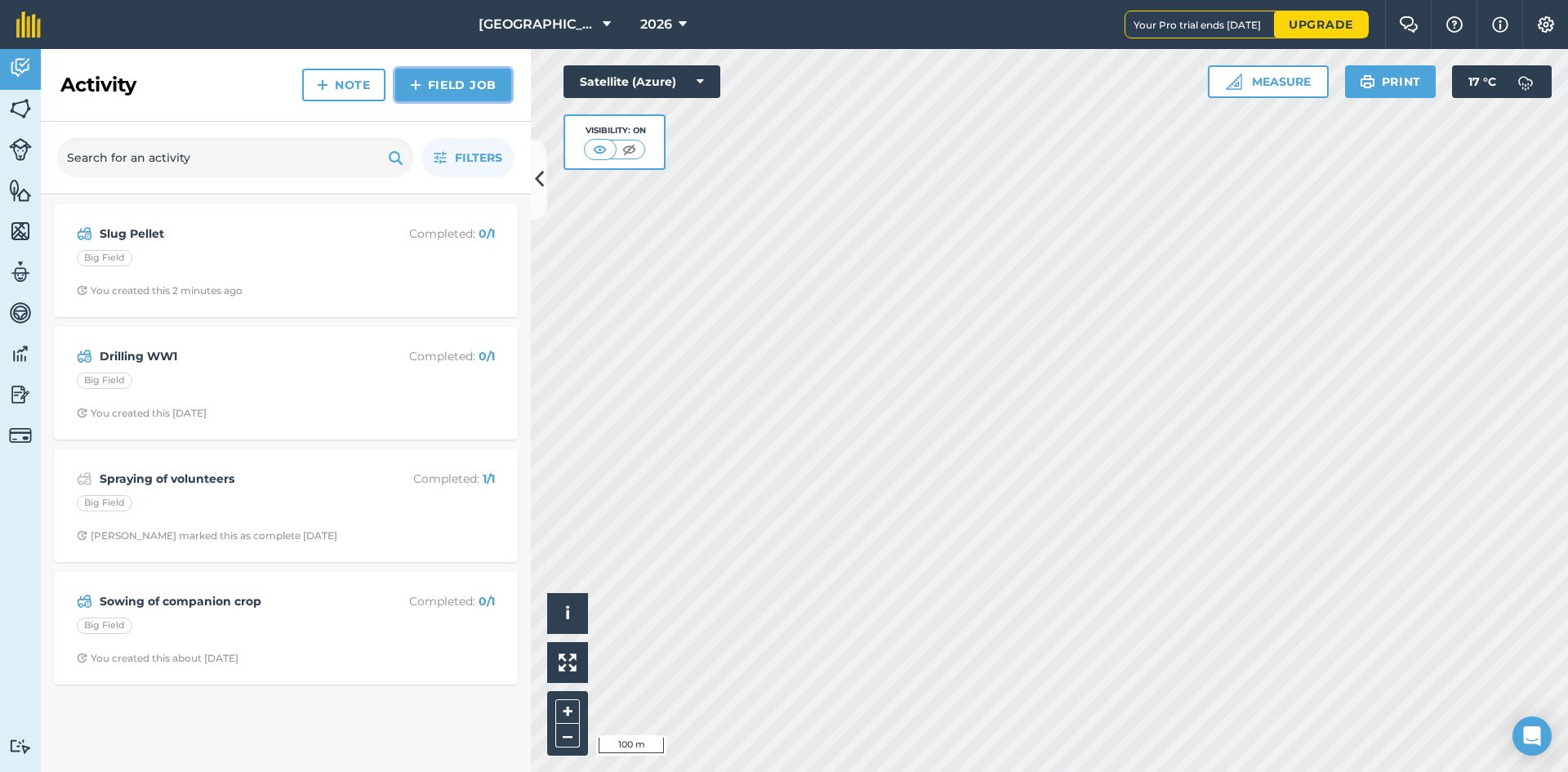
click at [436, 93] on link "Field Job" at bounding box center [453, 85] width 116 height 33
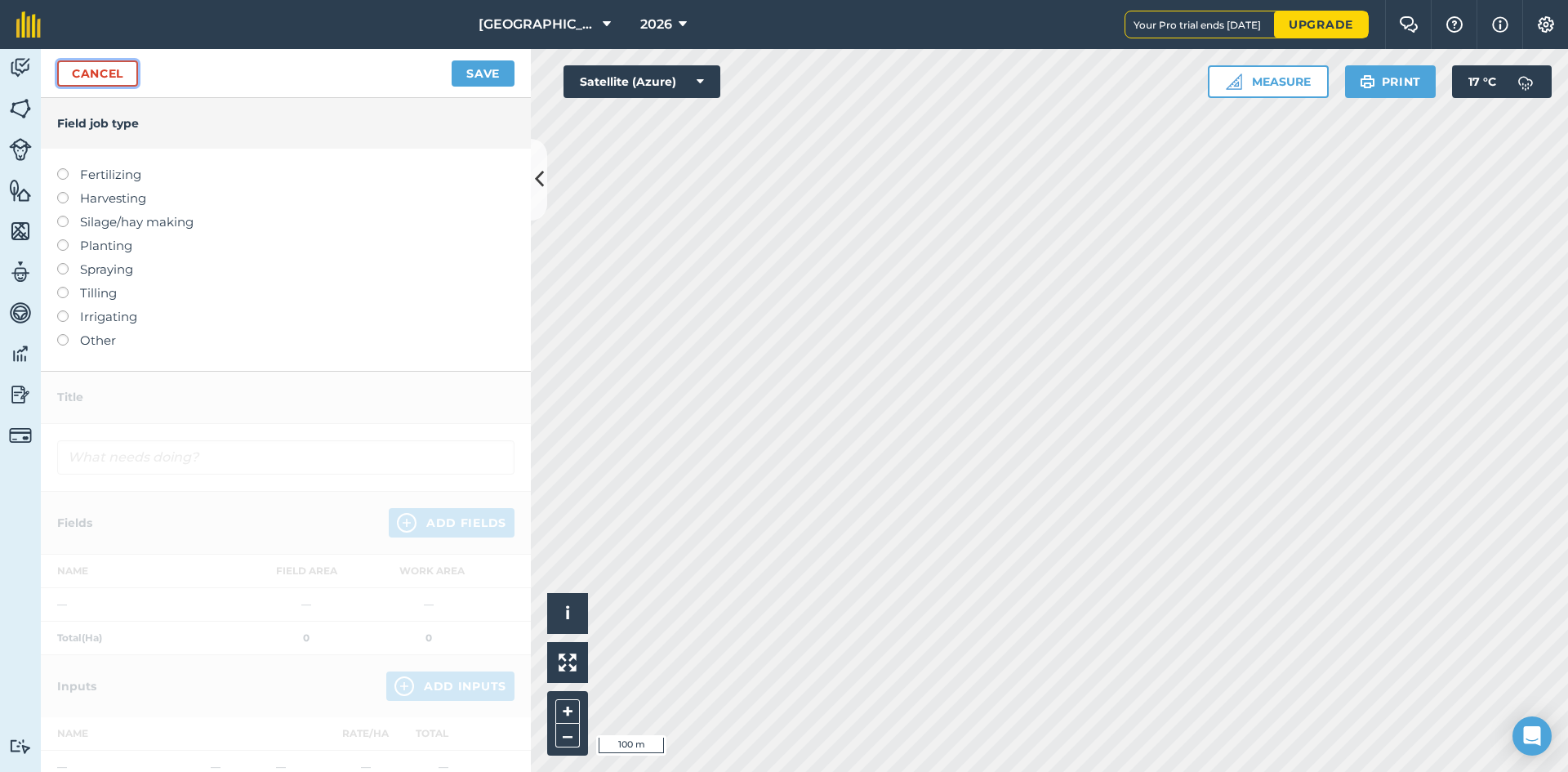
click at [107, 80] on link "Cancel" at bounding box center [97, 73] width 81 height 26
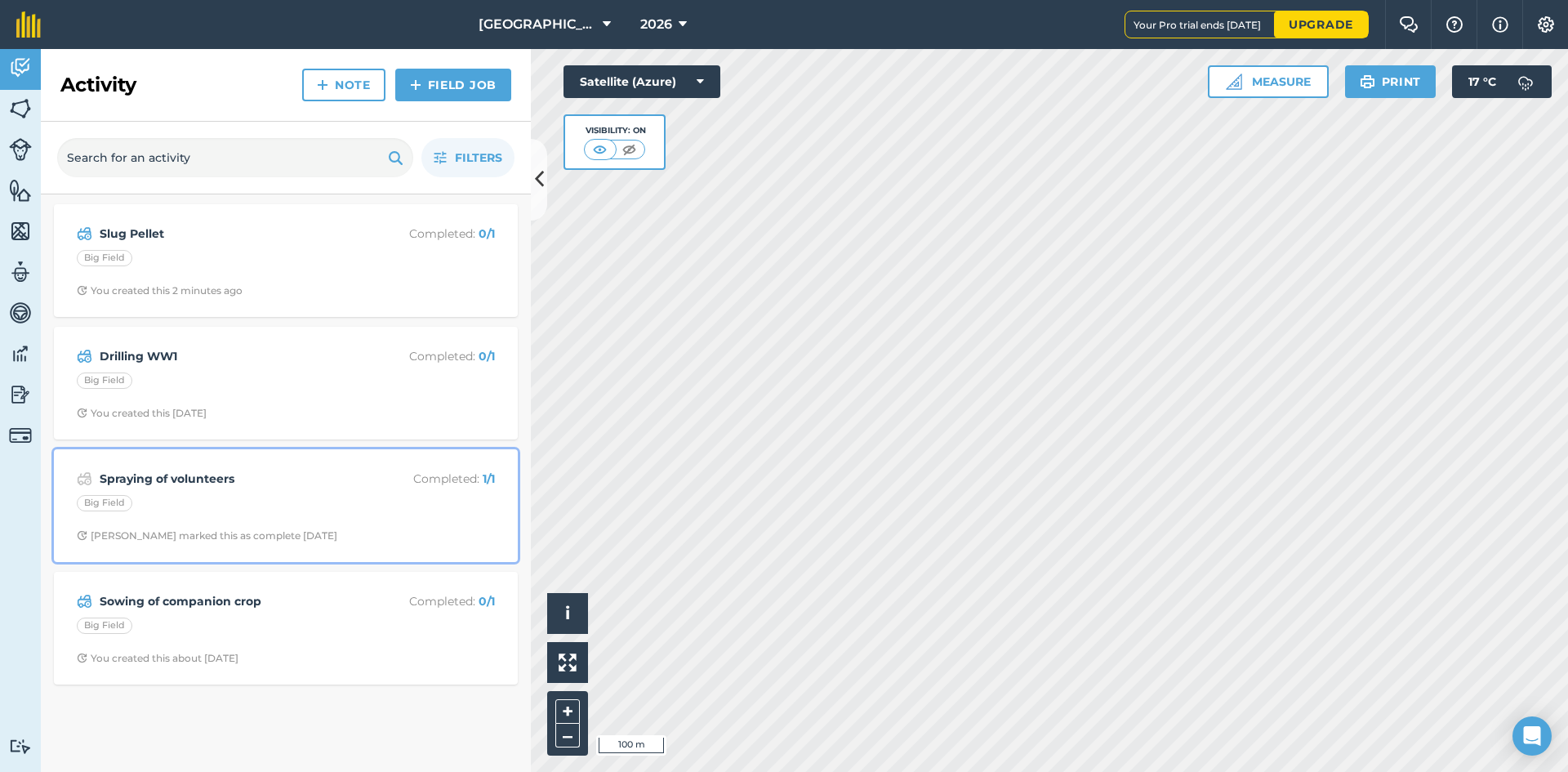
click at [215, 477] on strong "Spraying of volunteers" at bounding box center [229, 479] width 259 height 18
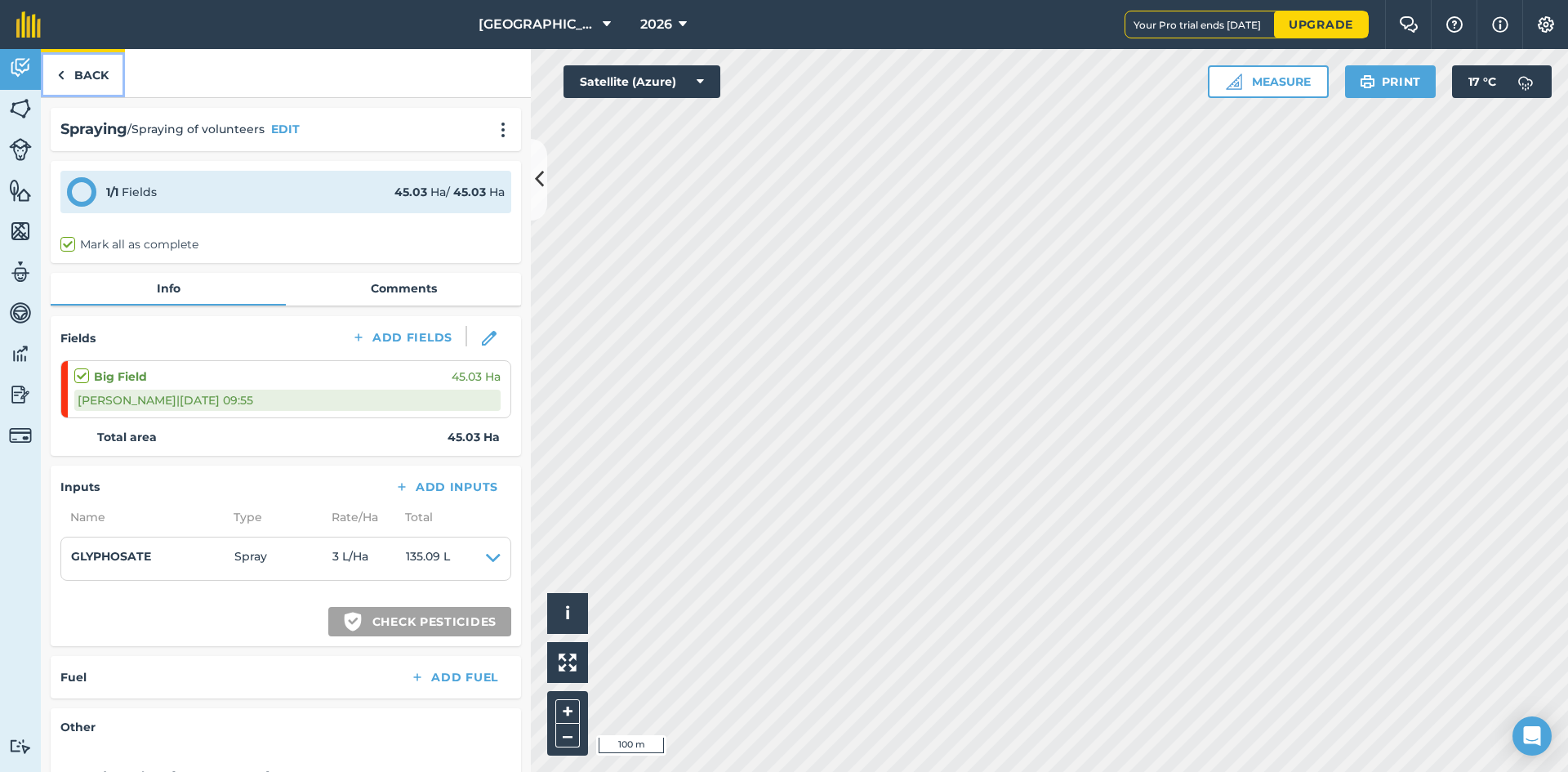
click at [79, 73] on link "Back" at bounding box center [83, 73] width 85 height 48
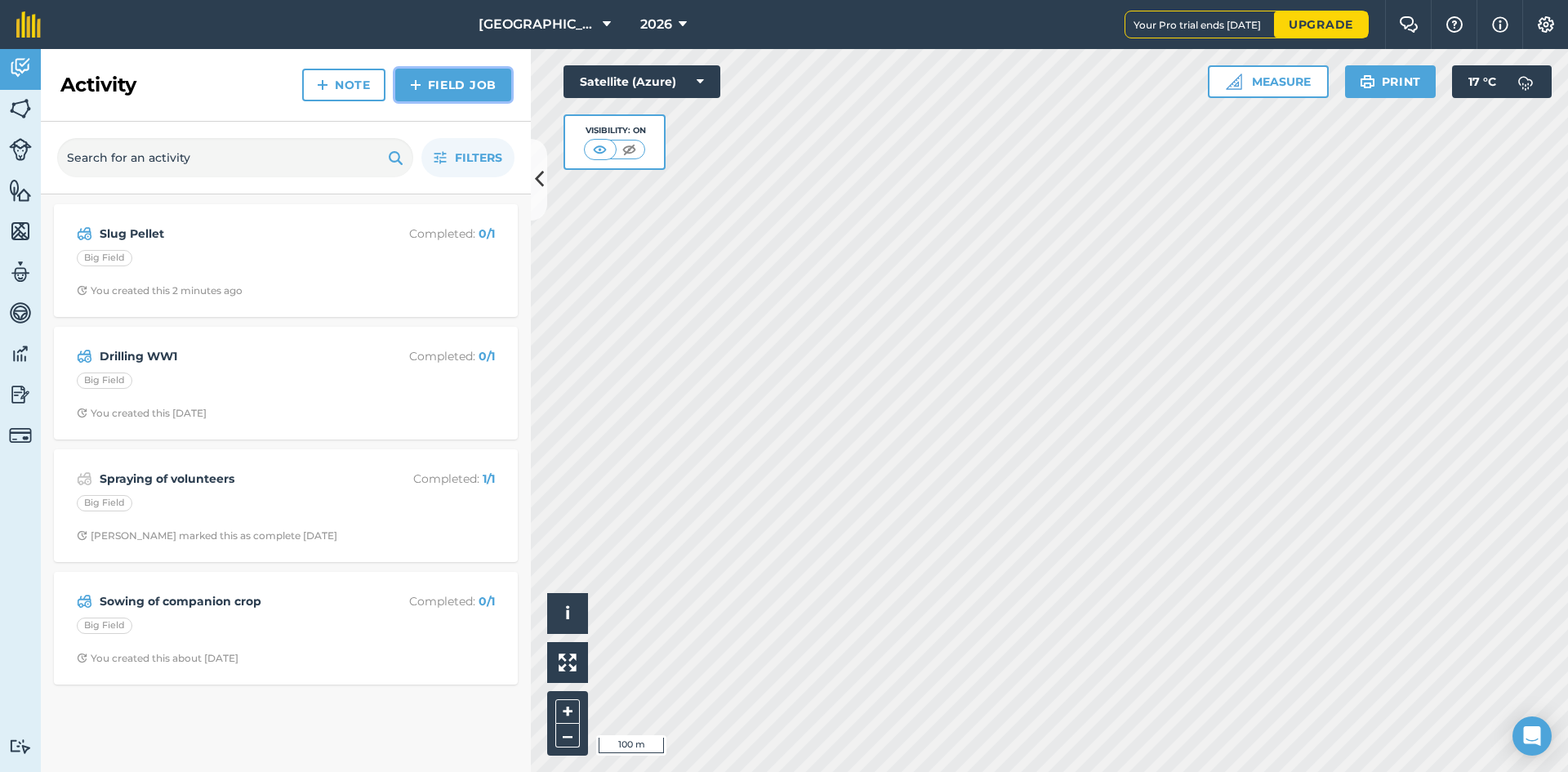
click at [441, 90] on link "Field Job" at bounding box center [453, 85] width 116 height 33
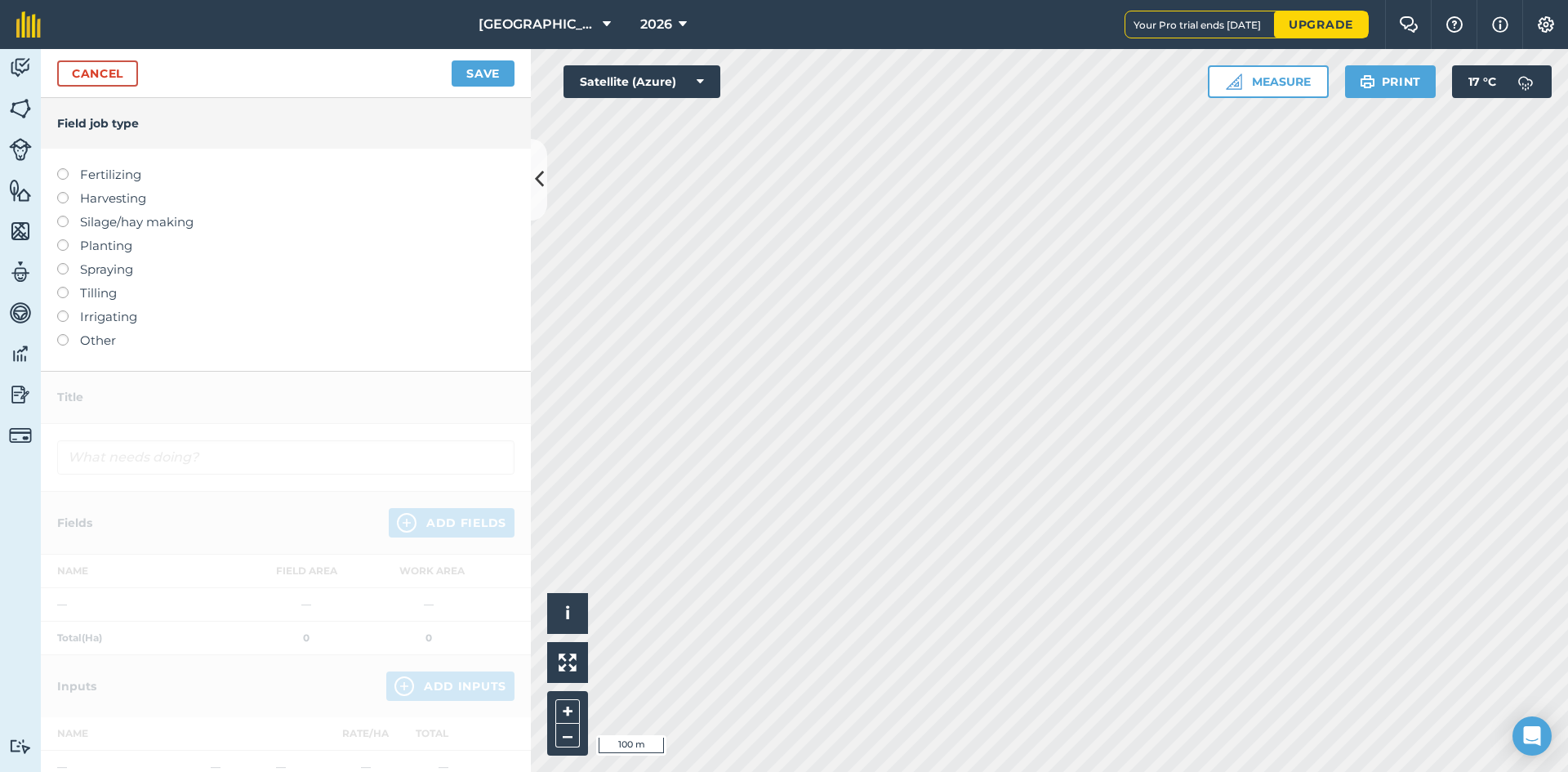
click at [115, 265] on label "Spraying" at bounding box center [286, 269] width 458 height 19
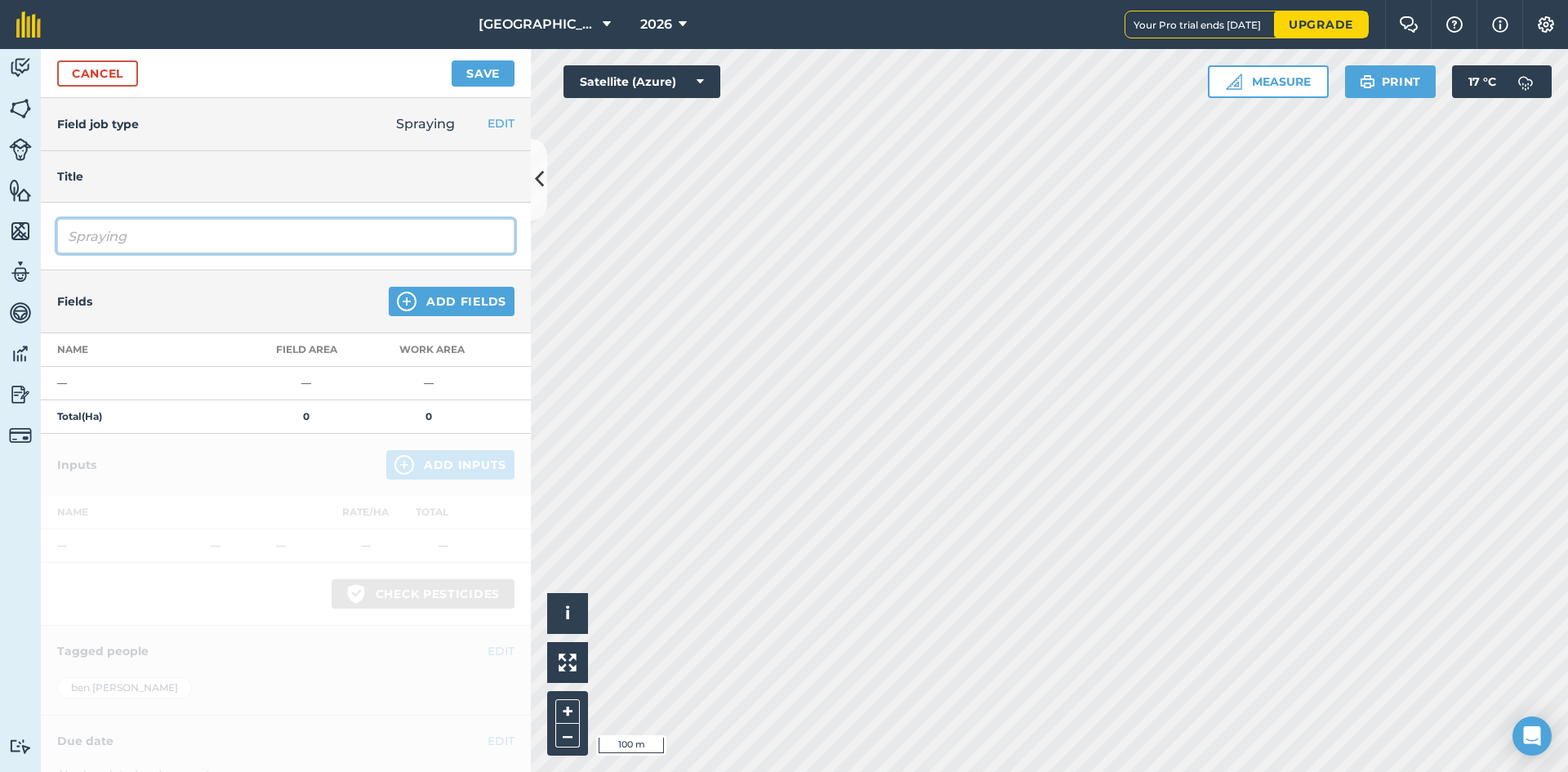
click at [195, 252] on input "Spraying" at bounding box center [286, 237] width 458 height 35
type input "Spraying off pre drill"
click at [482, 304] on button "Add Fields" at bounding box center [451, 301] width 126 height 30
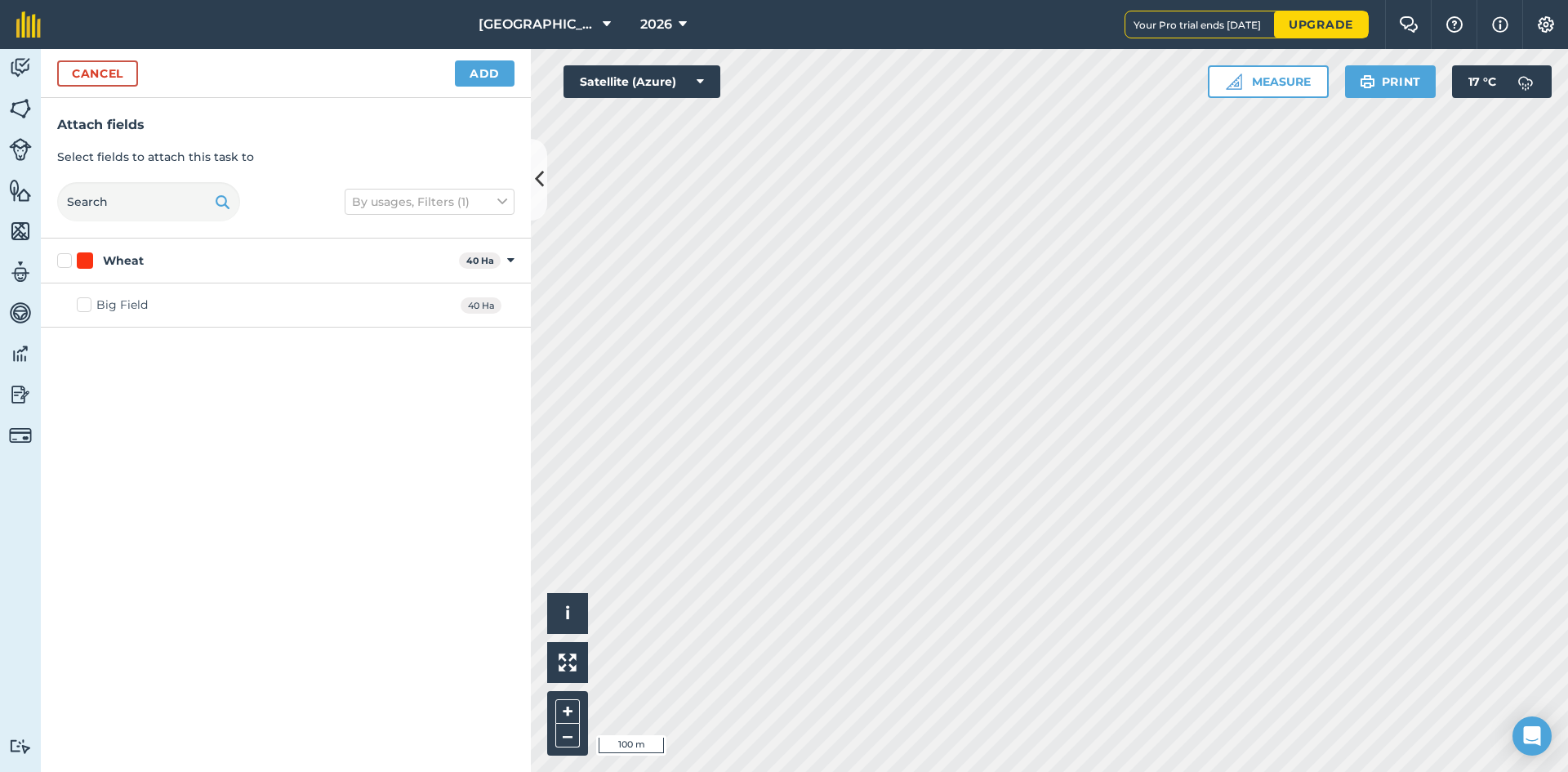
drag, startPoint x: 67, startPoint y: 261, endPoint x: 96, endPoint y: 268, distance: 29.8
click at [67, 261] on label "Wheat" at bounding box center [254, 261] width 395 height 17
click at [67, 261] on input "Wheat" at bounding box center [62, 258] width 11 height 11
checkbox input "true"
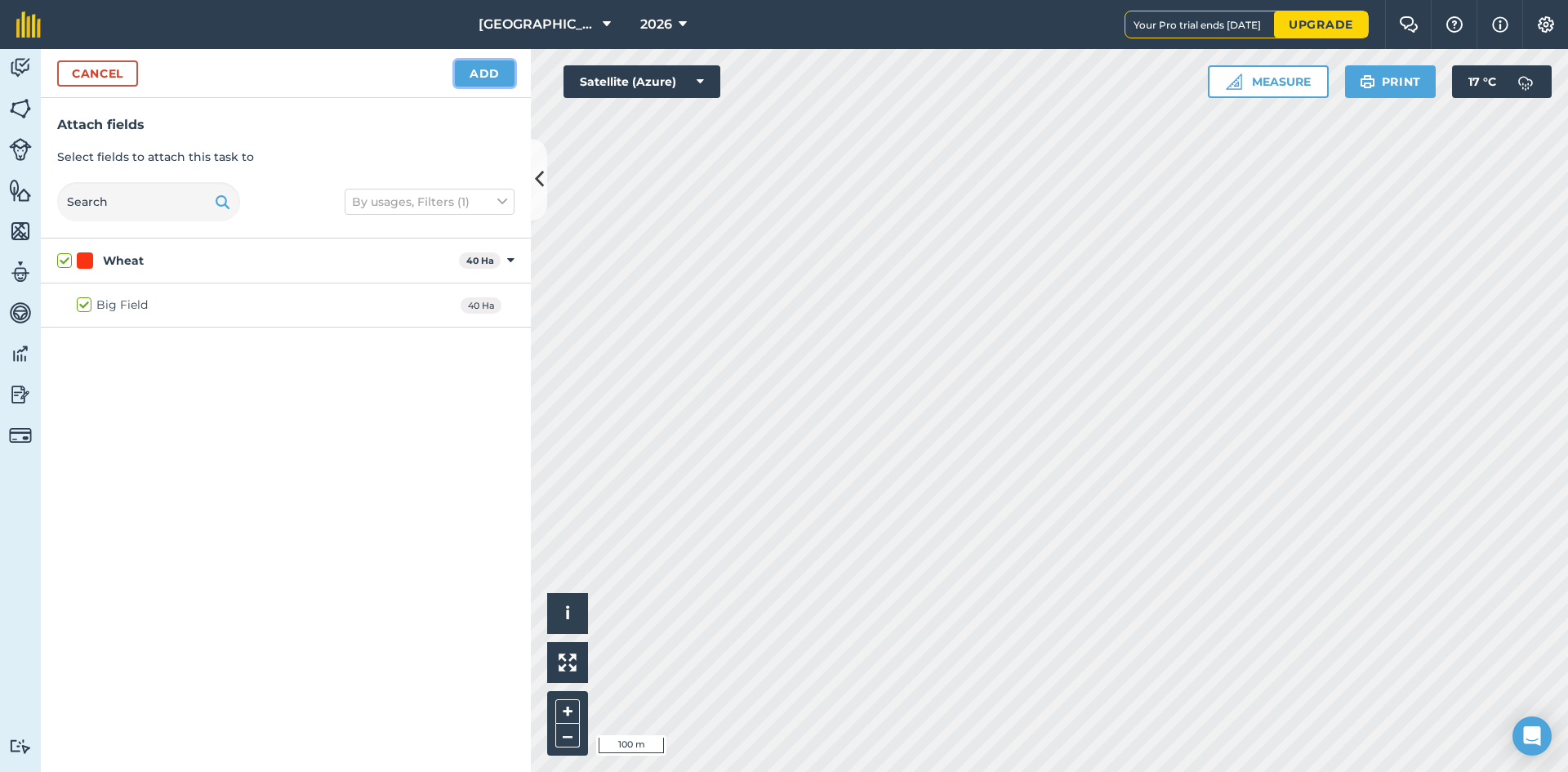
click at [480, 72] on button "Add" at bounding box center [485, 73] width 60 height 26
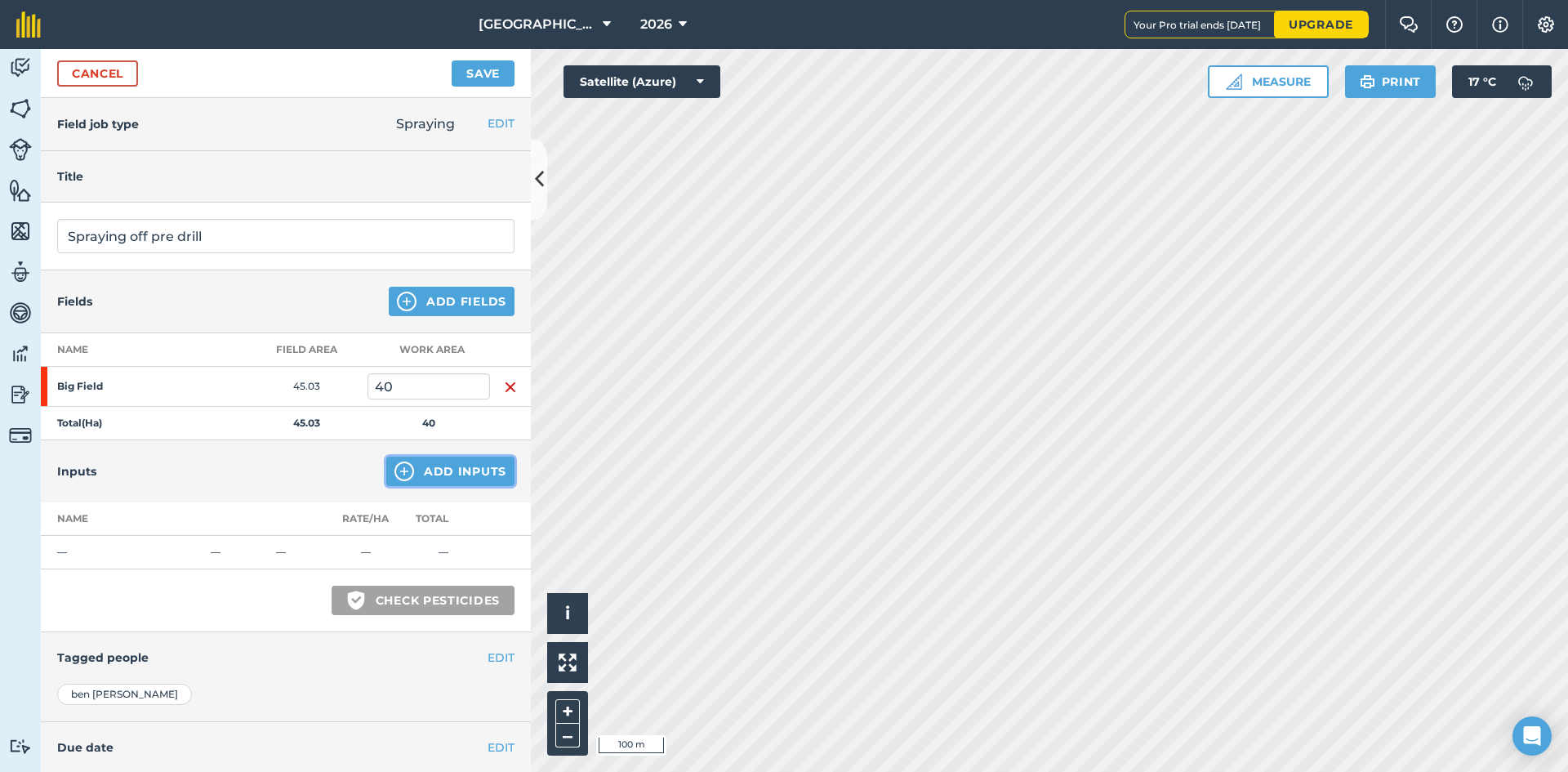
click at [425, 479] on button "Add Inputs" at bounding box center [450, 471] width 128 height 30
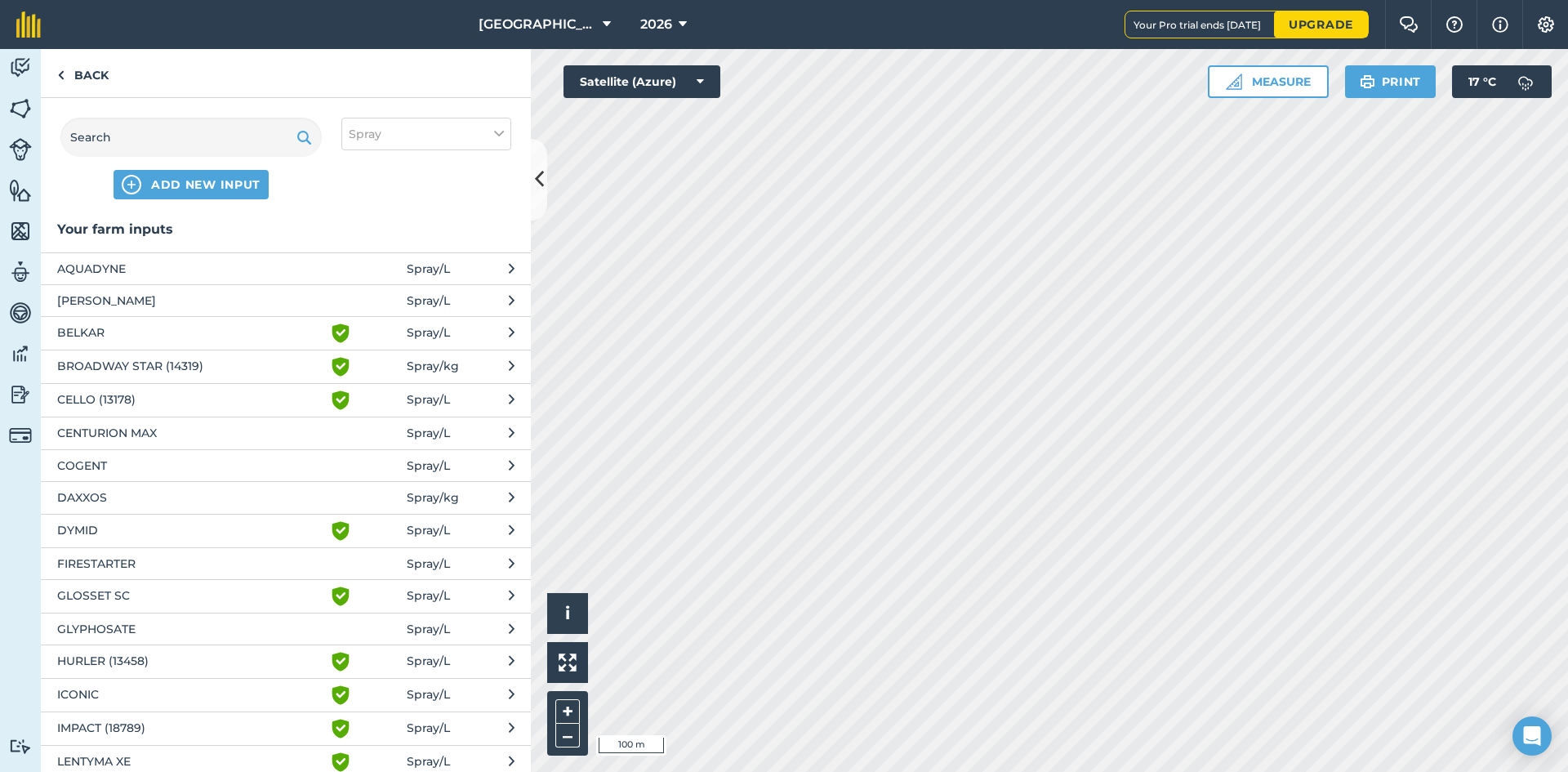
click at [134, 622] on span "GLYPHOSATE" at bounding box center [190, 629] width 267 height 18
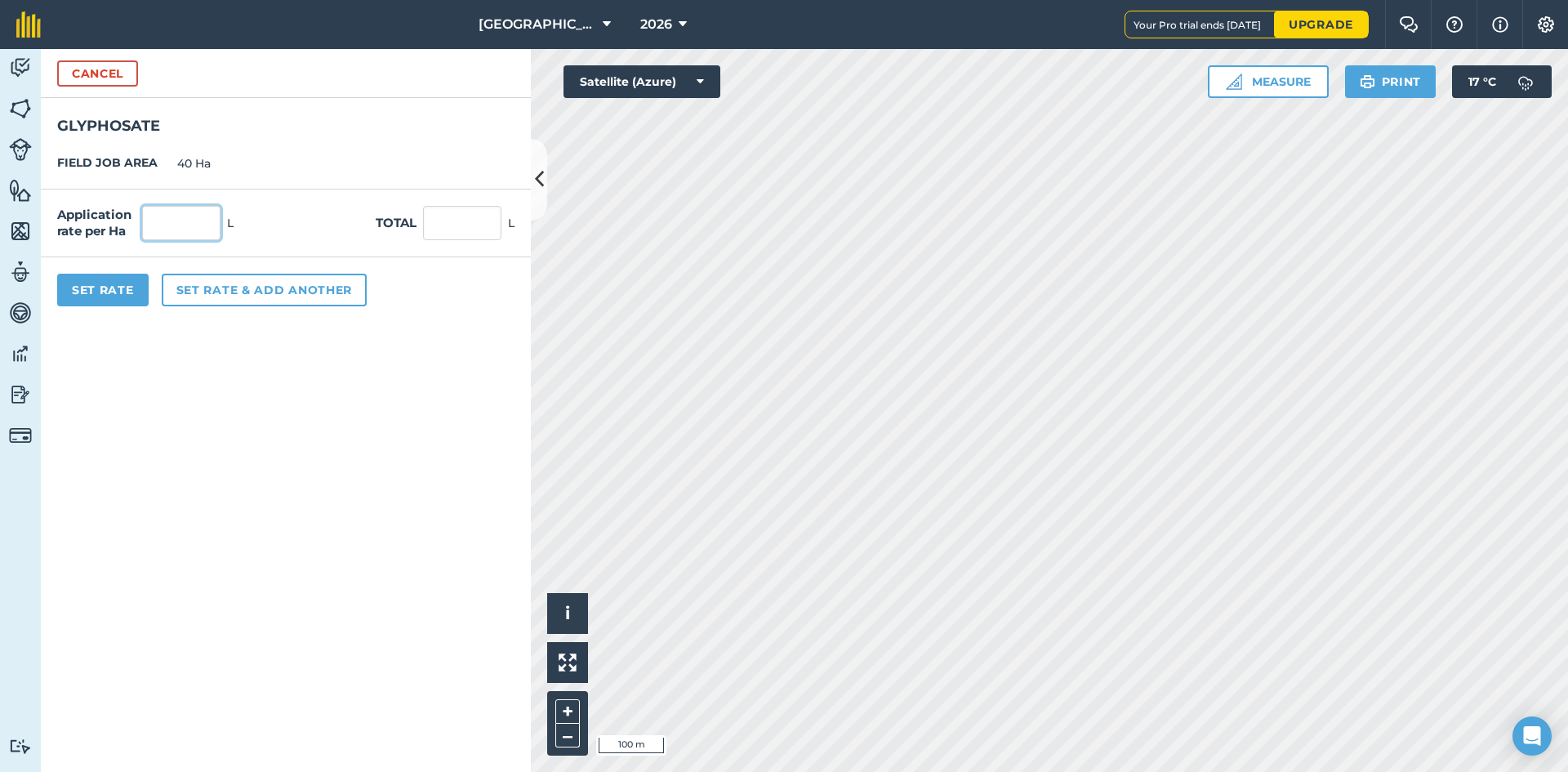
click at [187, 227] on input "text" at bounding box center [182, 223] width 79 height 35
type input "3"
type input "120"
click at [287, 502] on form "Cancel GLYPHOSATE FIELD JOB AREA 40 Ha Application rate per Ha 3 L Total 120 L …" at bounding box center [286, 411] width 490 height 723
click at [101, 296] on button "Set Rate" at bounding box center [102, 290] width 91 height 33
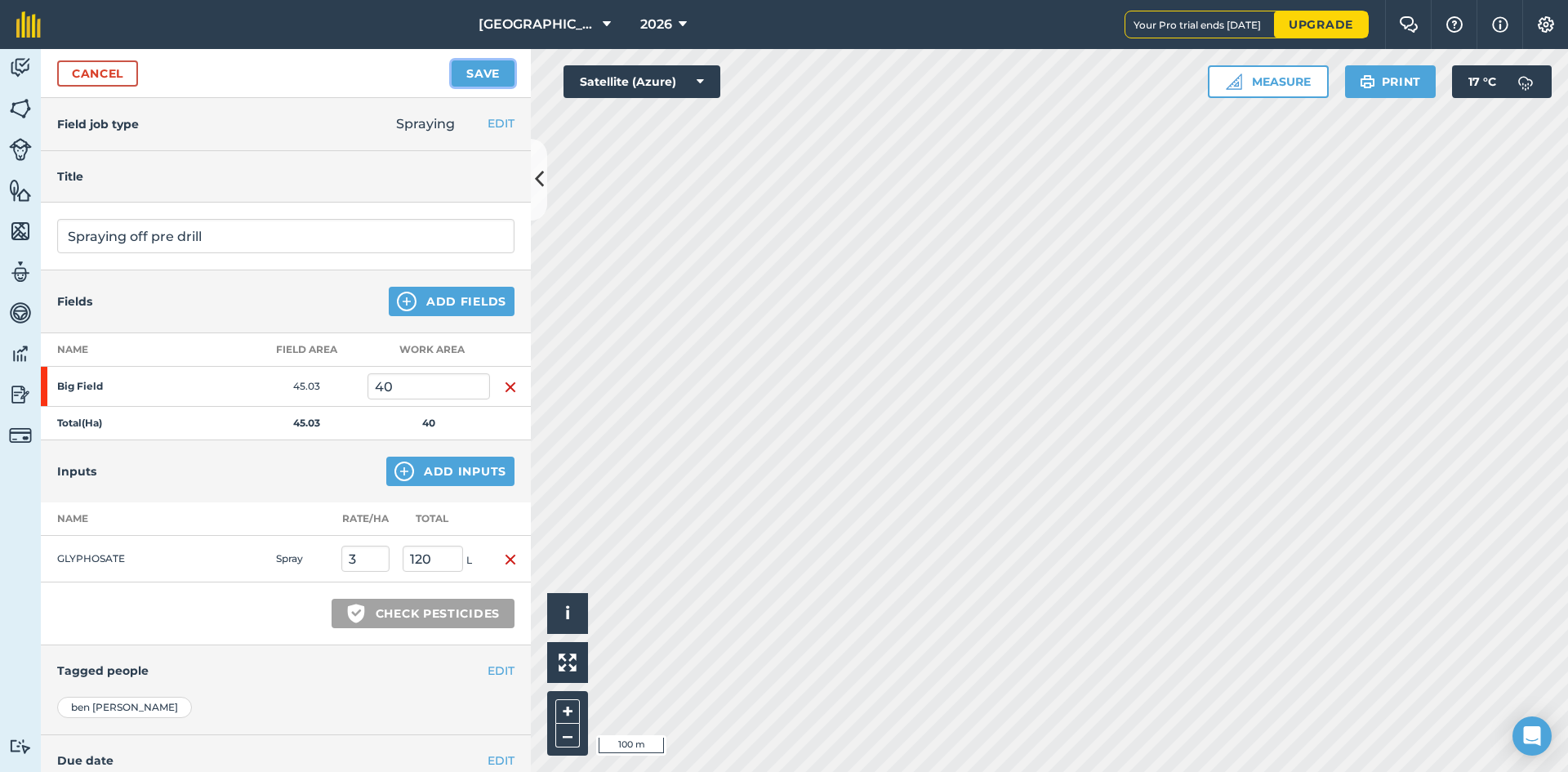
click at [485, 68] on button "Save" at bounding box center [483, 73] width 62 height 26
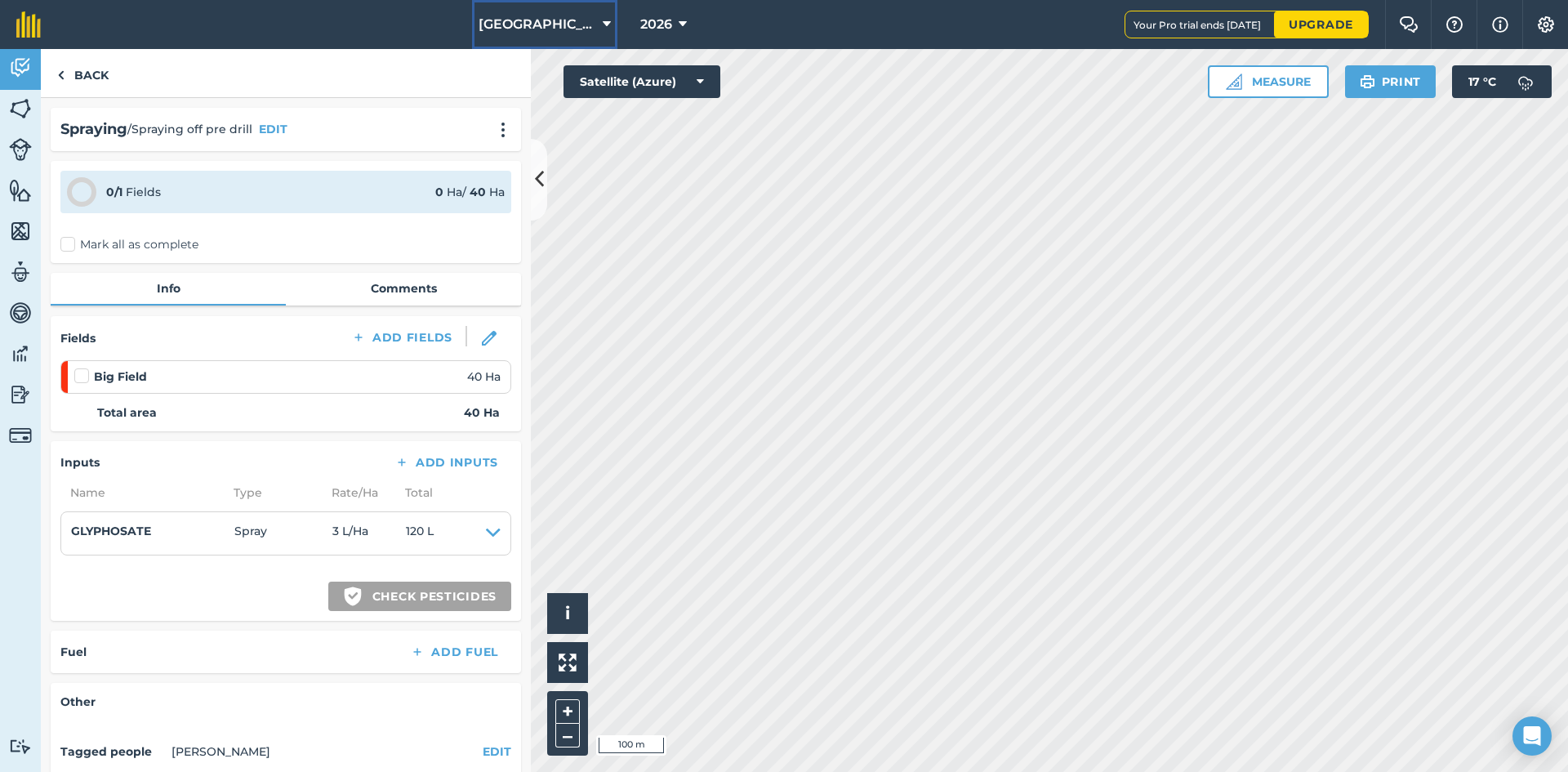
click at [548, 13] on button "[GEOGRAPHIC_DATA]" at bounding box center [544, 24] width 145 height 49
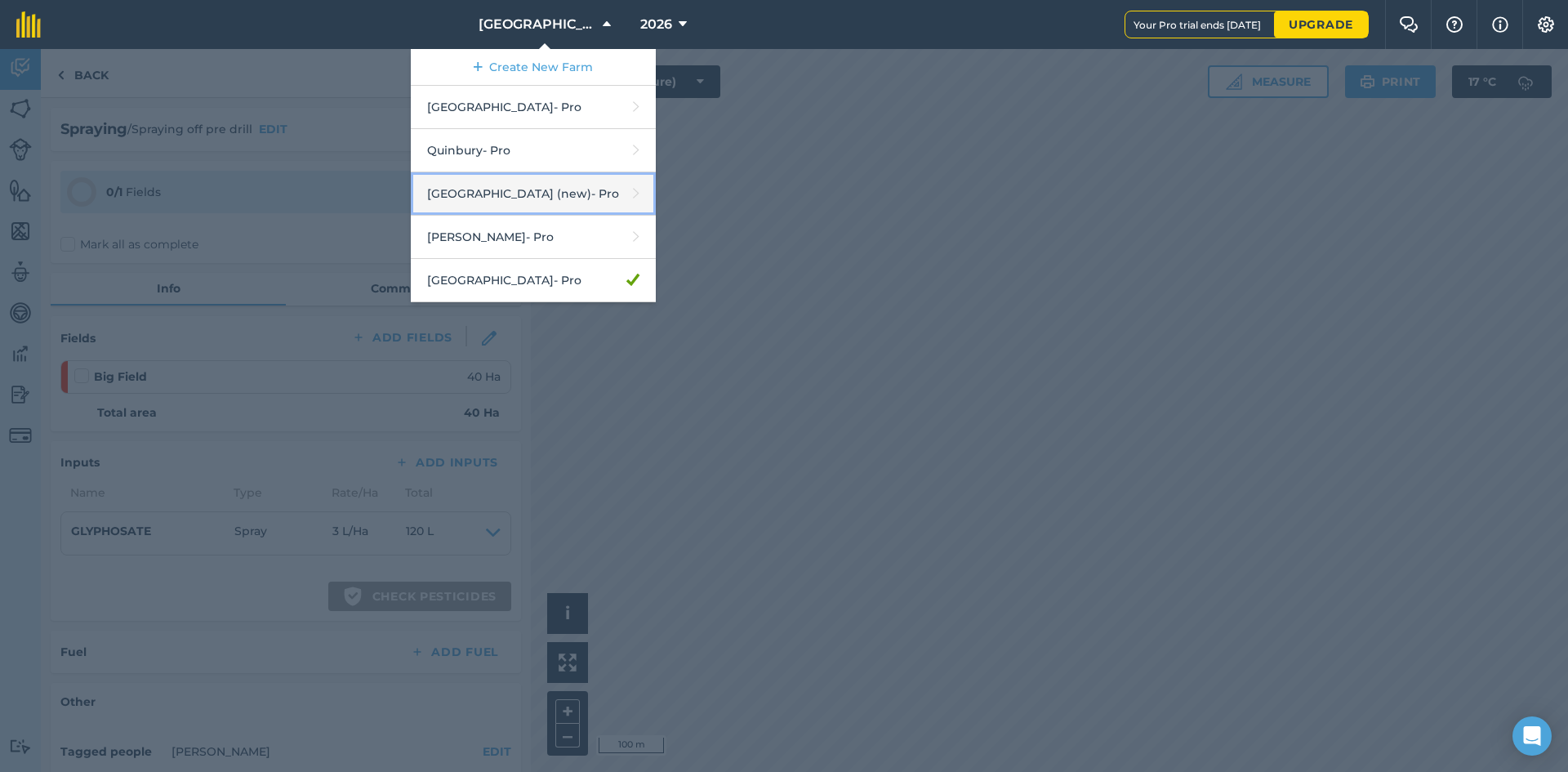
click at [542, 187] on link "[GEOGRAPHIC_DATA] (new) - Pro" at bounding box center [533, 193] width 245 height 43
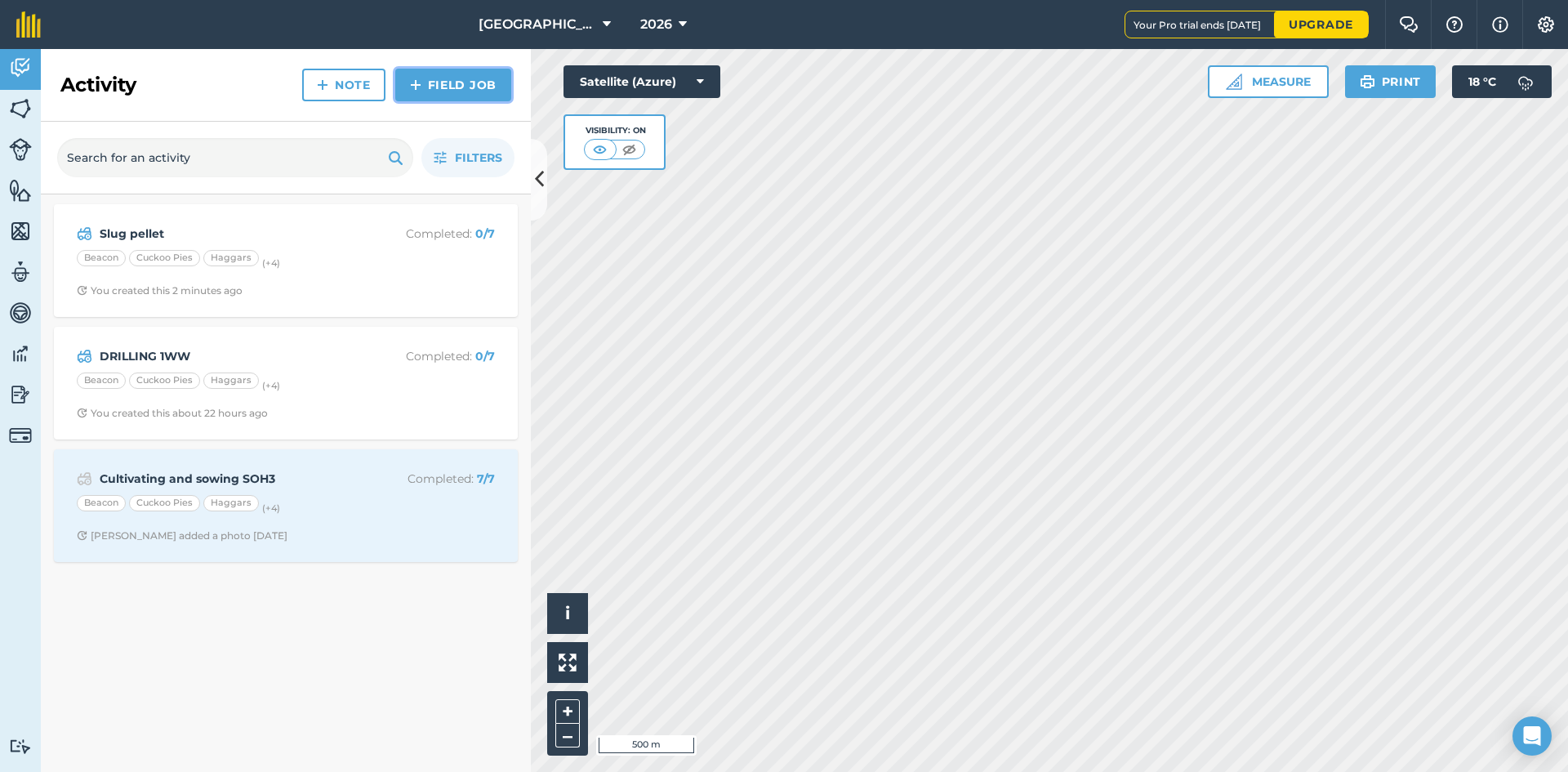
click at [438, 78] on link "Field Job" at bounding box center [453, 85] width 116 height 33
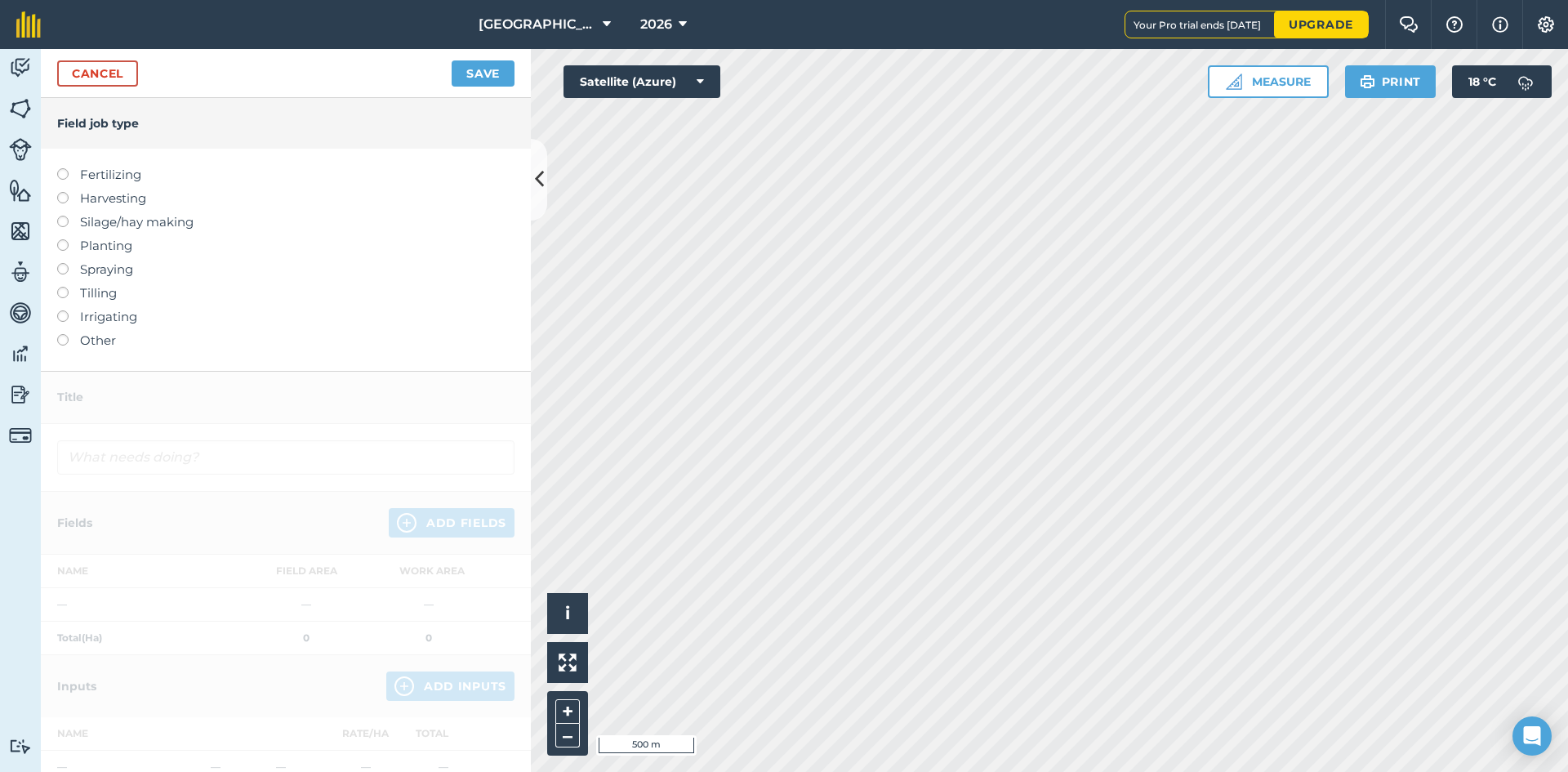
click at [111, 266] on label "Spraying" at bounding box center [286, 269] width 458 height 19
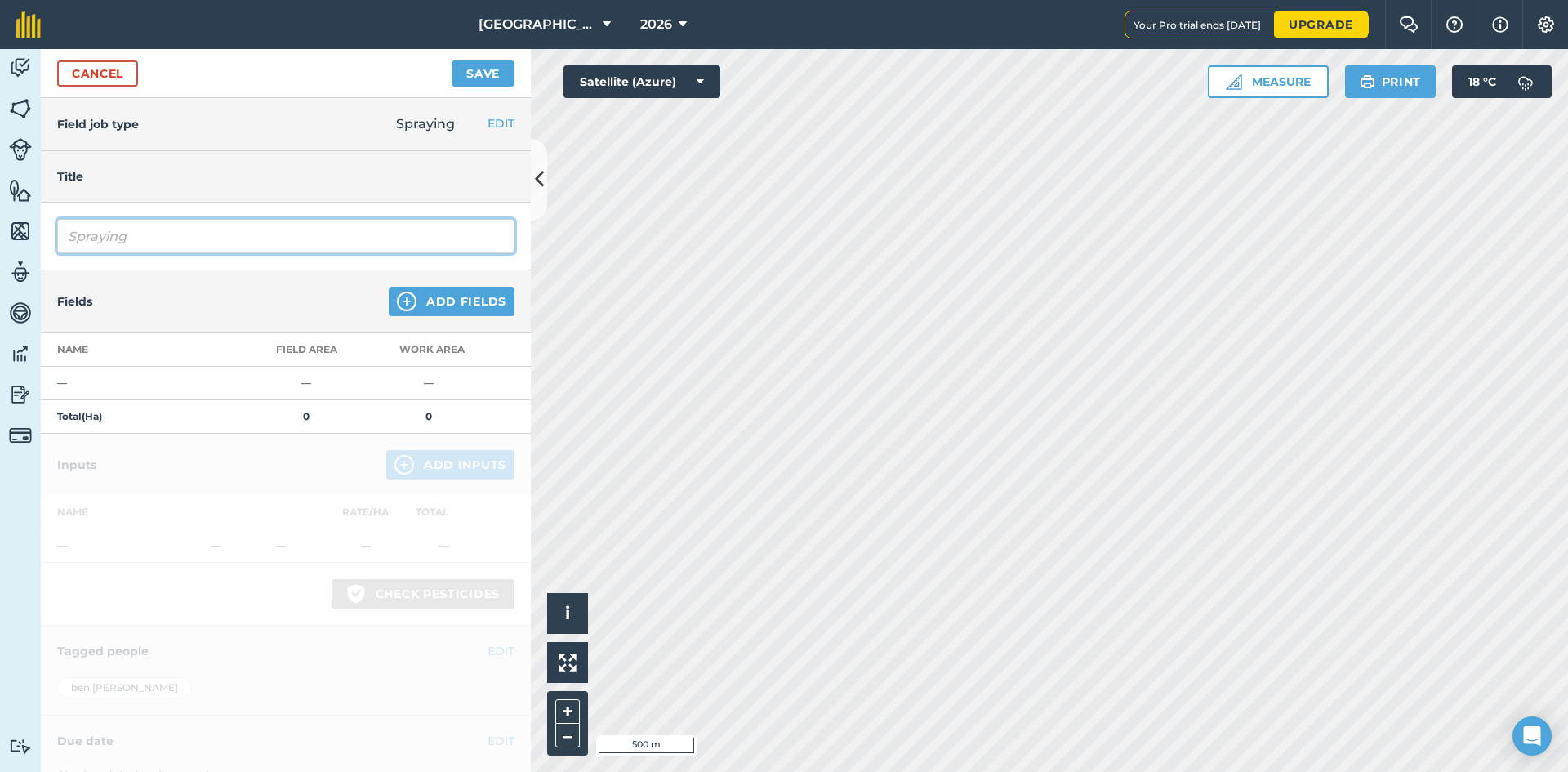
click at [195, 239] on input "Spraying" at bounding box center [286, 237] width 458 height 35
type input "Spraying off pre drilling"
click at [411, 292] on button "Add Fields" at bounding box center [451, 301] width 126 height 30
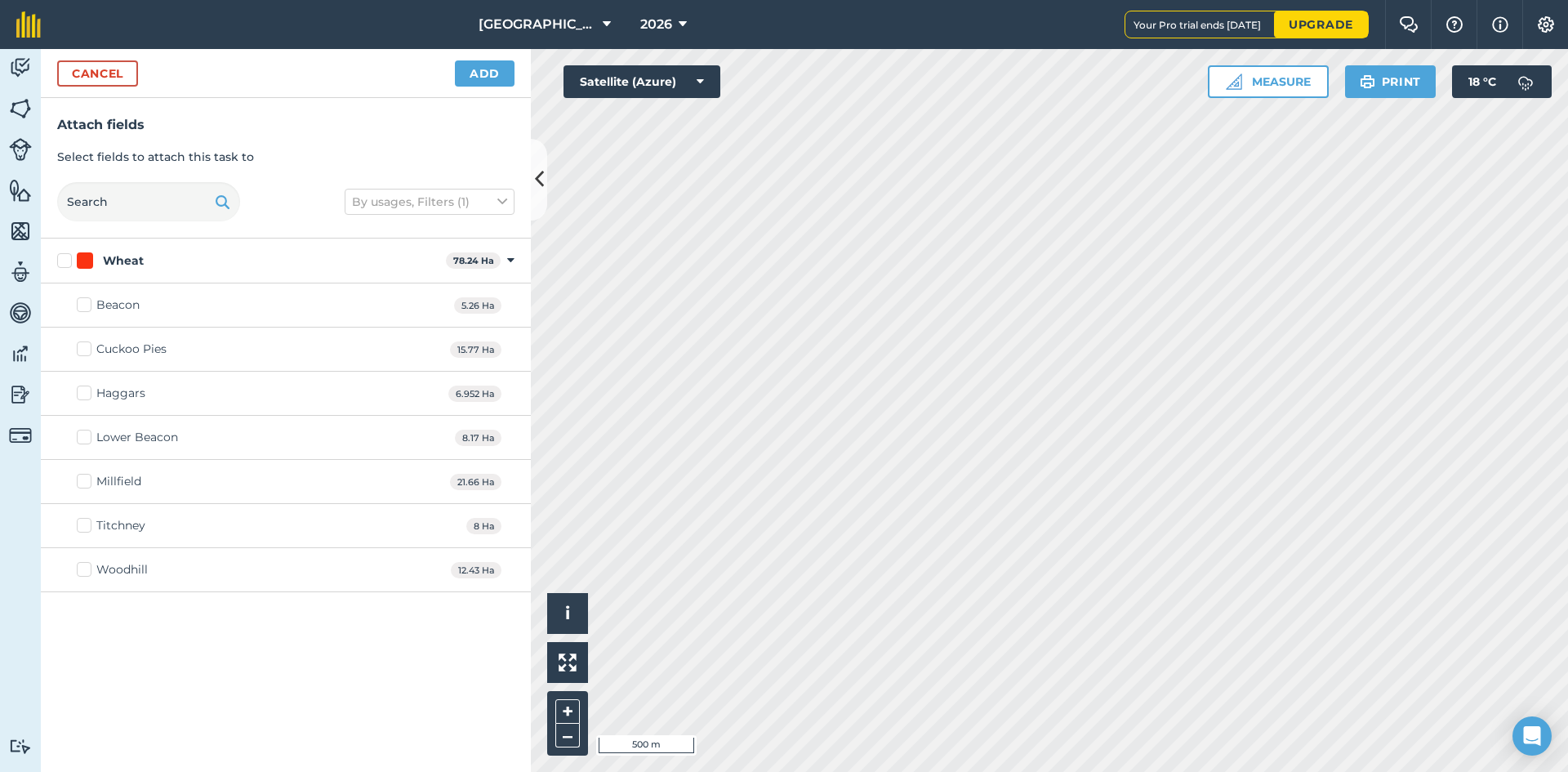
click at [59, 259] on label "Wheat" at bounding box center [248, 261] width 383 height 17
click at [59, 259] on input "Wheat" at bounding box center [62, 258] width 11 height 11
checkbox input "true"
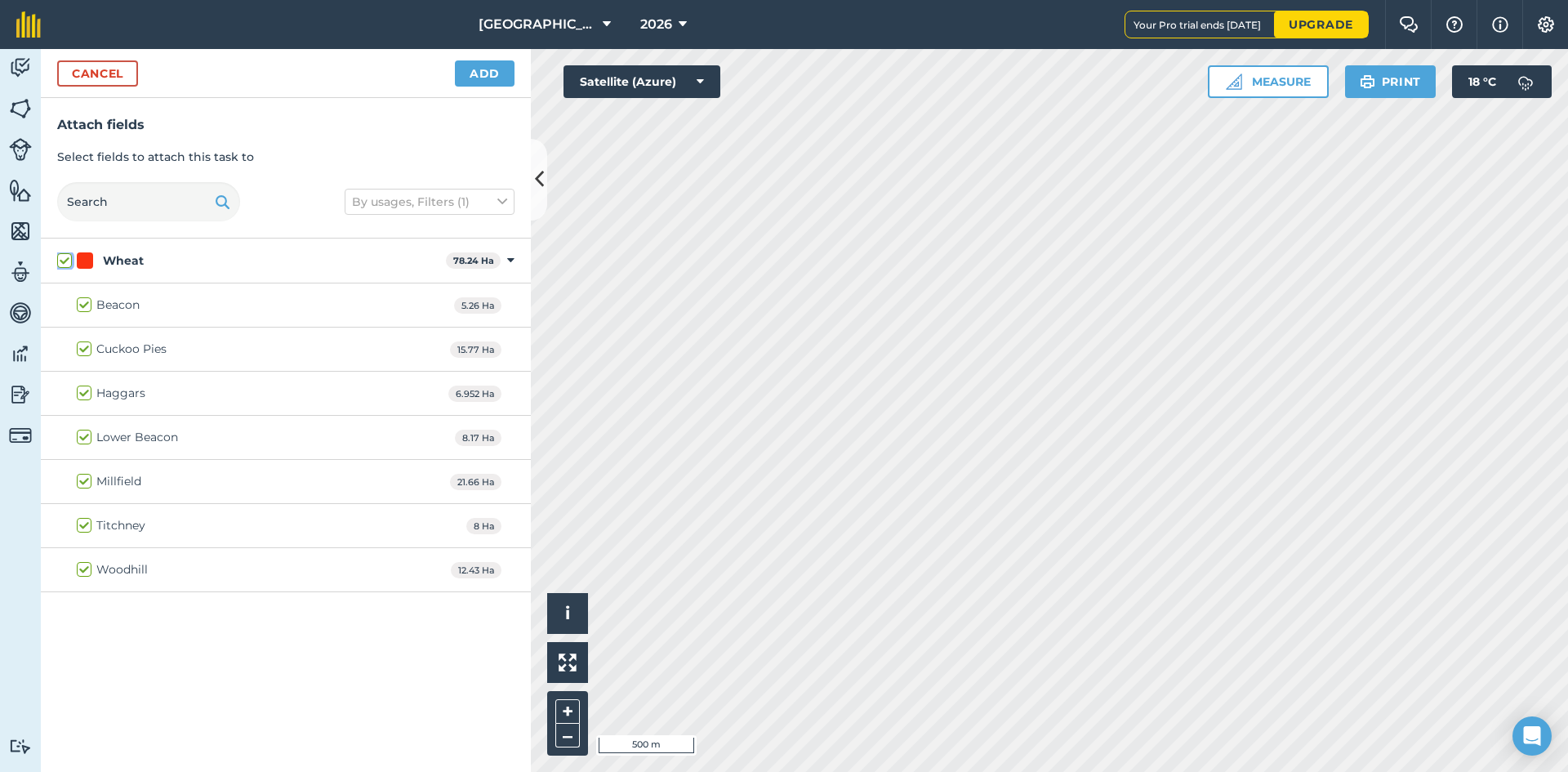
checkbox input "true"
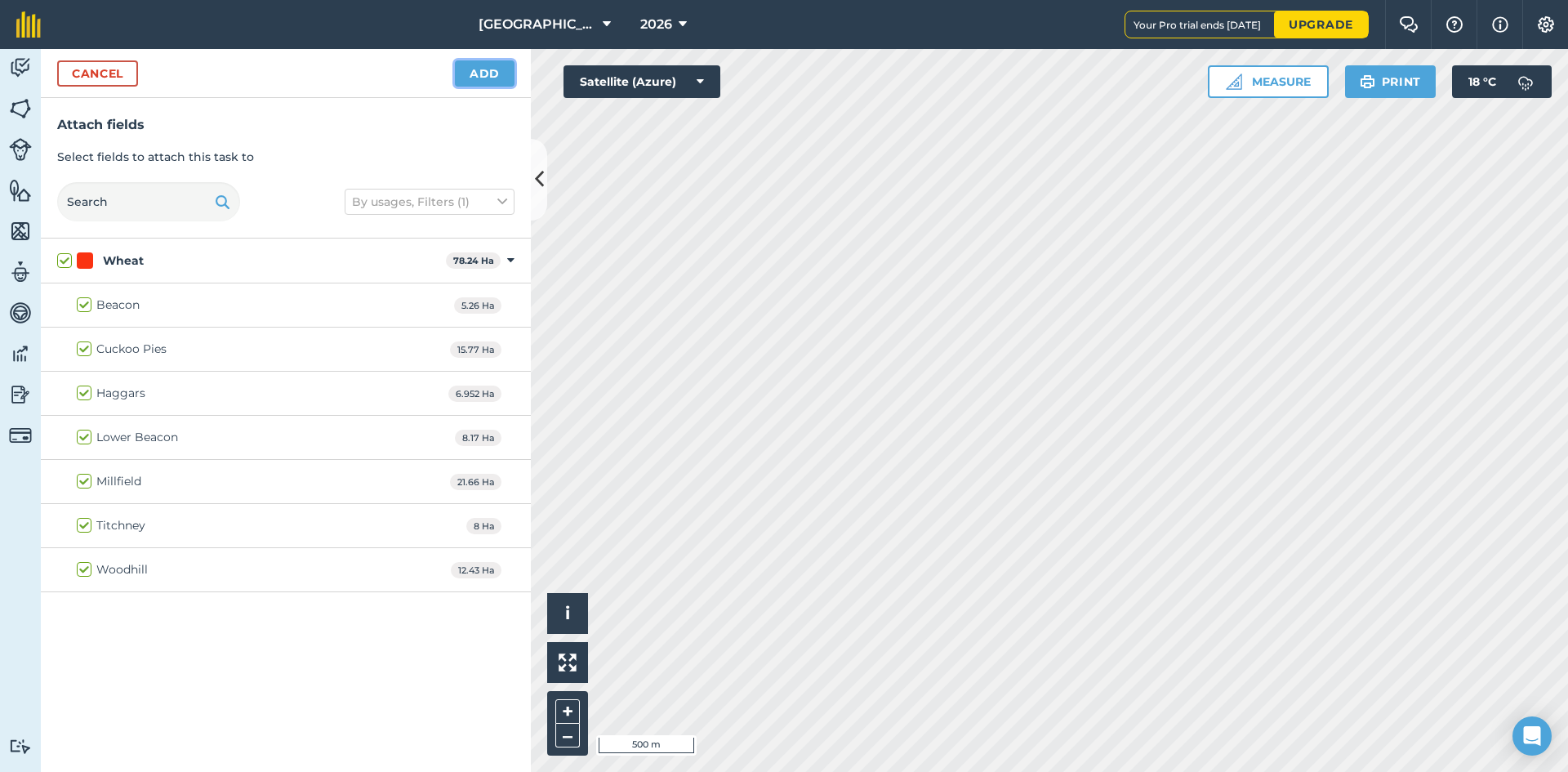
click at [471, 80] on button "Add" at bounding box center [485, 73] width 60 height 26
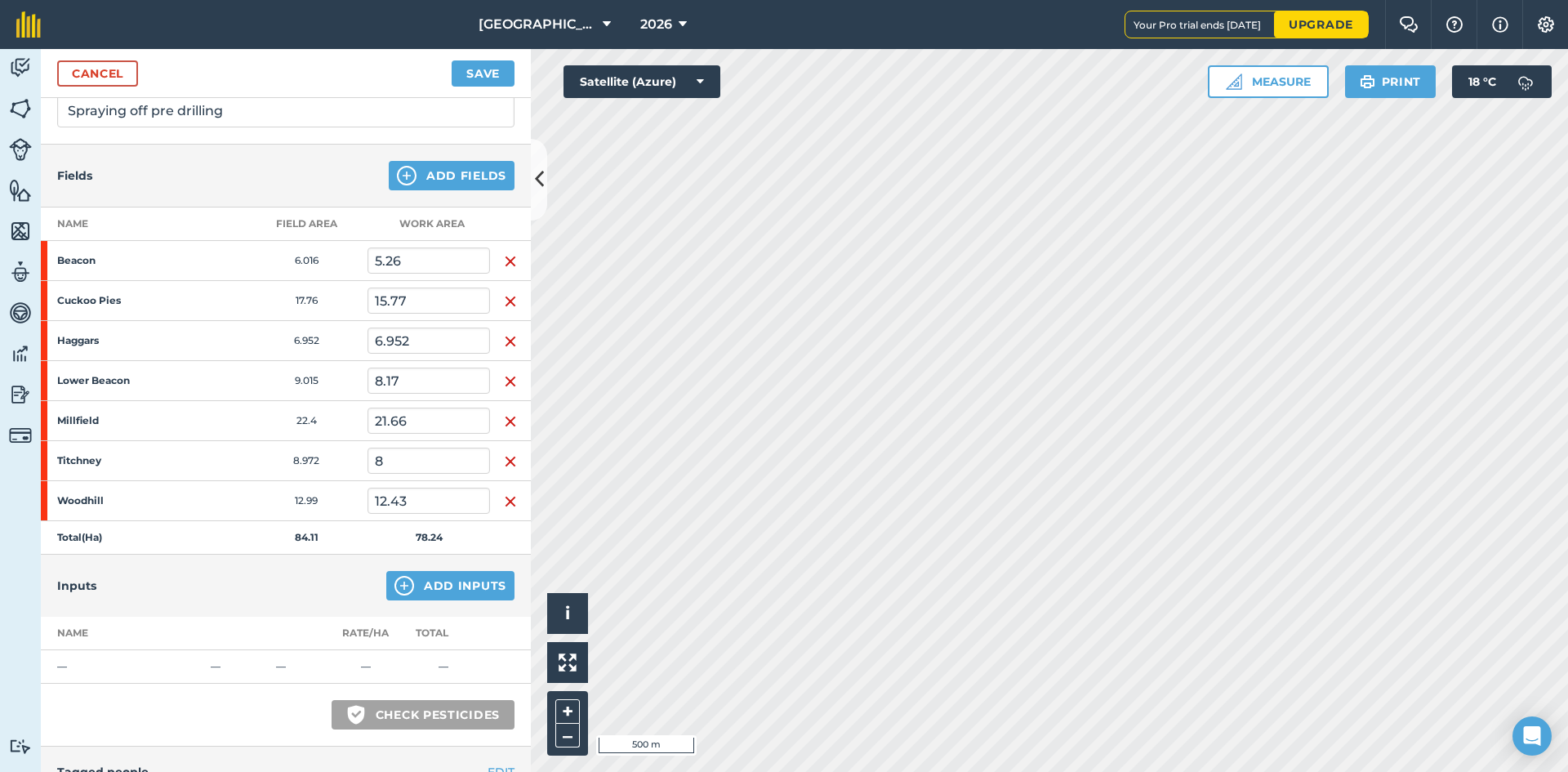
scroll to position [245, 0]
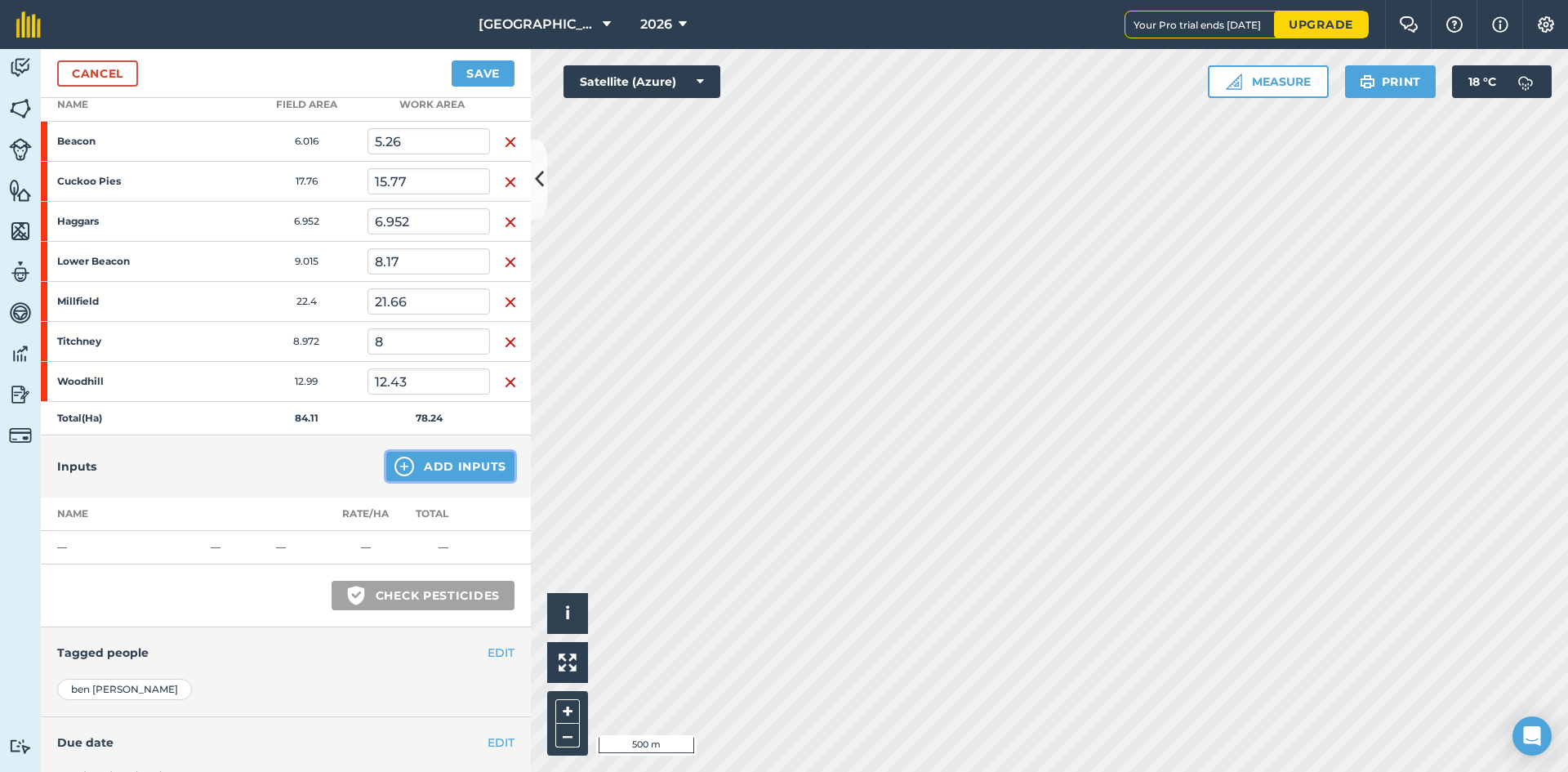
click at [413, 464] on button "Add Inputs" at bounding box center [450, 466] width 128 height 30
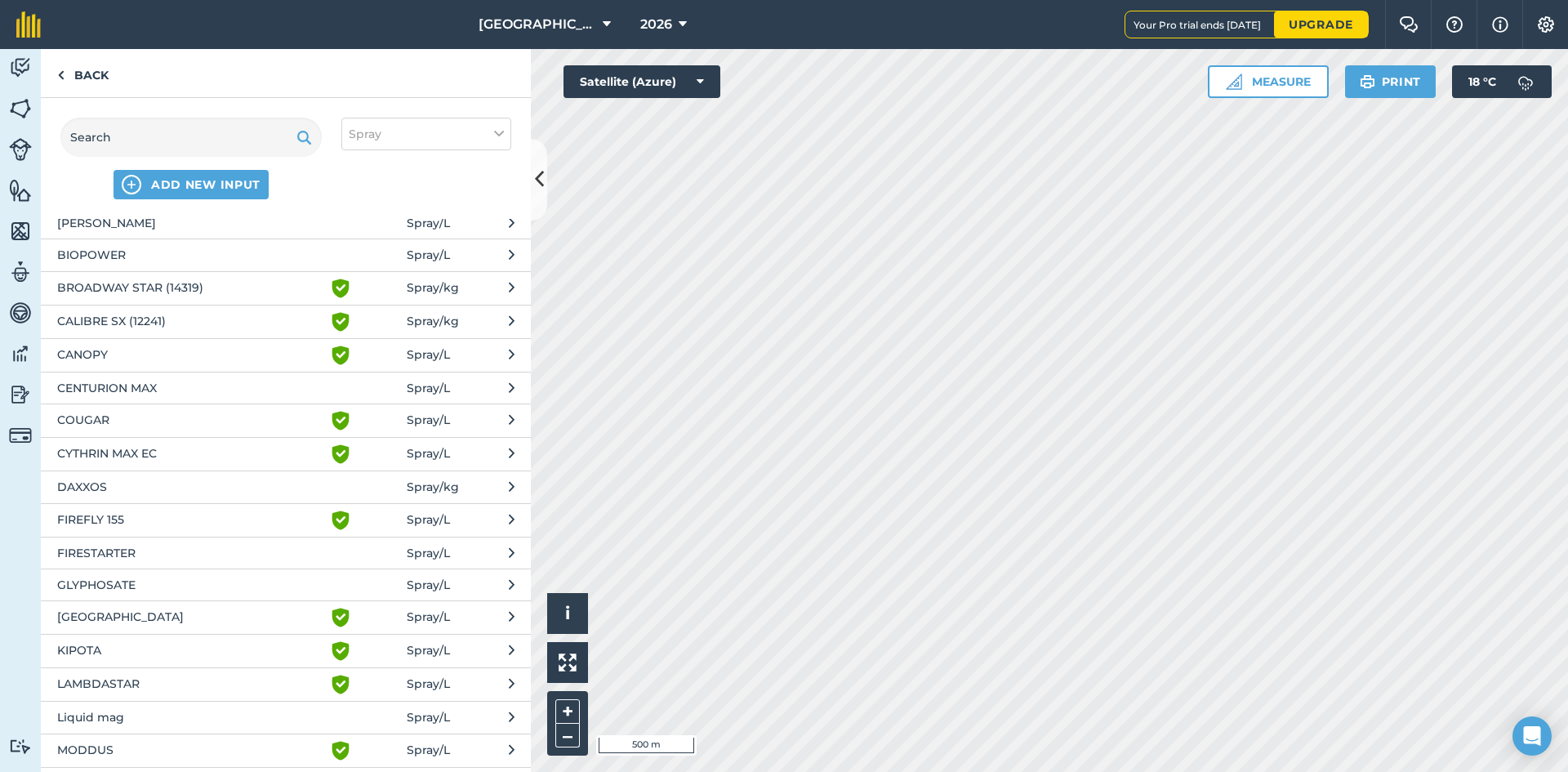
click at [133, 588] on span "GLYPHOSATE" at bounding box center [190, 585] width 267 height 18
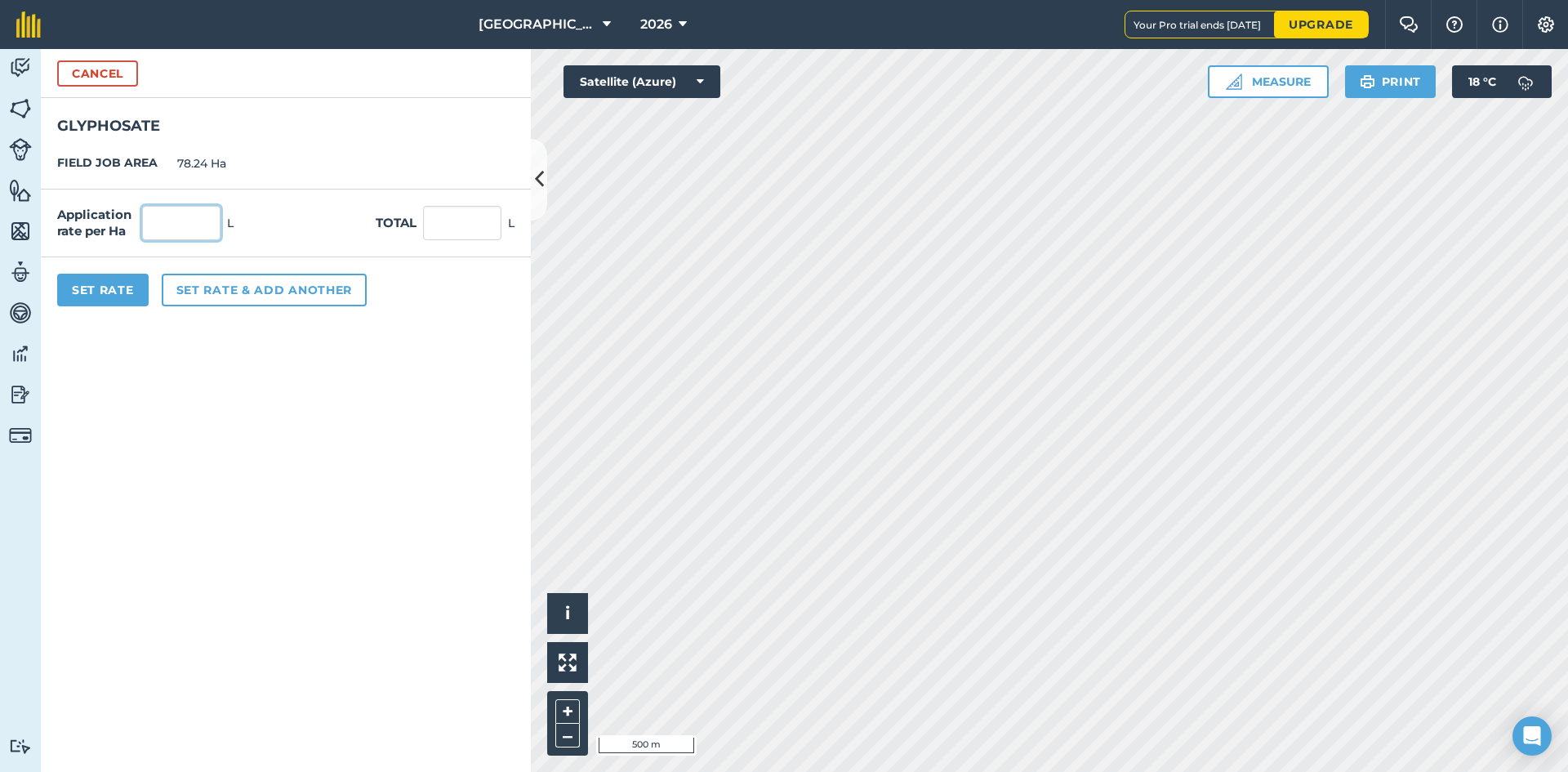
click at [197, 222] on input "text" at bounding box center [182, 223] width 79 height 35
type input "3"
type input "234.72"
click at [198, 426] on form "Cancel GLYPHOSATE FIELD JOB AREA 78.24 Ha Application rate per Ha 3 L Total 234…" at bounding box center [286, 411] width 490 height 723
click at [118, 290] on button "Set Rate" at bounding box center [102, 290] width 91 height 33
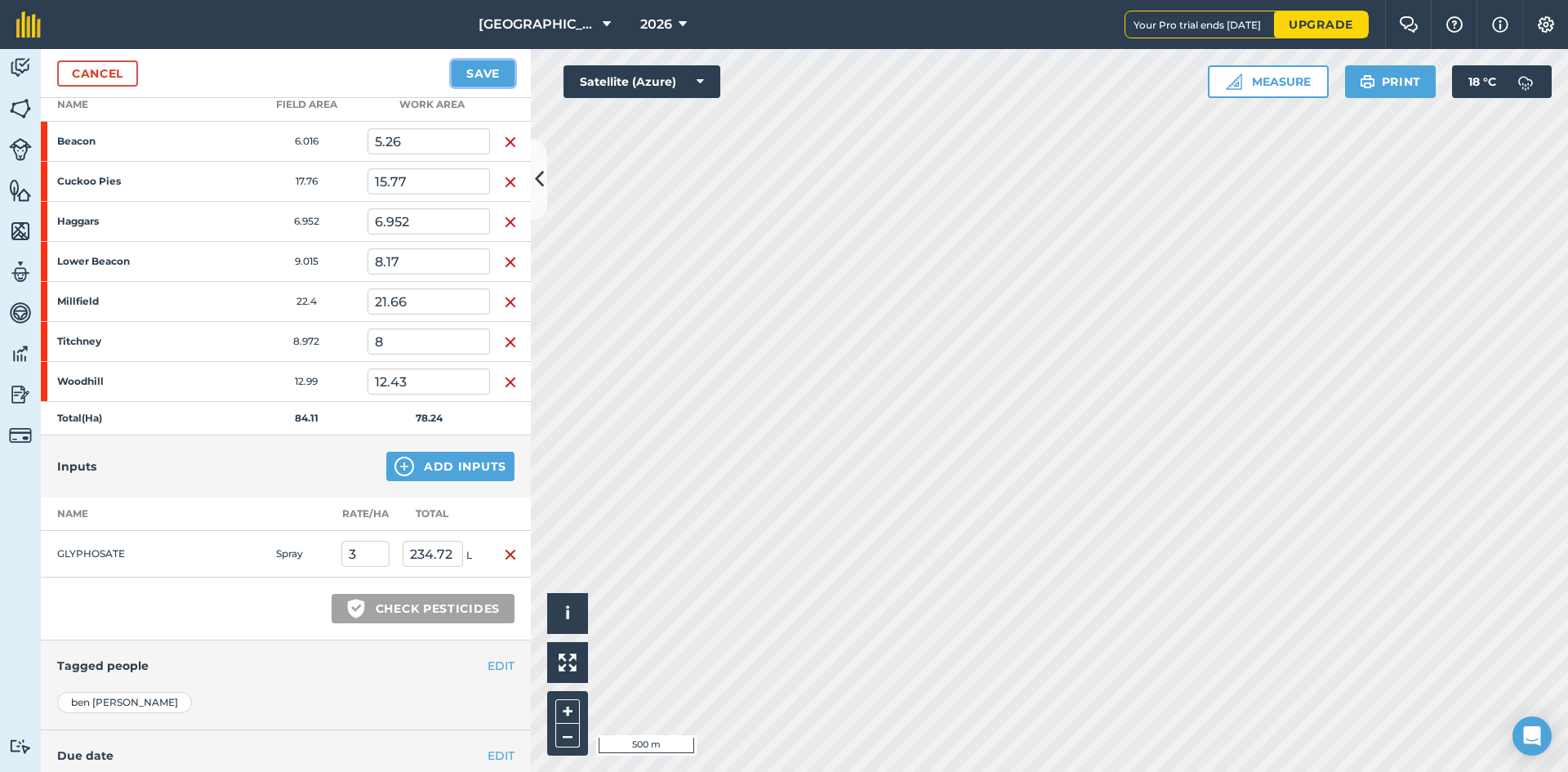
click at [470, 68] on button "Save" at bounding box center [483, 73] width 62 height 26
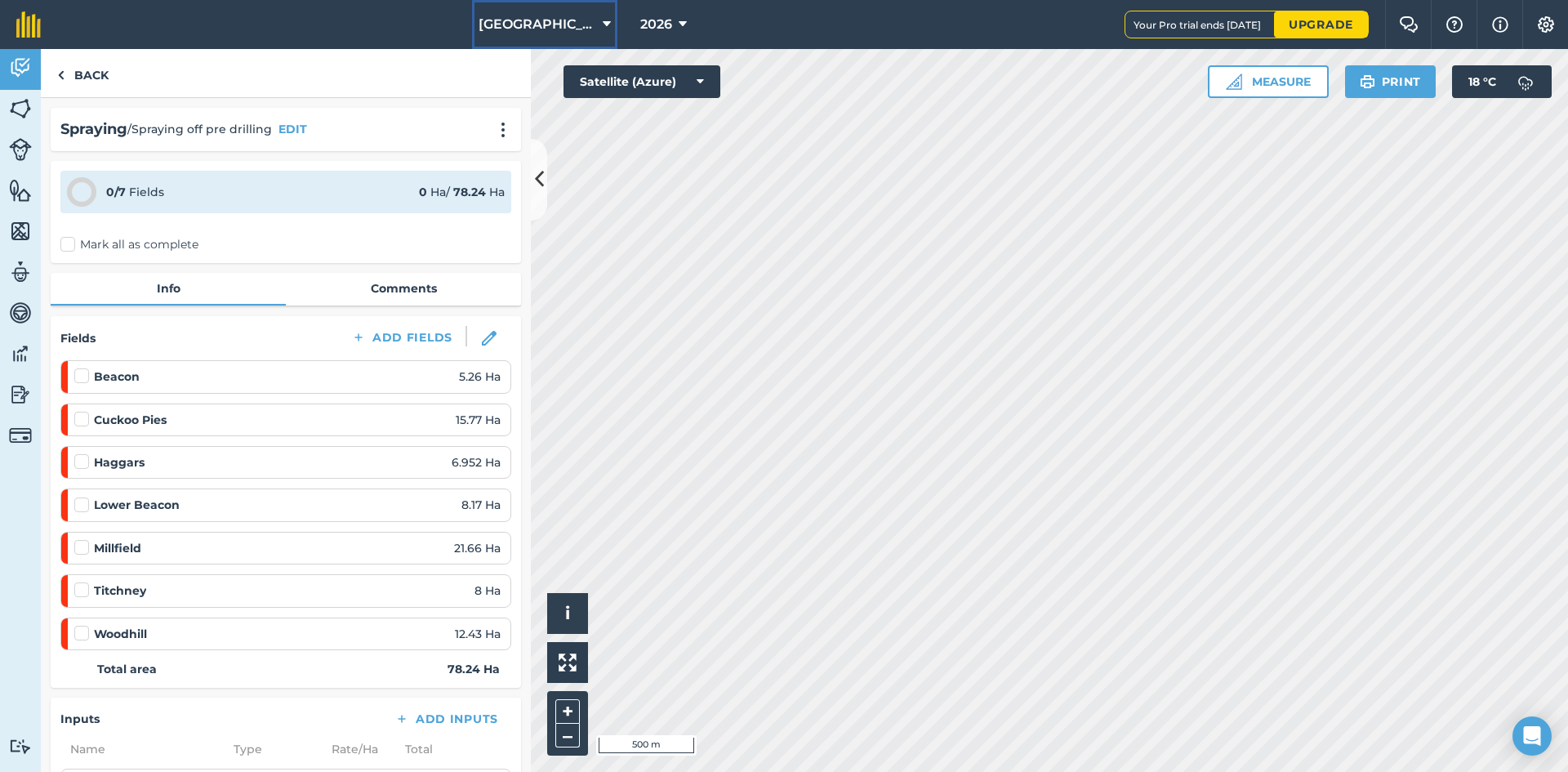
click at [595, 30] on button "[GEOGRAPHIC_DATA] (new)" at bounding box center [544, 24] width 145 height 49
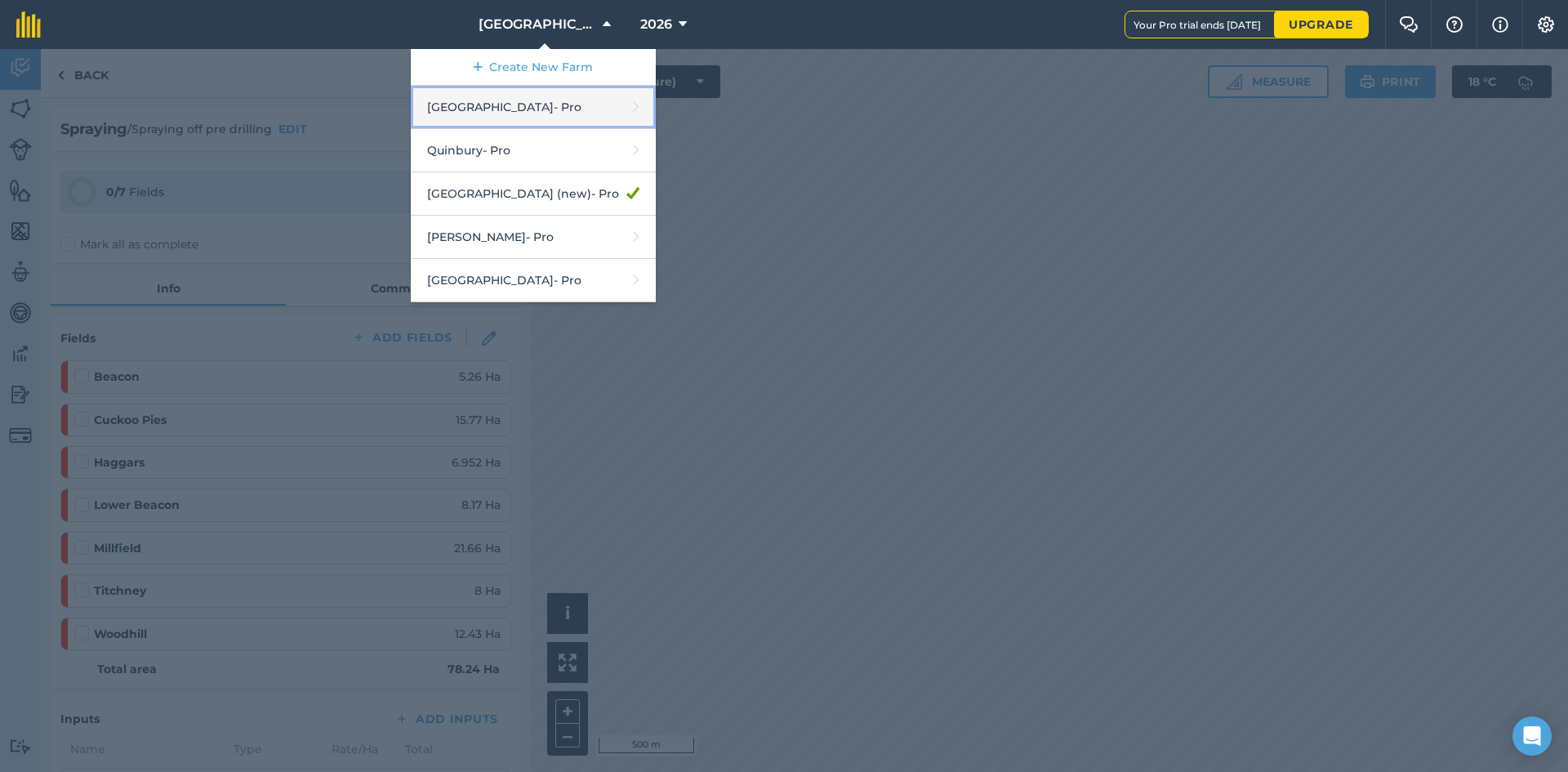
click at [508, 122] on link "Hyde Hall - Pro" at bounding box center [533, 107] width 245 height 43
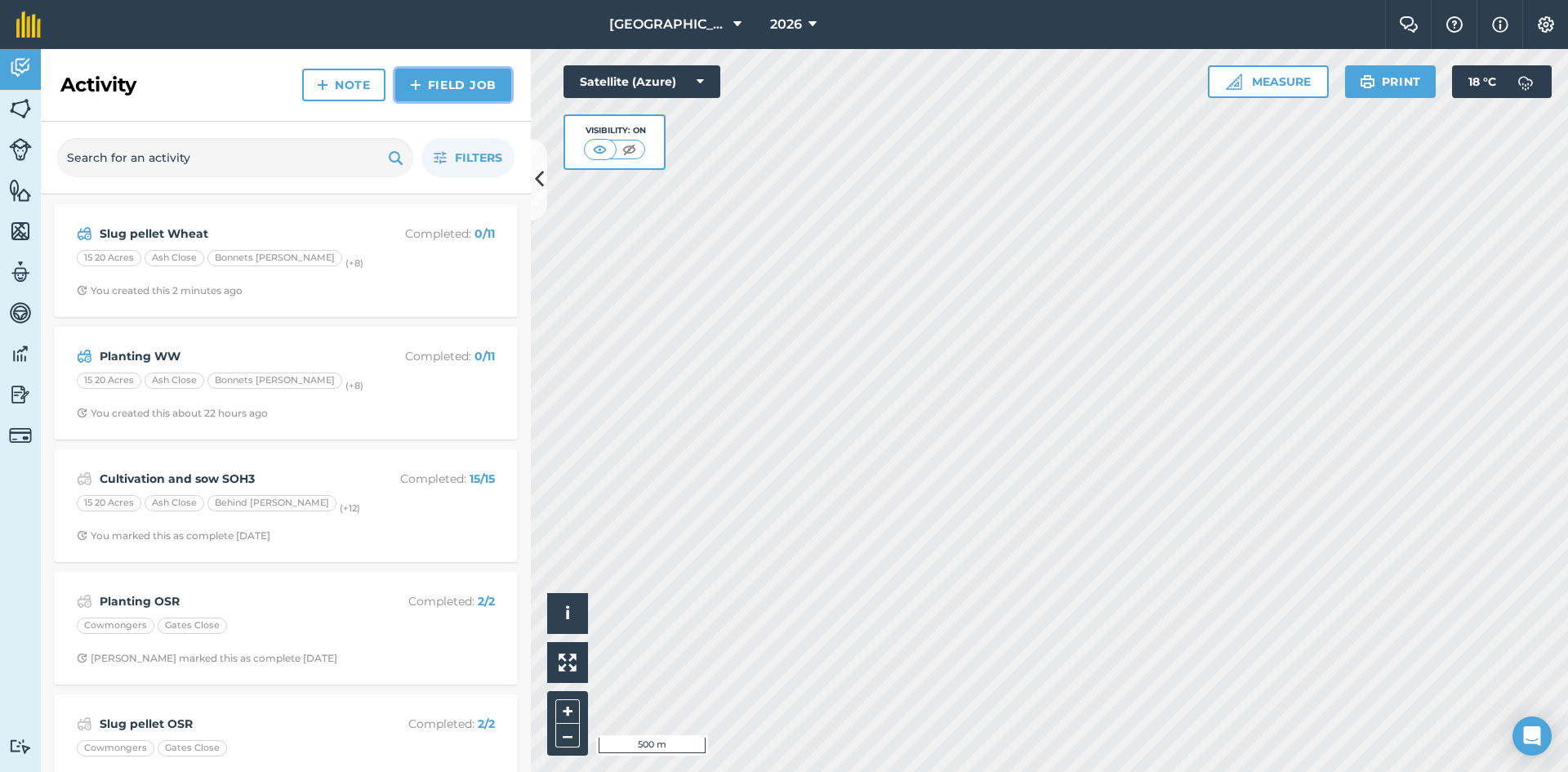
click at [454, 89] on link "Field Job" at bounding box center [453, 85] width 116 height 33
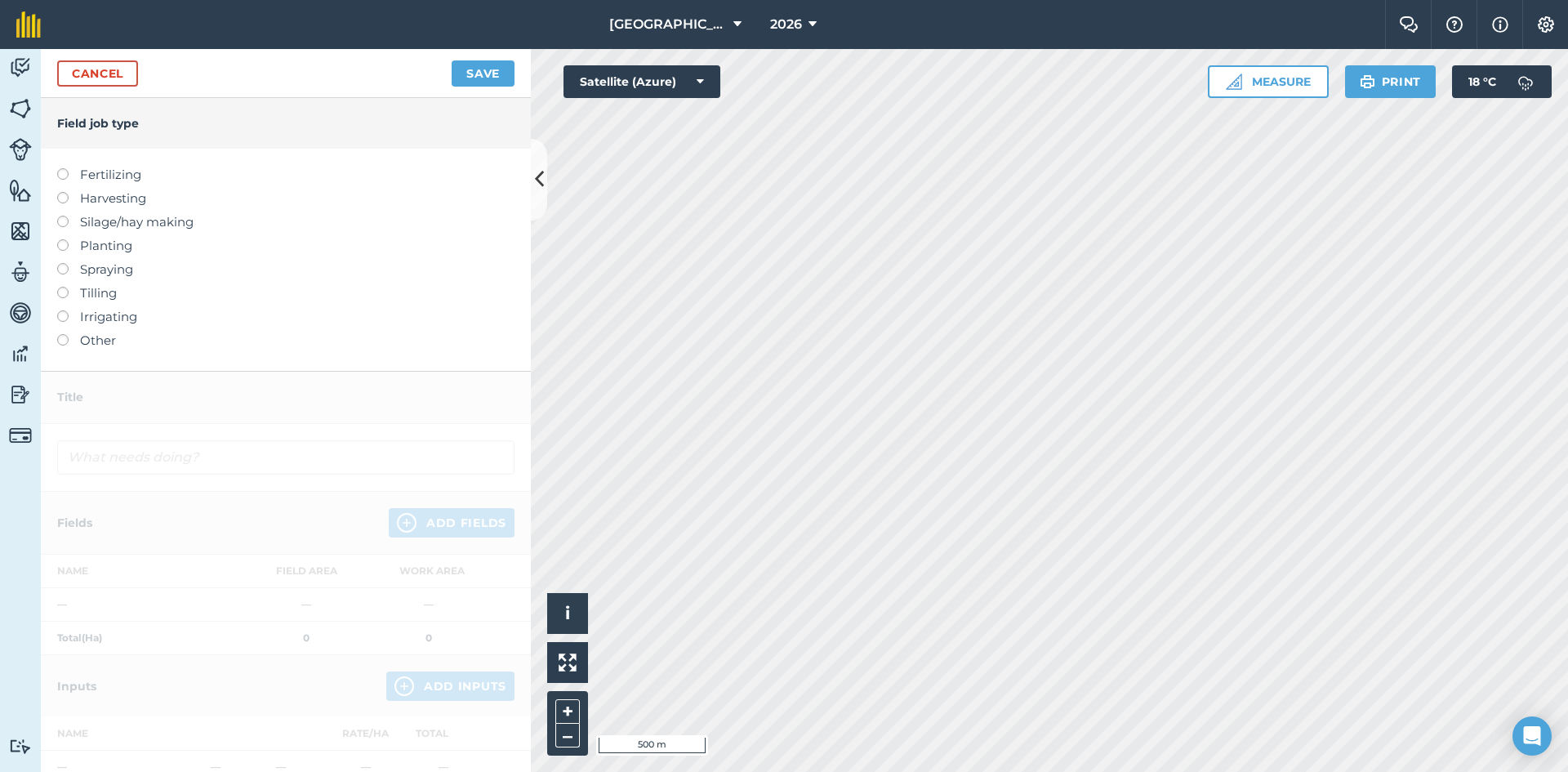
click at [128, 275] on label "Spraying" at bounding box center [286, 269] width 458 height 19
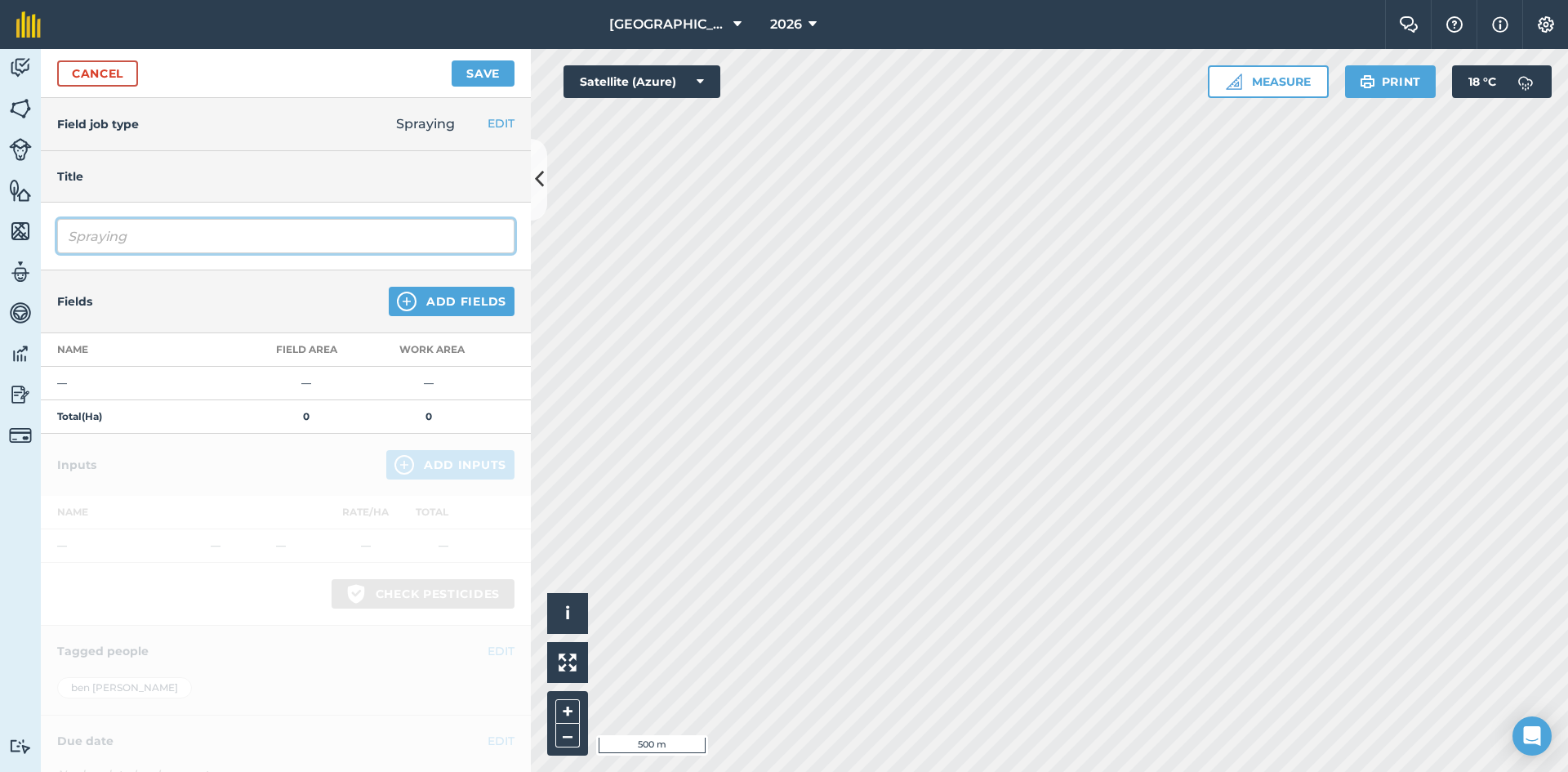
click at [186, 247] on input "Spraying" at bounding box center [286, 237] width 458 height 35
type input "Spraying off pre drill"
click at [409, 302] on button "Add Fields" at bounding box center [451, 301] width 126 height 30
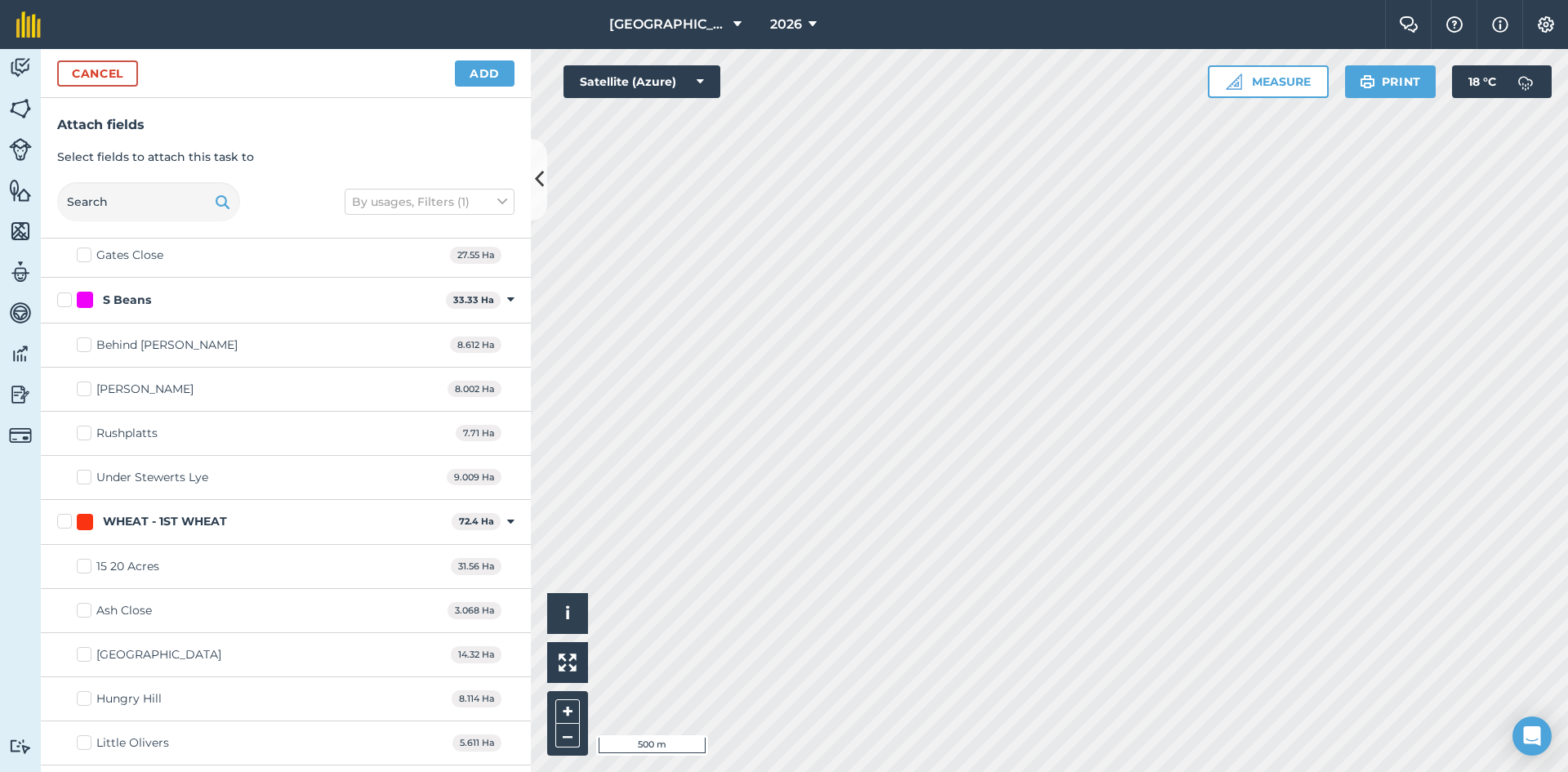
scroll to position [572, 0]
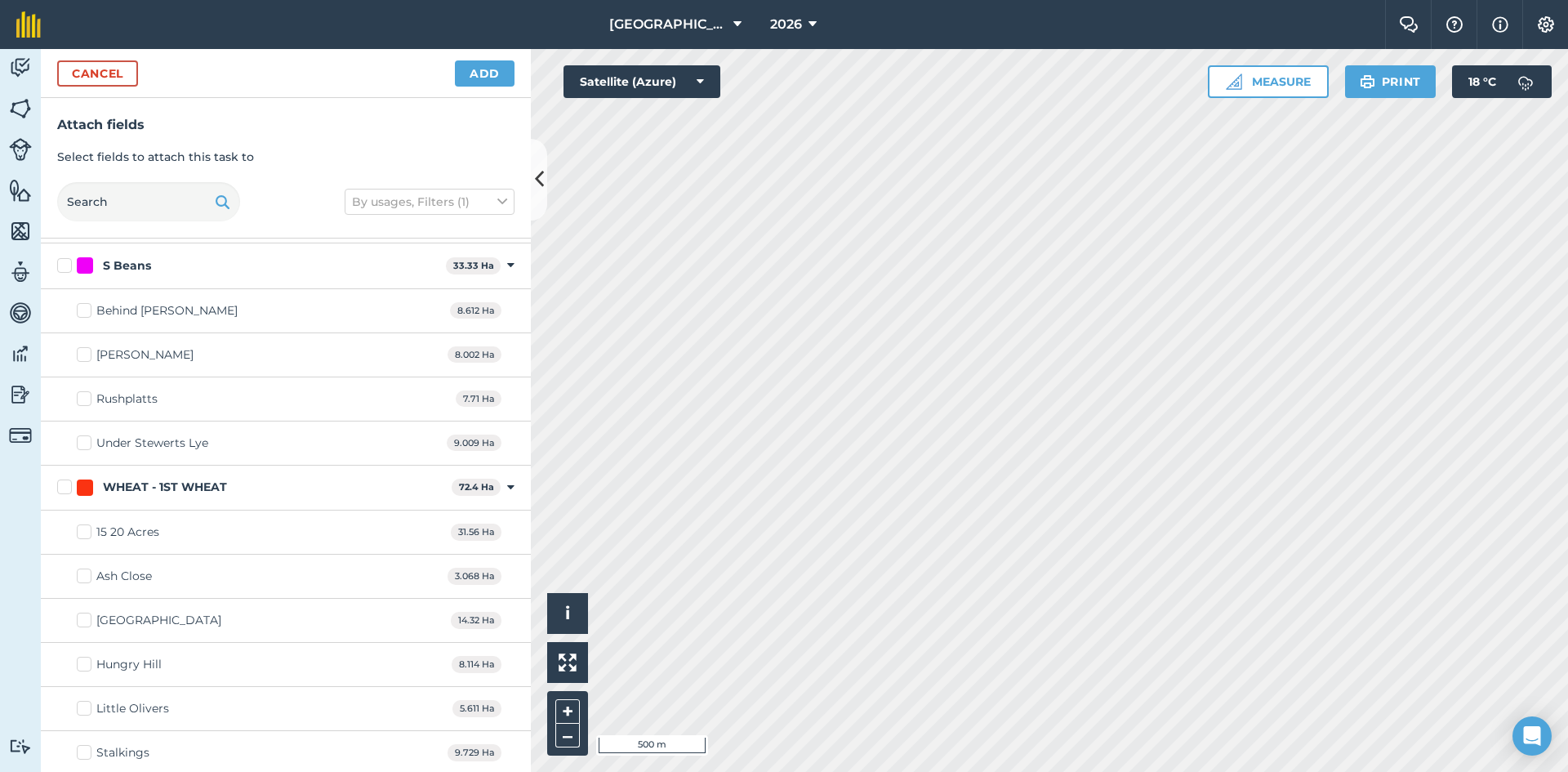
drag, startPoint x: 68, startPoint y: 487, endPoint x: 150, endPoint y: 534, distance: 94.5
click at [68, 488] on label "WHEAT - 1ST WHEAT" at bounding box center [251, 487] width 388 height 17
click at [68, 488] on input "WHEAT - 1ST WHEAT" at bounding box center [62, 484] width 11 height 11
checkbox input "true"
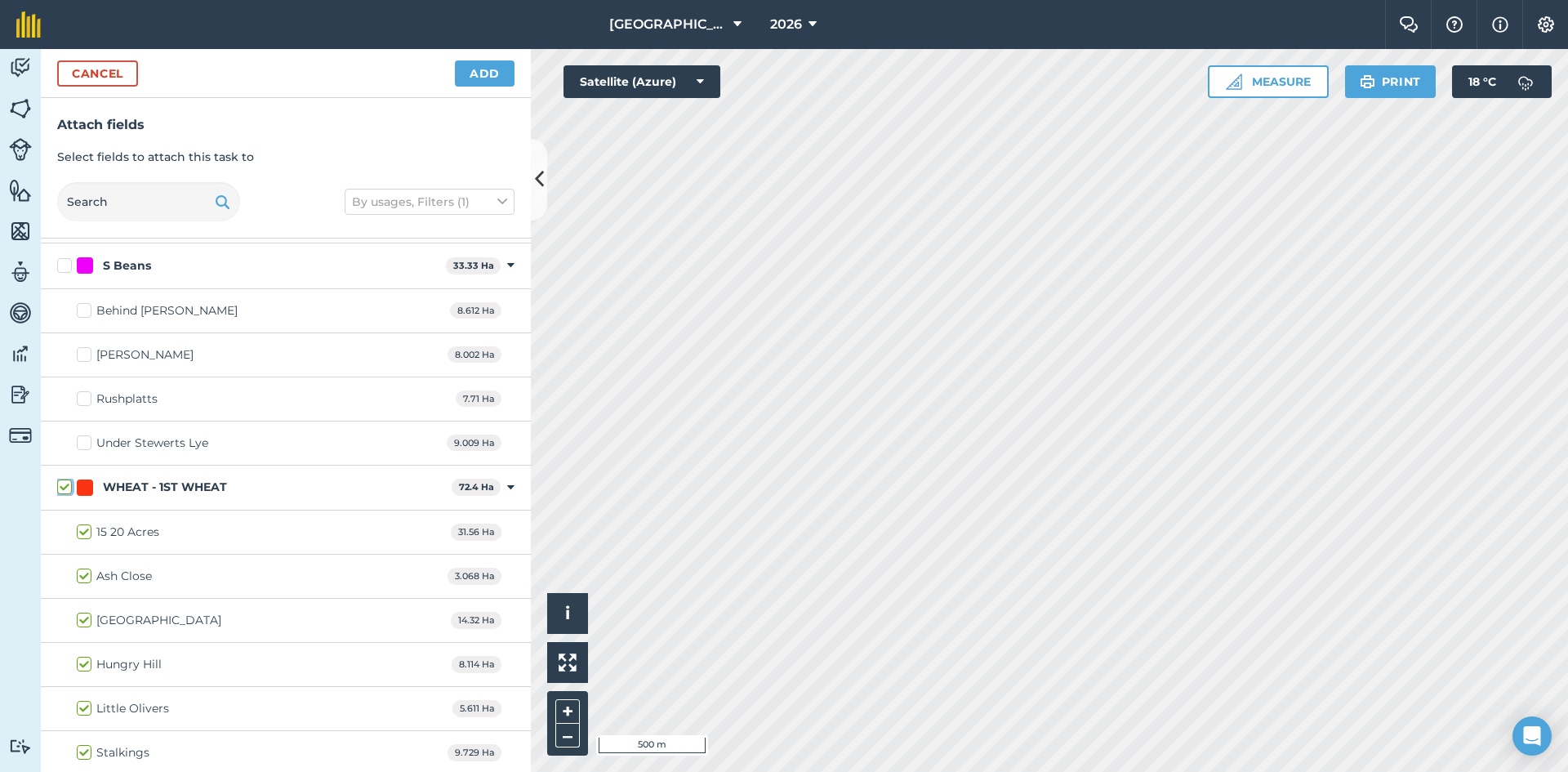
checkbox input "true"
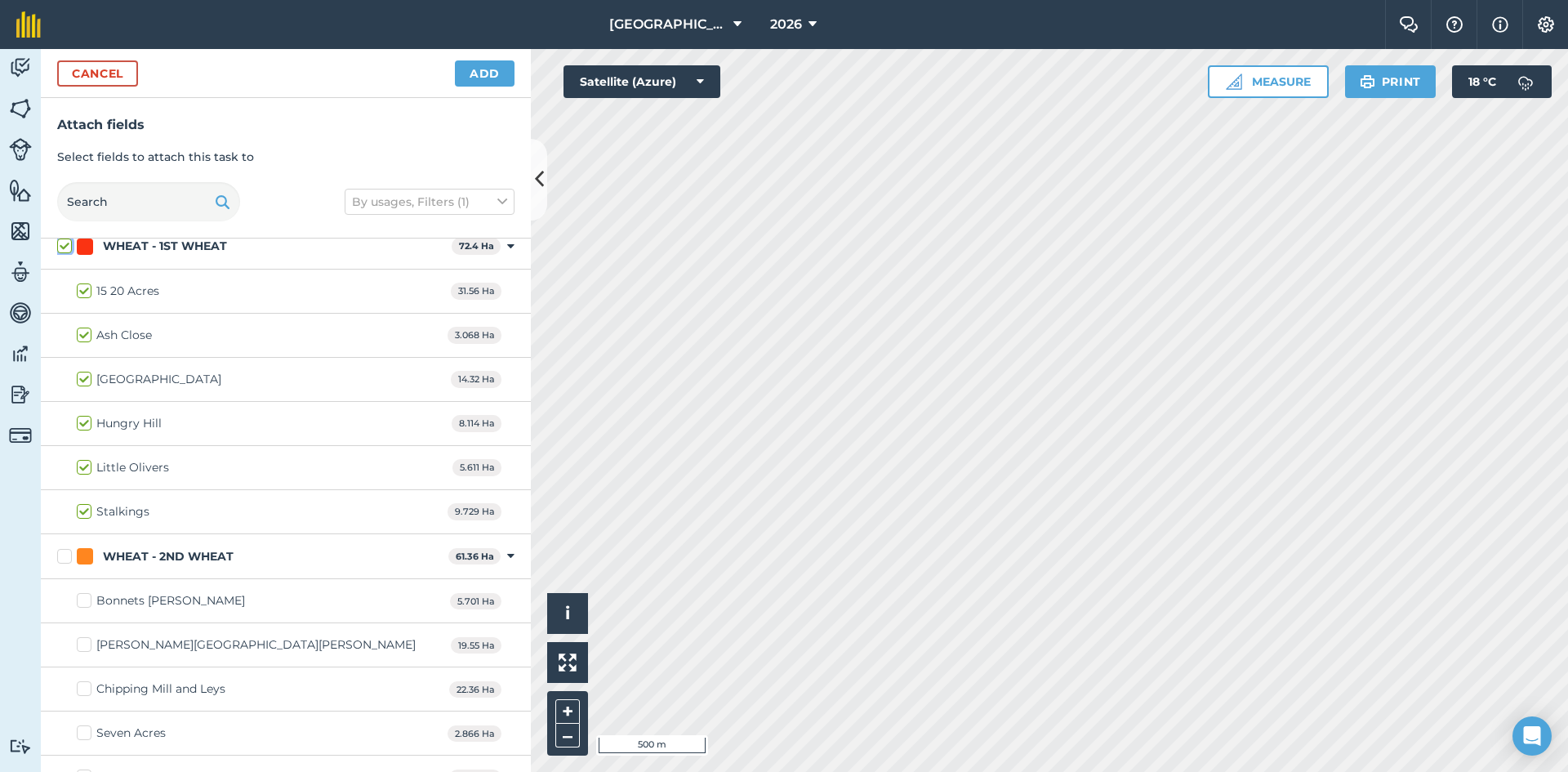
scroll to position [817, 0]
click at [68, 557] on label "WHEAT - 2ND WHEAT" at bounding box center [249, 553] width 385 height 17
click at [68, 555] on input "WHEAT - 2ND WHEAT" at bounding box center [62, 549] width 11 height 11
checkbox input "true"
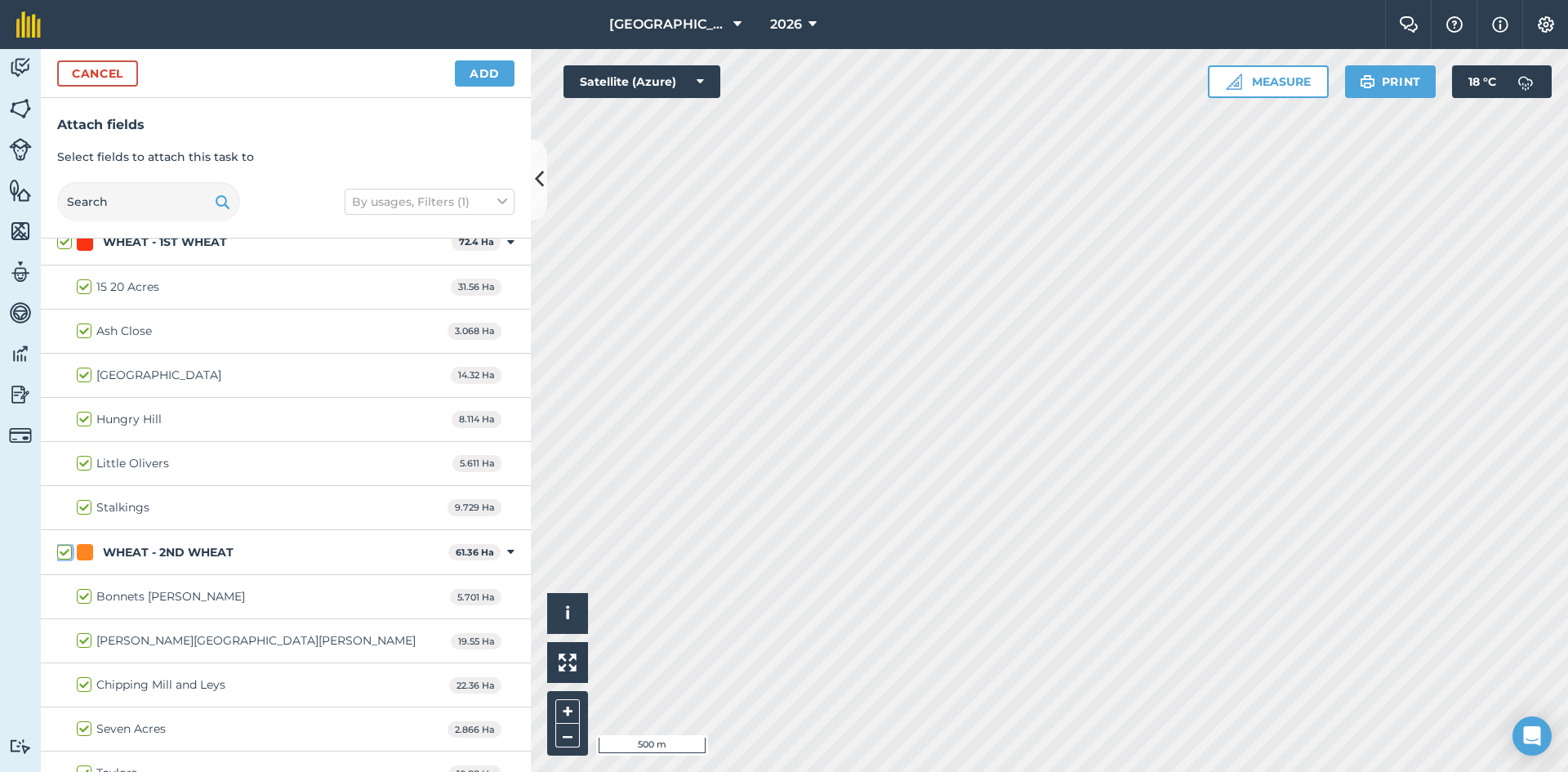
checkbox input "true"
click at [464, 74] on button "Add" at bounding box center [485, 73] width 60 height 26
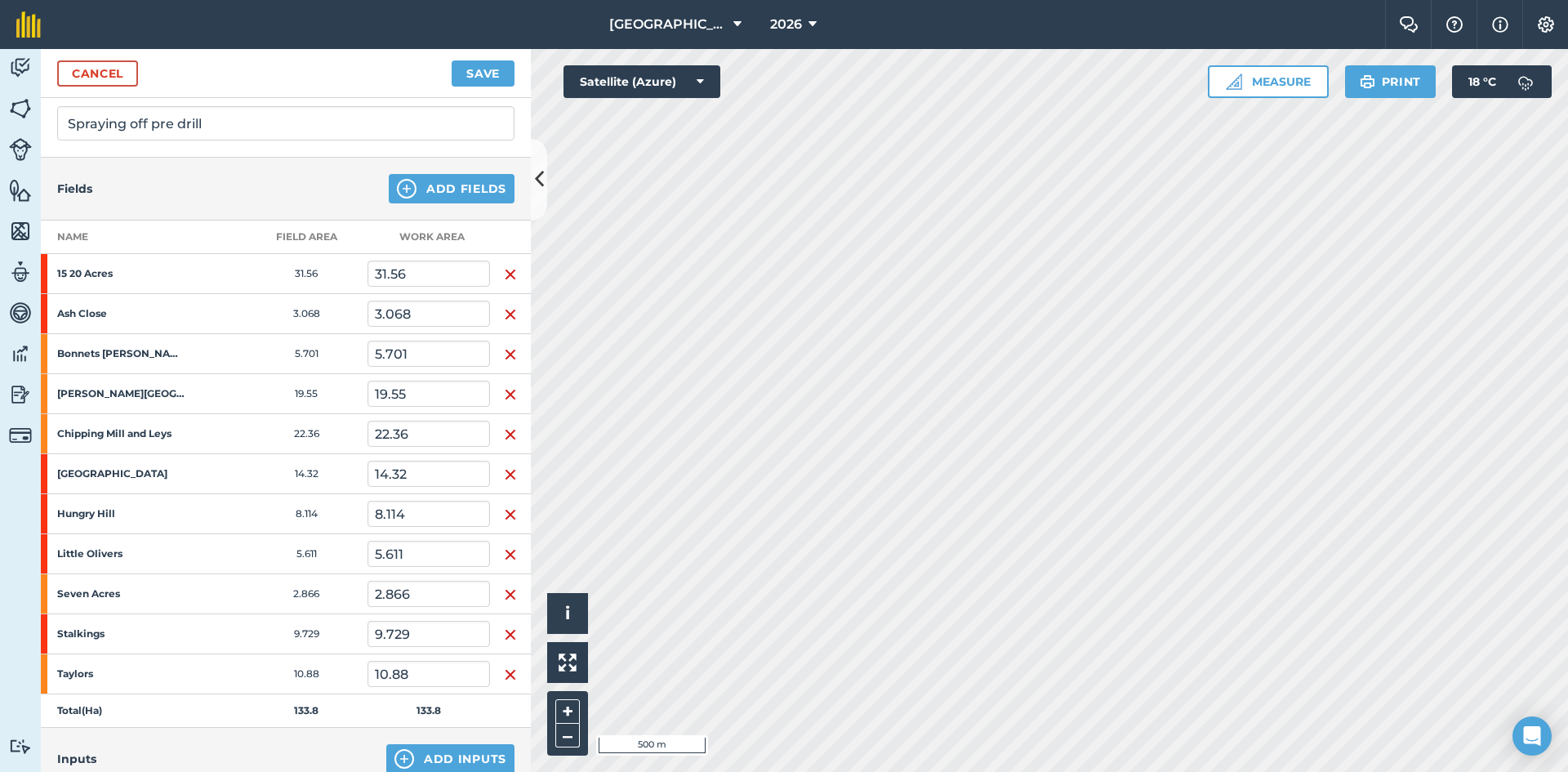
scroll to position [327, 0]
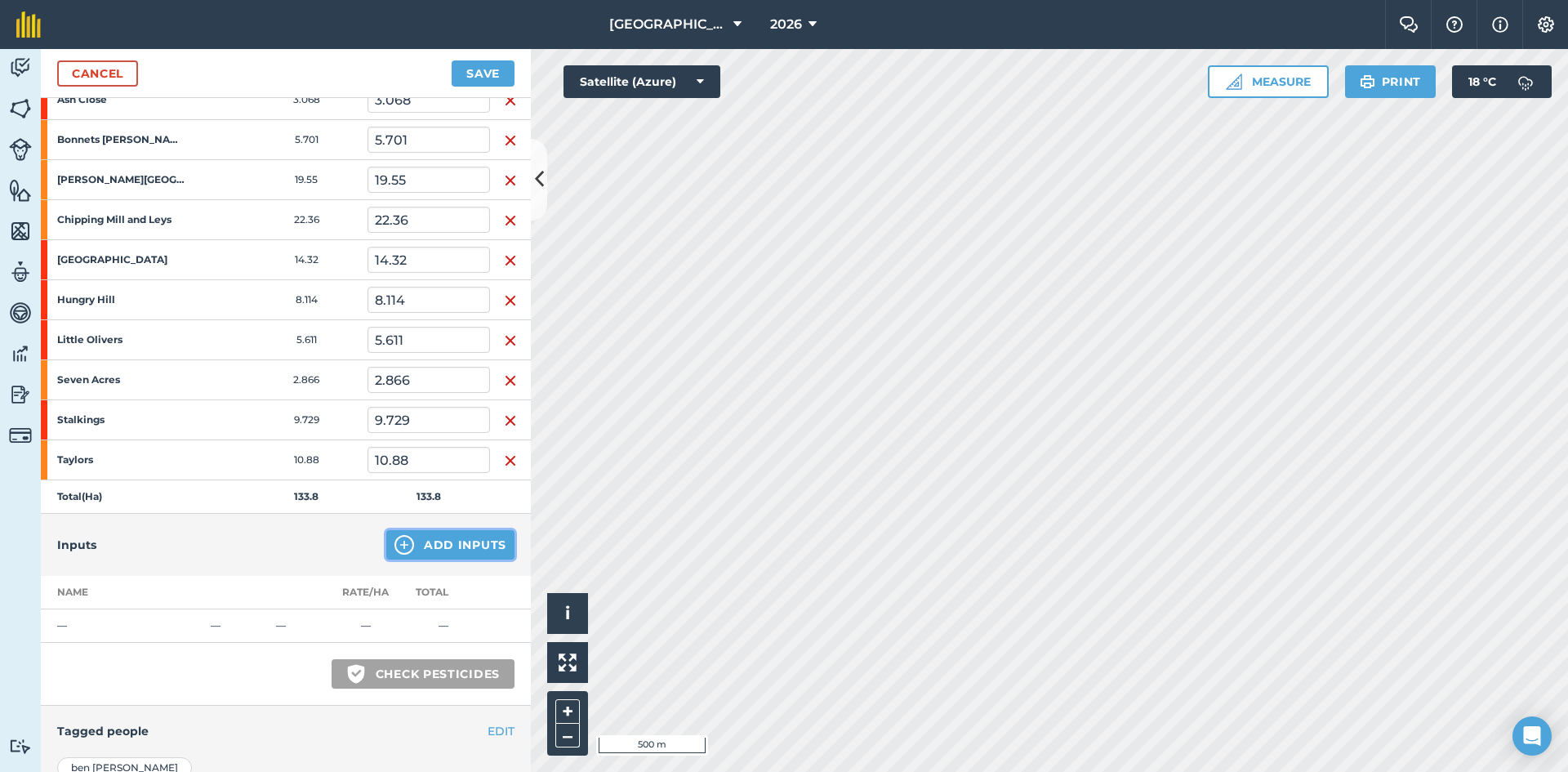
click at [410, 549] on button "Add Inputs" at bounding box center [450, 544] width 128 height 30
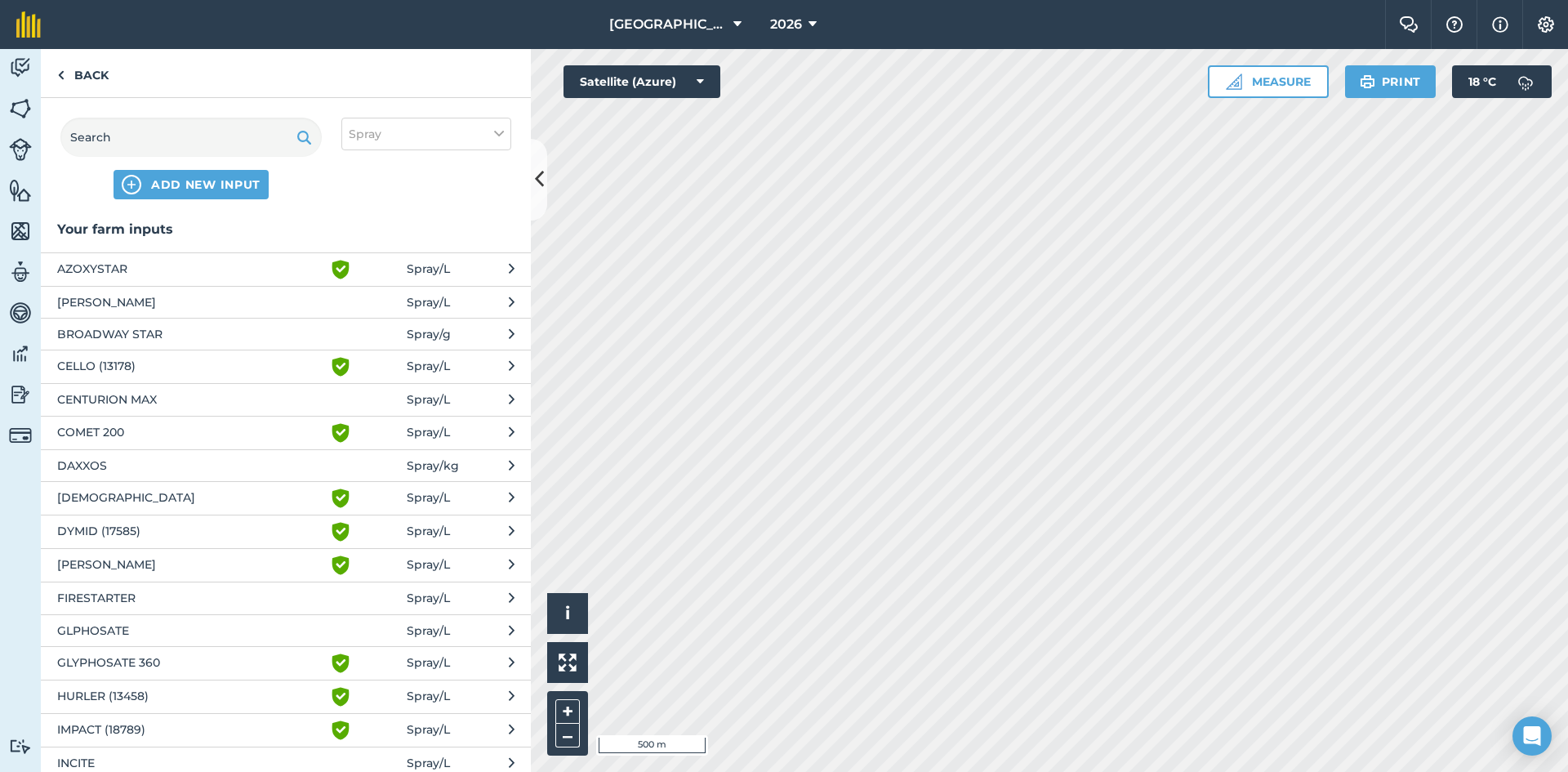
scroll to position [82, 0]
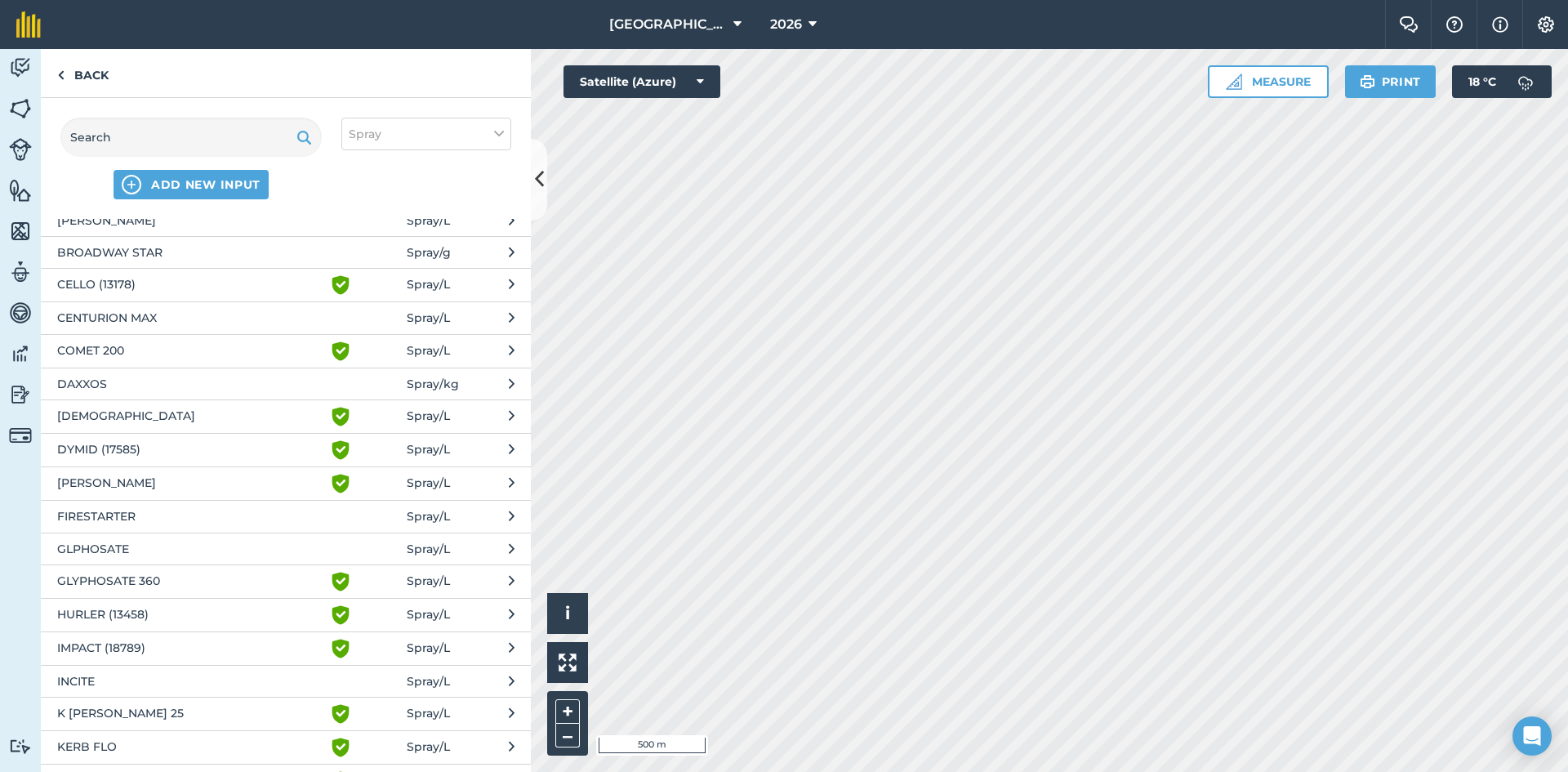
click at [171, 580] on span "GLYPHOSATE 360" at bounding box center [190, 582] width 267 height 19
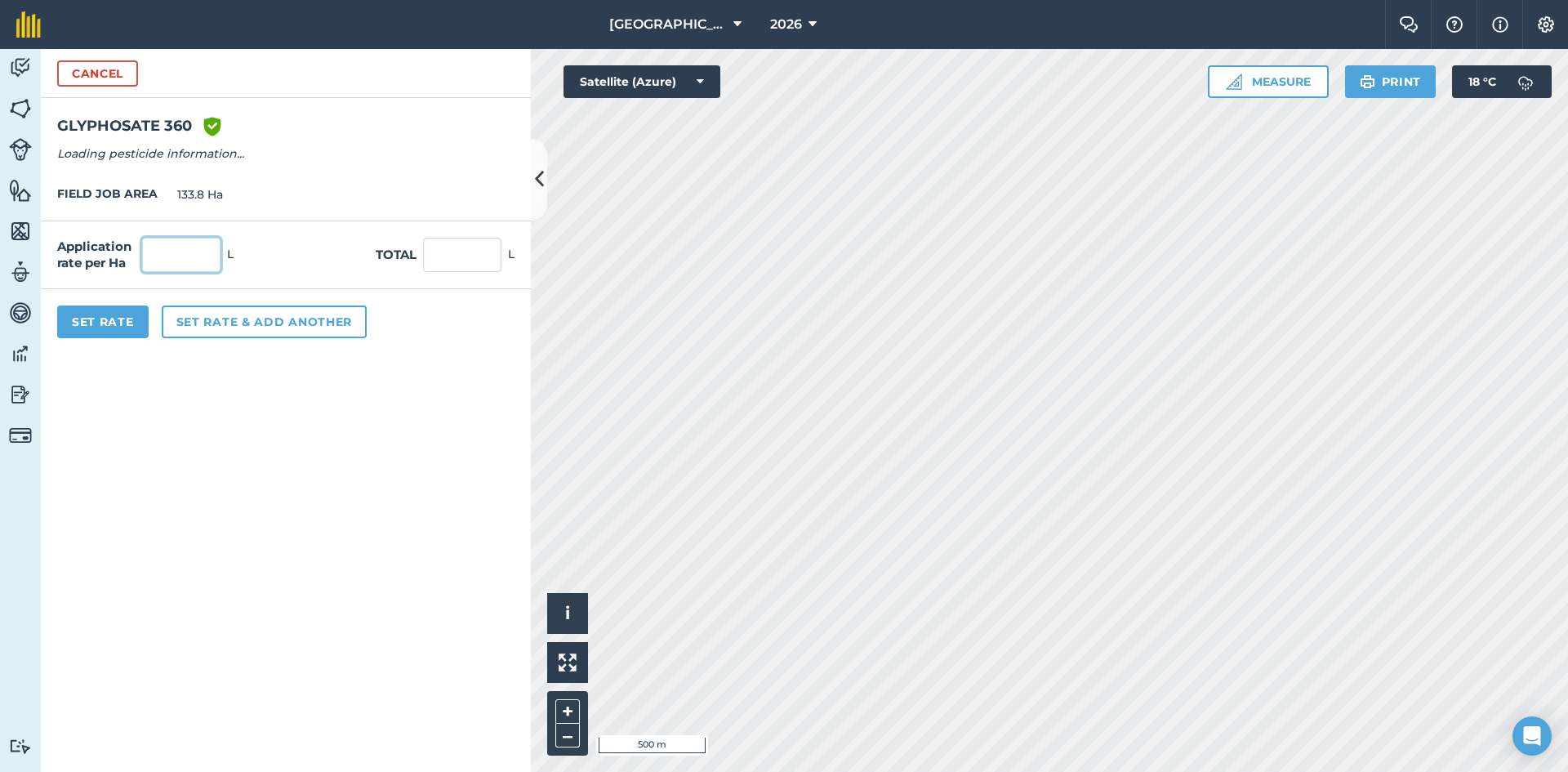
click at [179, 239] on input "text" at bounding box center [182, 255] width 79 height 35
type input "1"
type input "133.8"
click at [386, 584] on form "Cancel GLYPHOSATE 360 Green shield with white tick Loading pesticide informatio…" at bounding box center [286, 411] width 490 height 723
click at [121, 326] on button "Set Rate" at bounding box center [102, 322] width 91 height 33
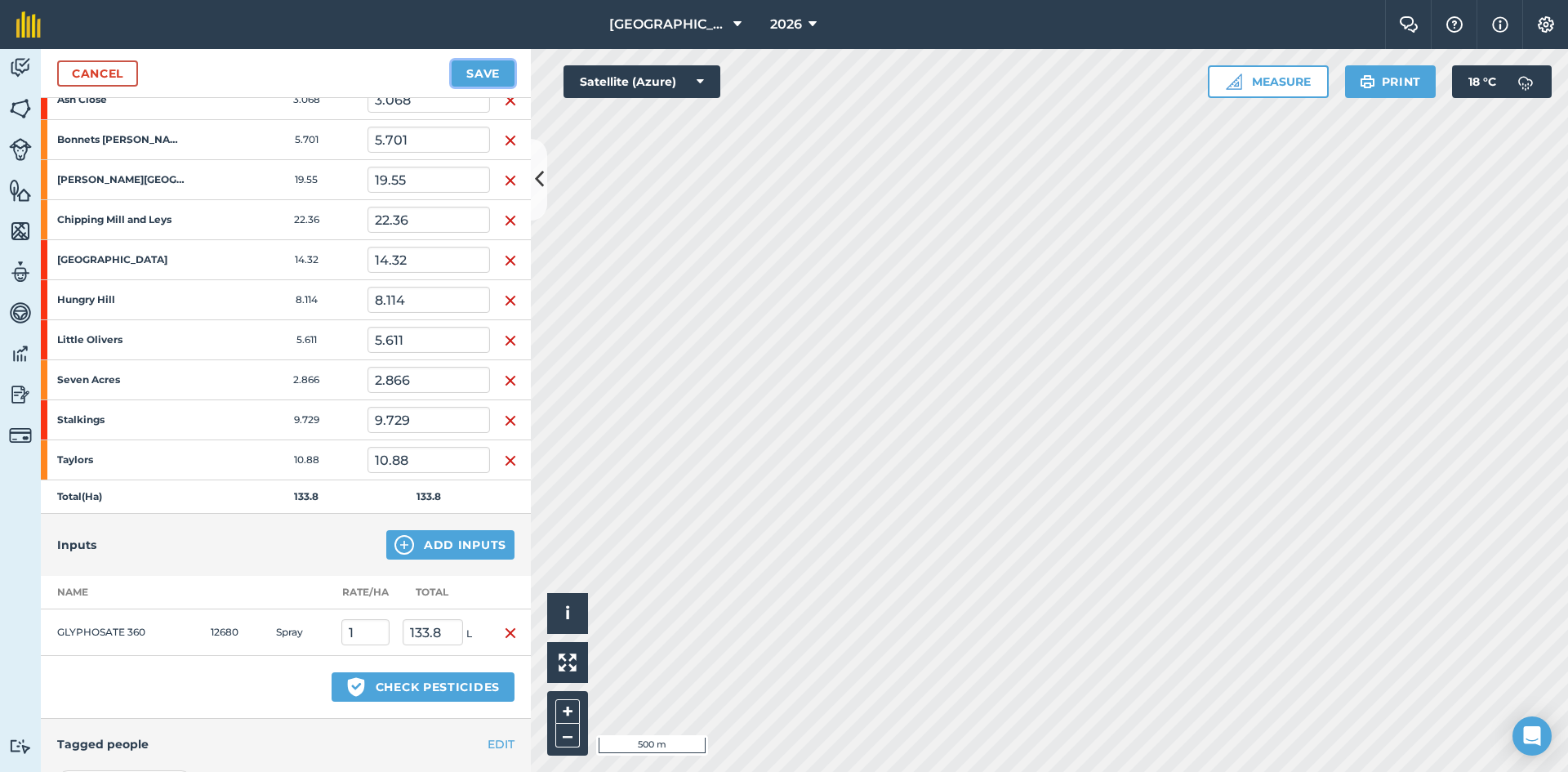
click at [482, 81] on button "Save" at bounding box center [483, 73] width 62 height 26
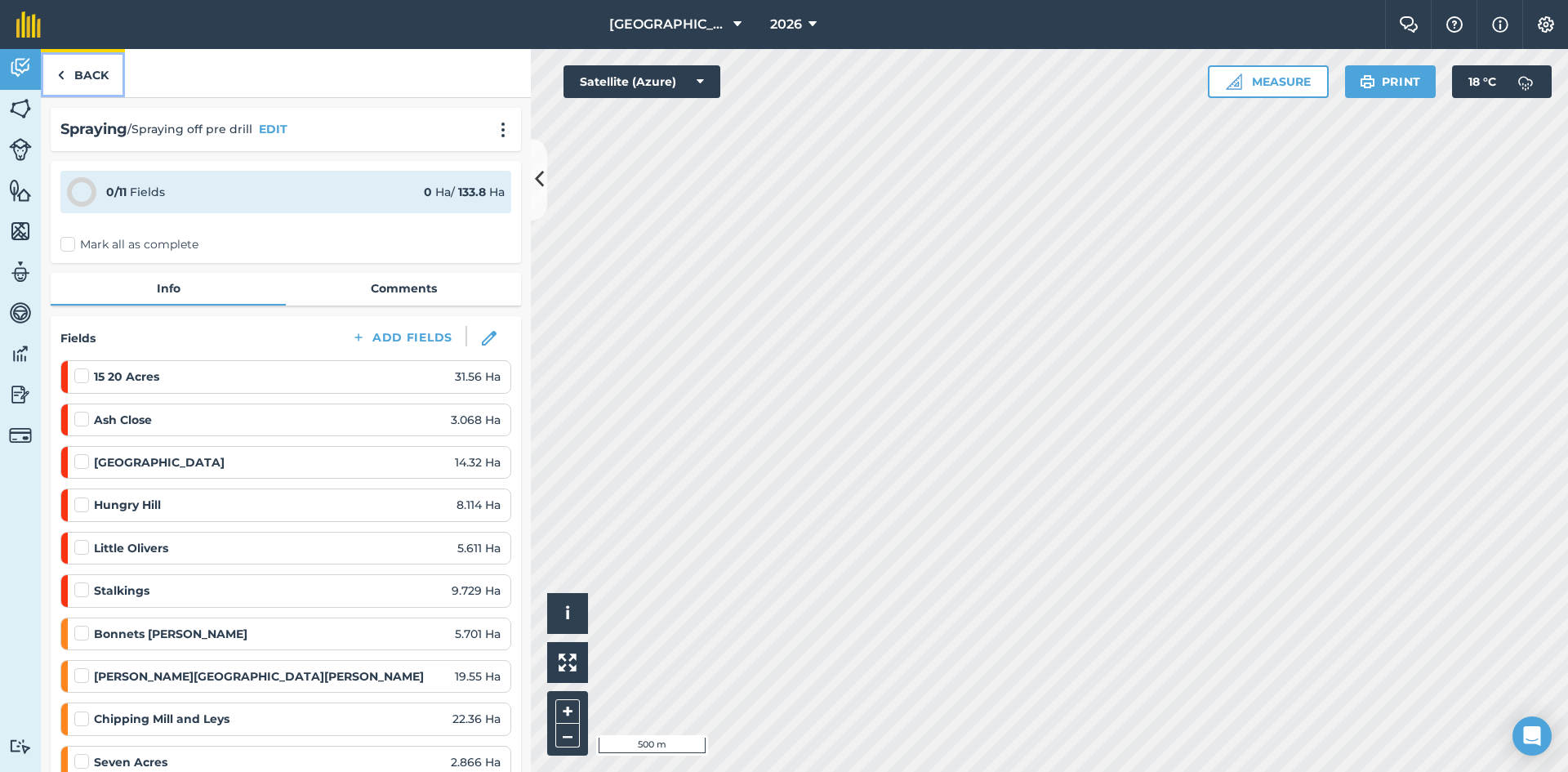
click at [79, 66] on link "Back" at bounding box center [83, 73] width 85 height 48
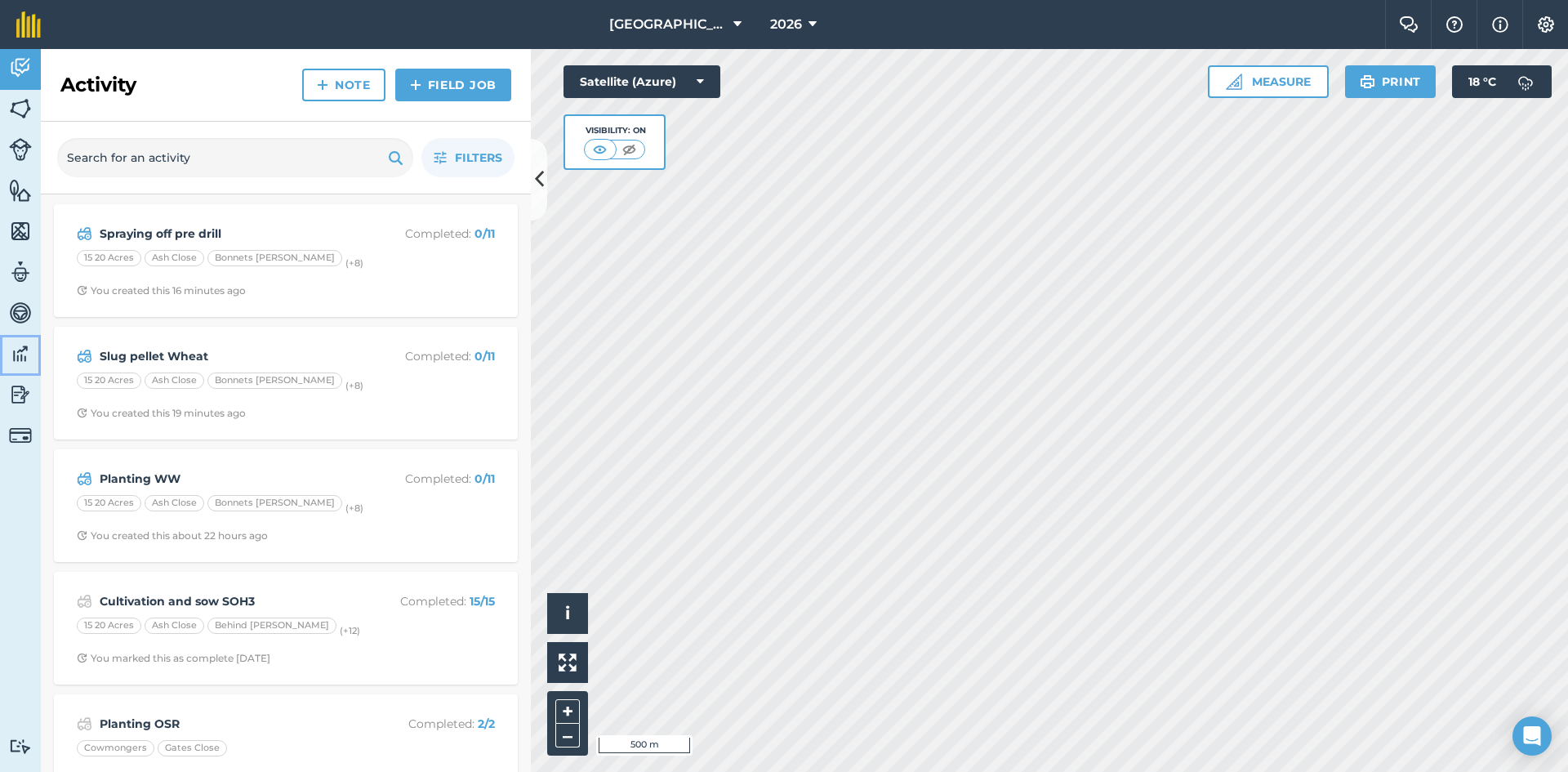
click at [19, 347] on img at bounding box center [20, 353] width 23 height 24
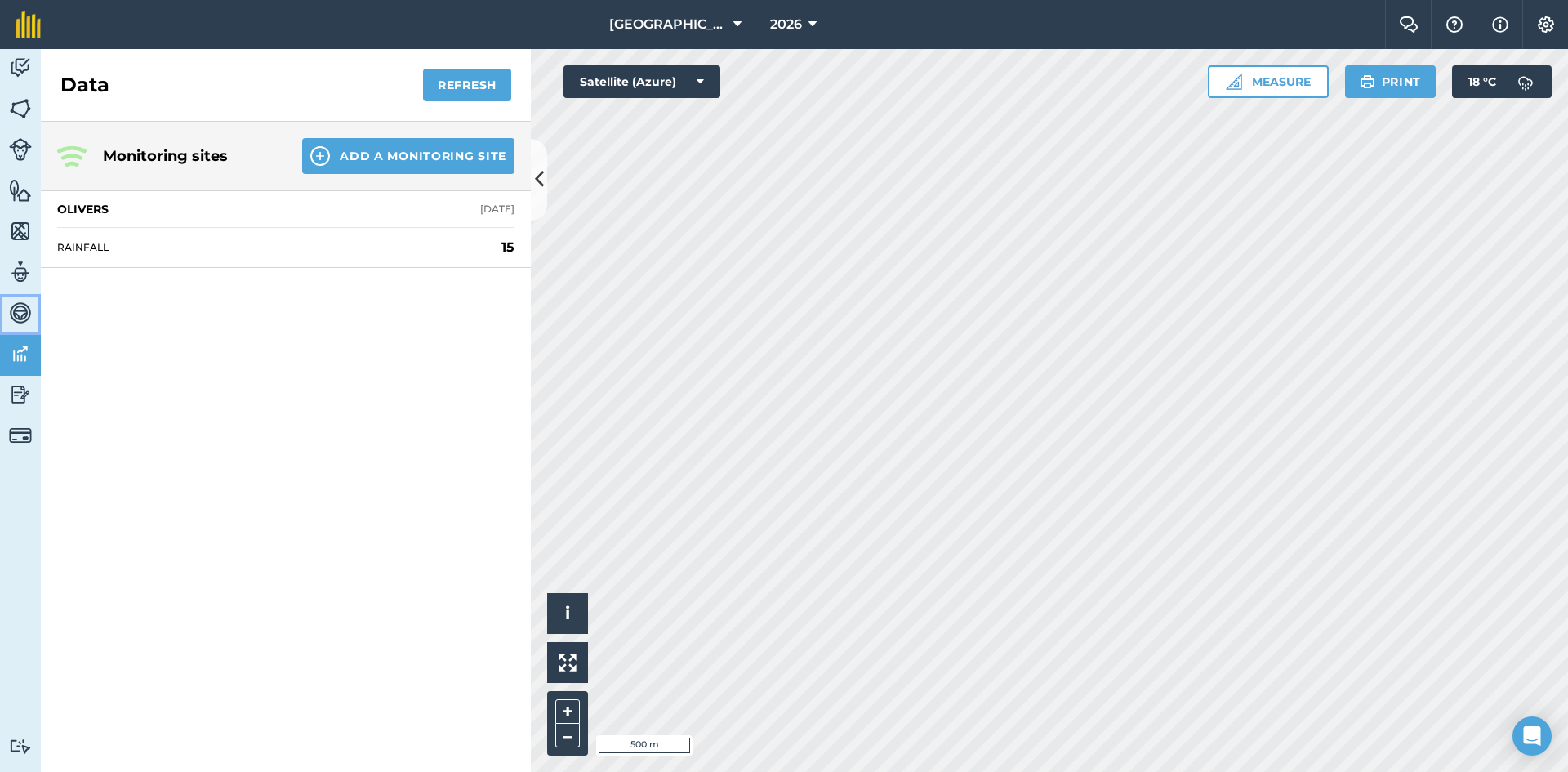
click at [31, 315] on img at bounding box center [20, 312] width 23 height 24
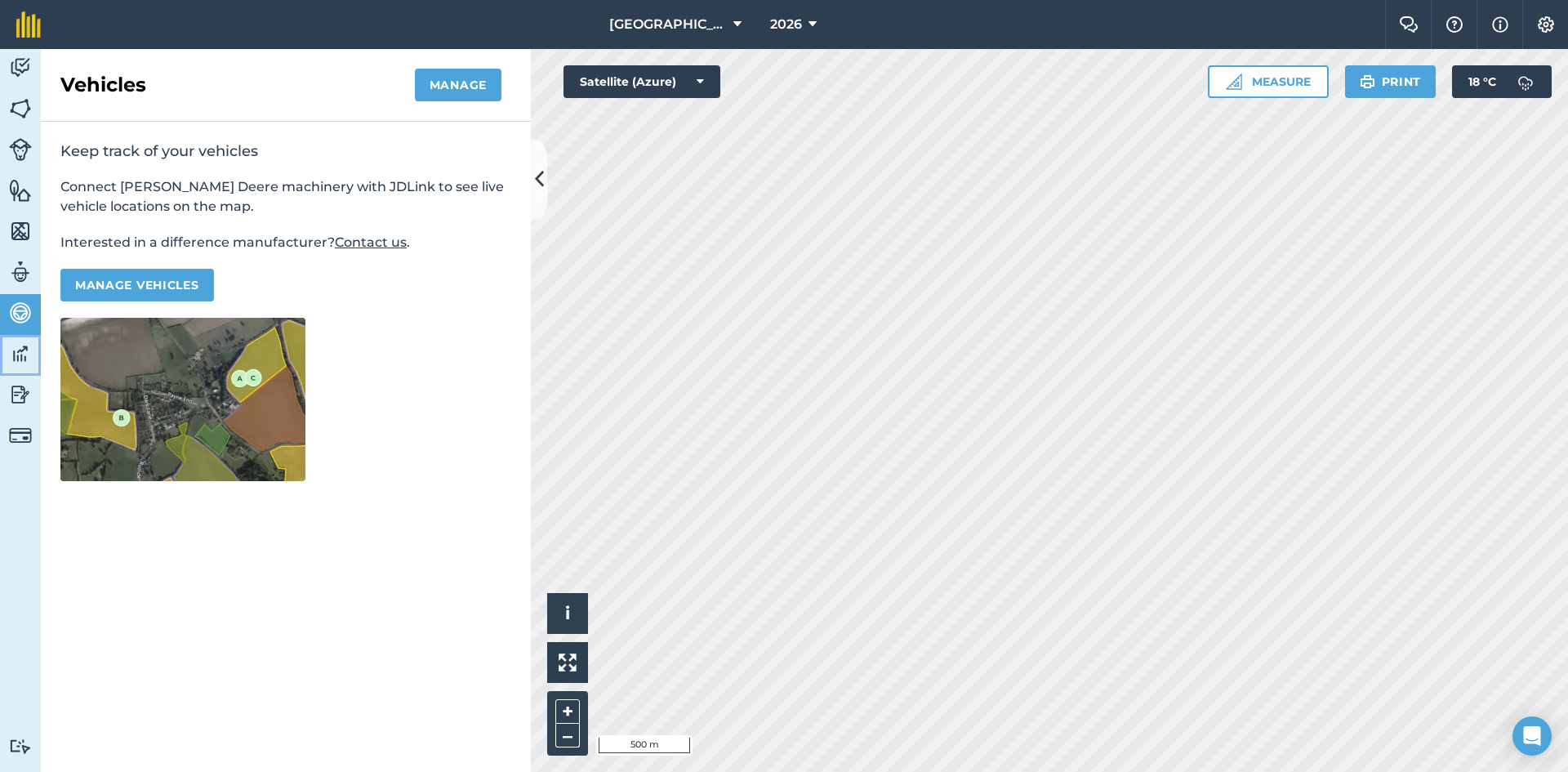
click at [12, 353] on img at bounding box center [20, 353] width 23 height 24
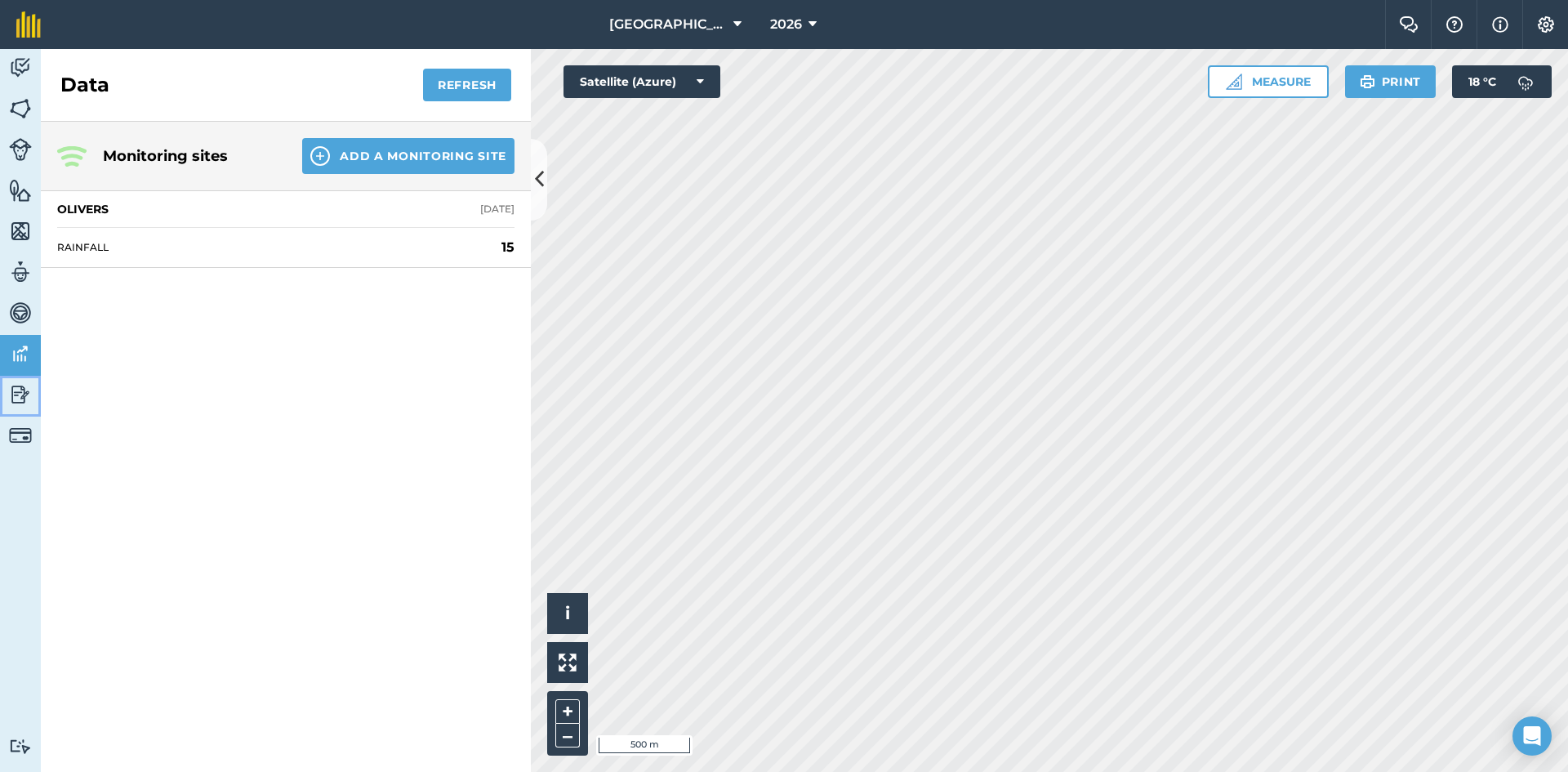
click at [12, 399] on img at bounding box center [20, 394] width 23 height 24
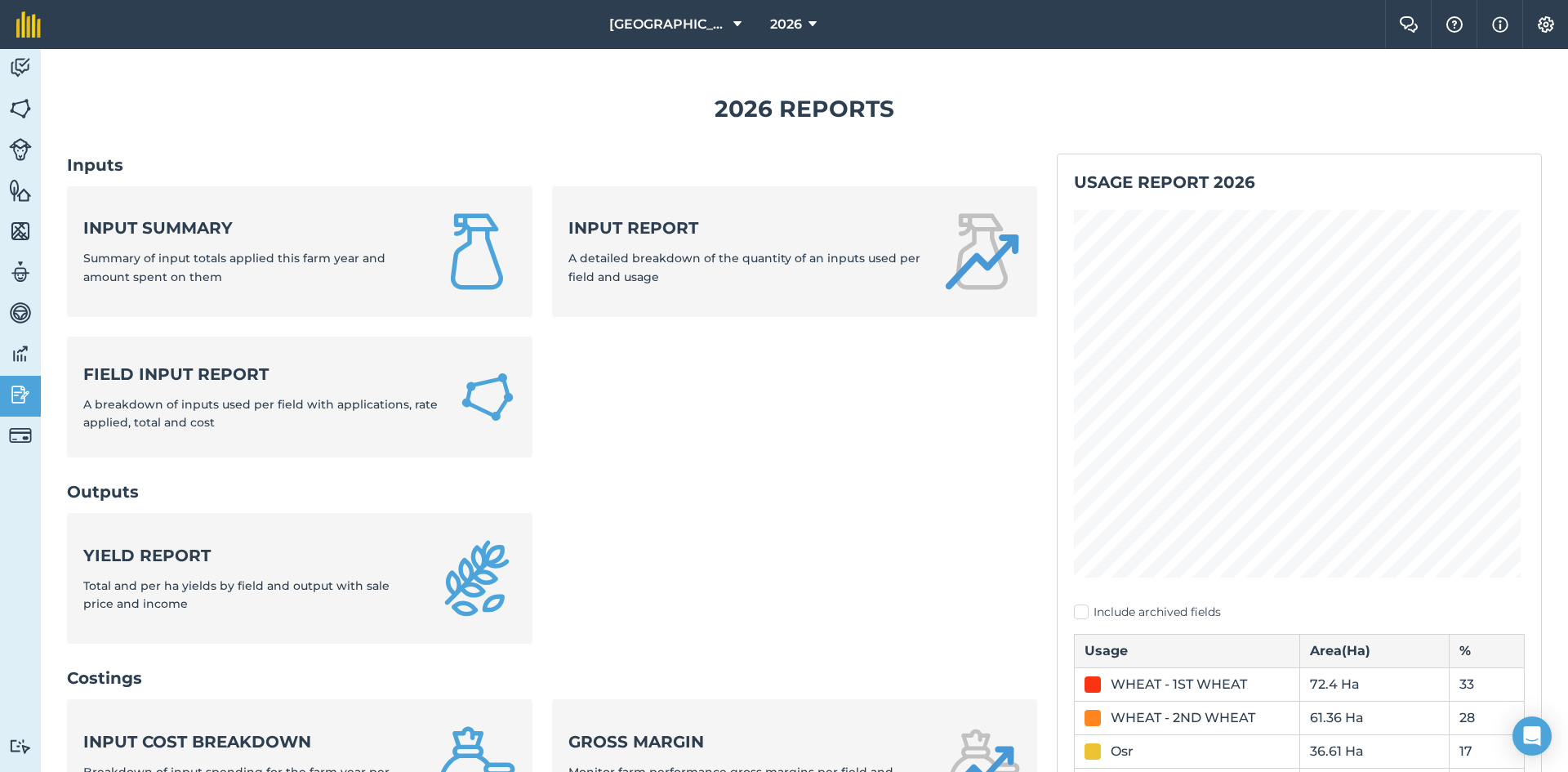
click at [1000, 593] on ul "Yield report Total and per ha yields by field and output with sale price and in…" at bounding box center [552, 588] width 970 height 150
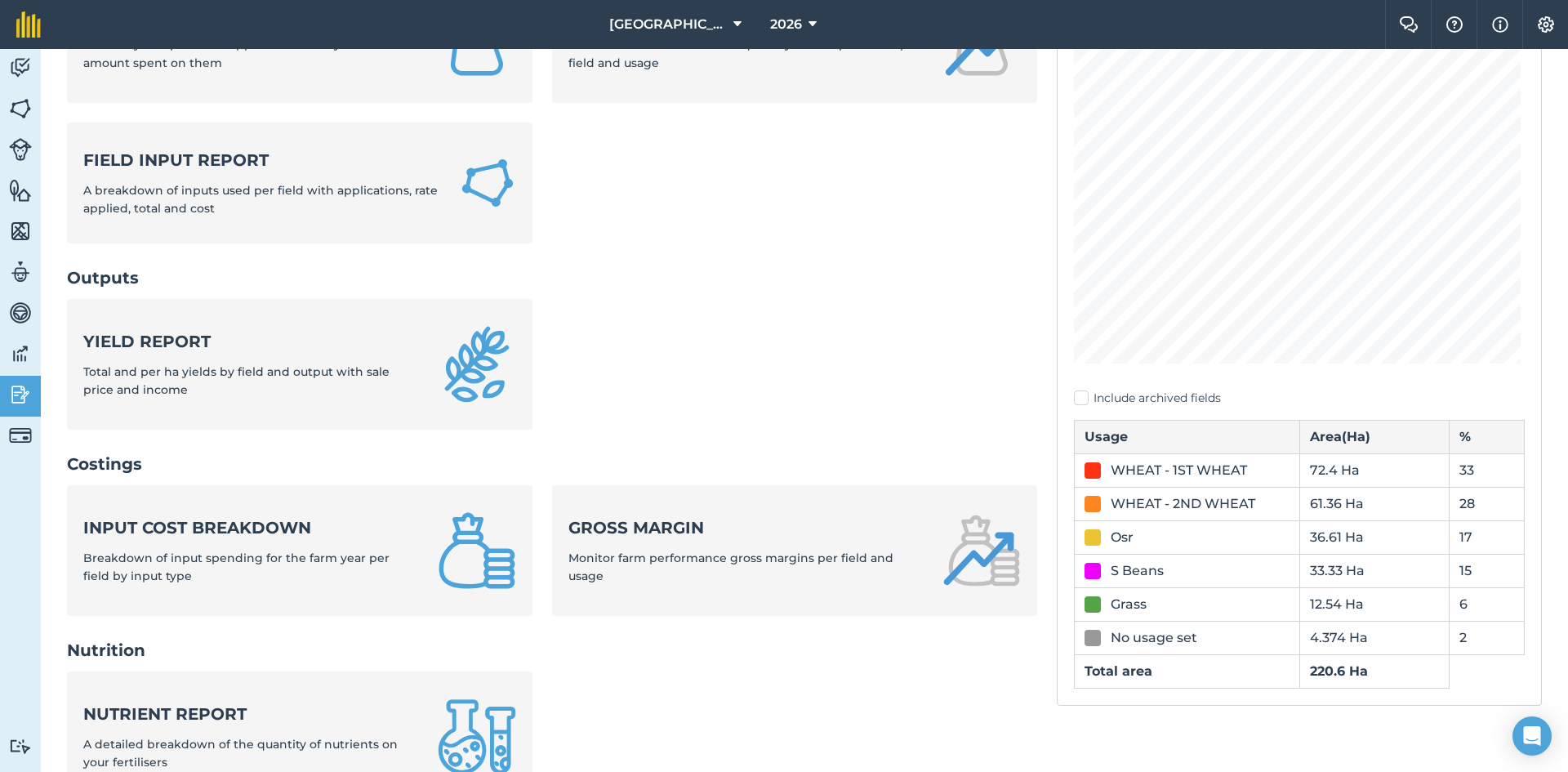
scroll to position [245, 0]
